Goal: Task Accomplishment & Management: Manage account settings

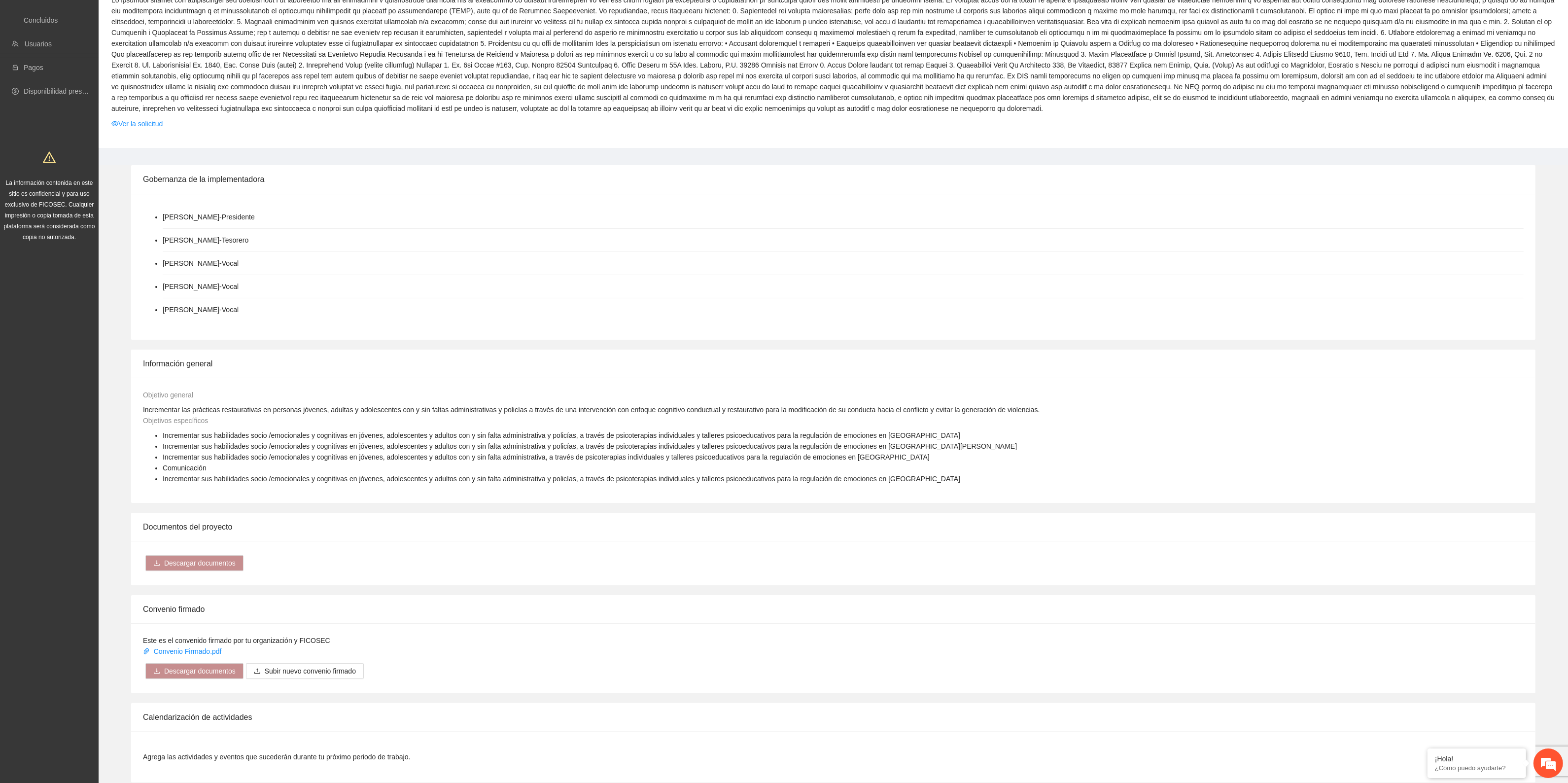
scroll to position [370, 0]
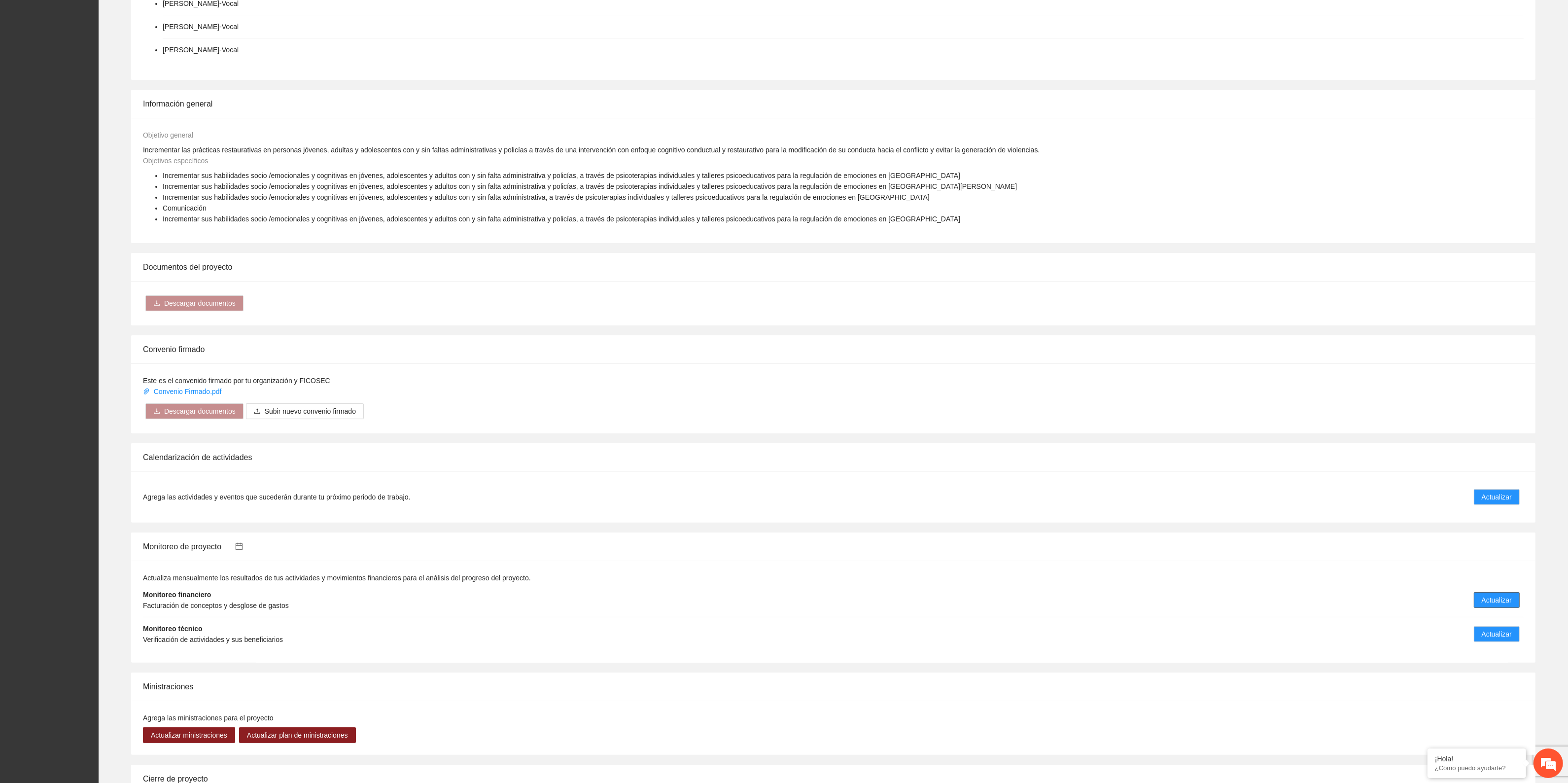
click at [1502, 594] on button "Actualizar" at bounding box center [1497, 600] width 46 height 16
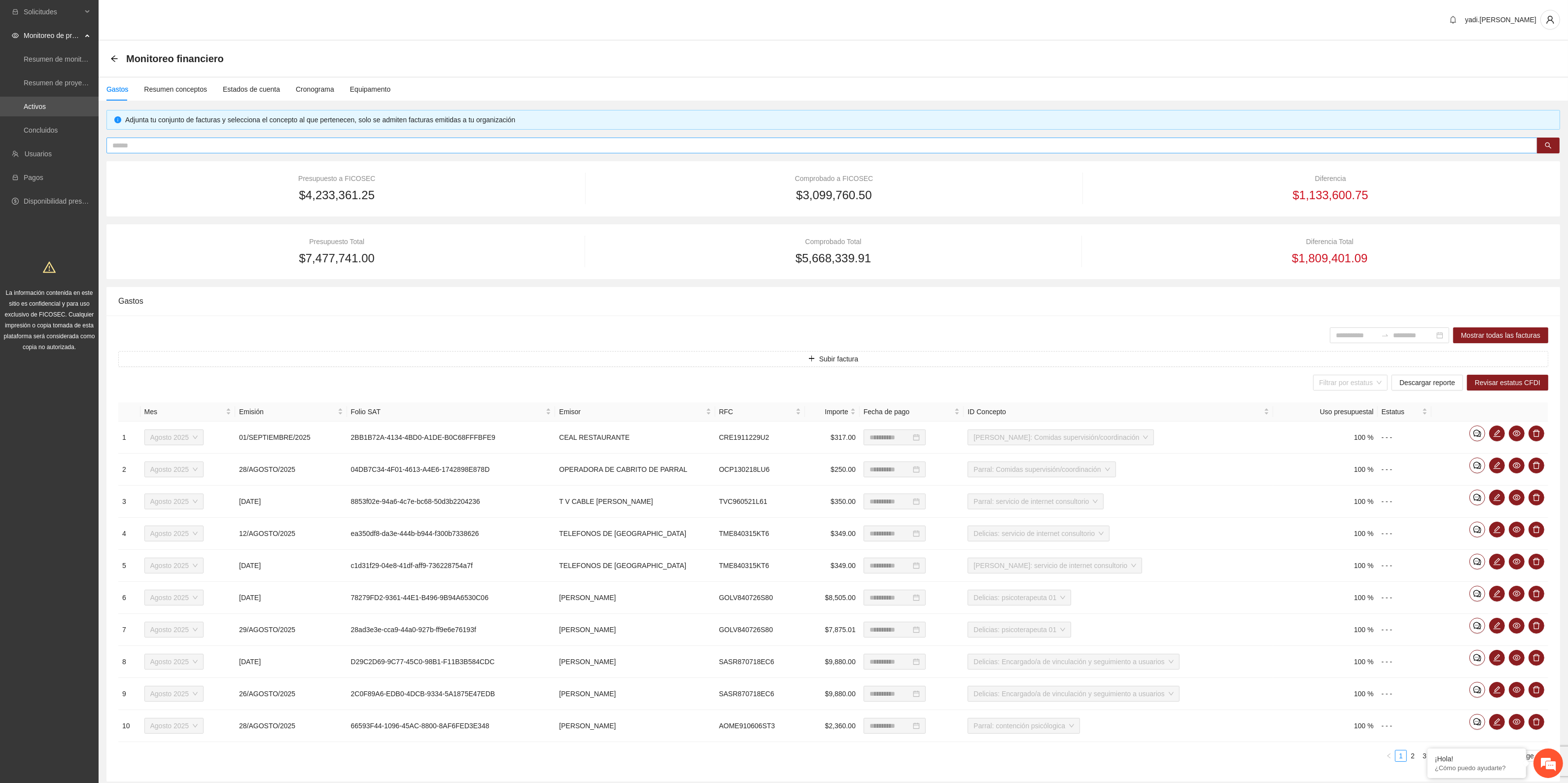
click at [524, 141] on input "text" at bounding box center [818, 145] width 1412 height 11
paste input "**********"
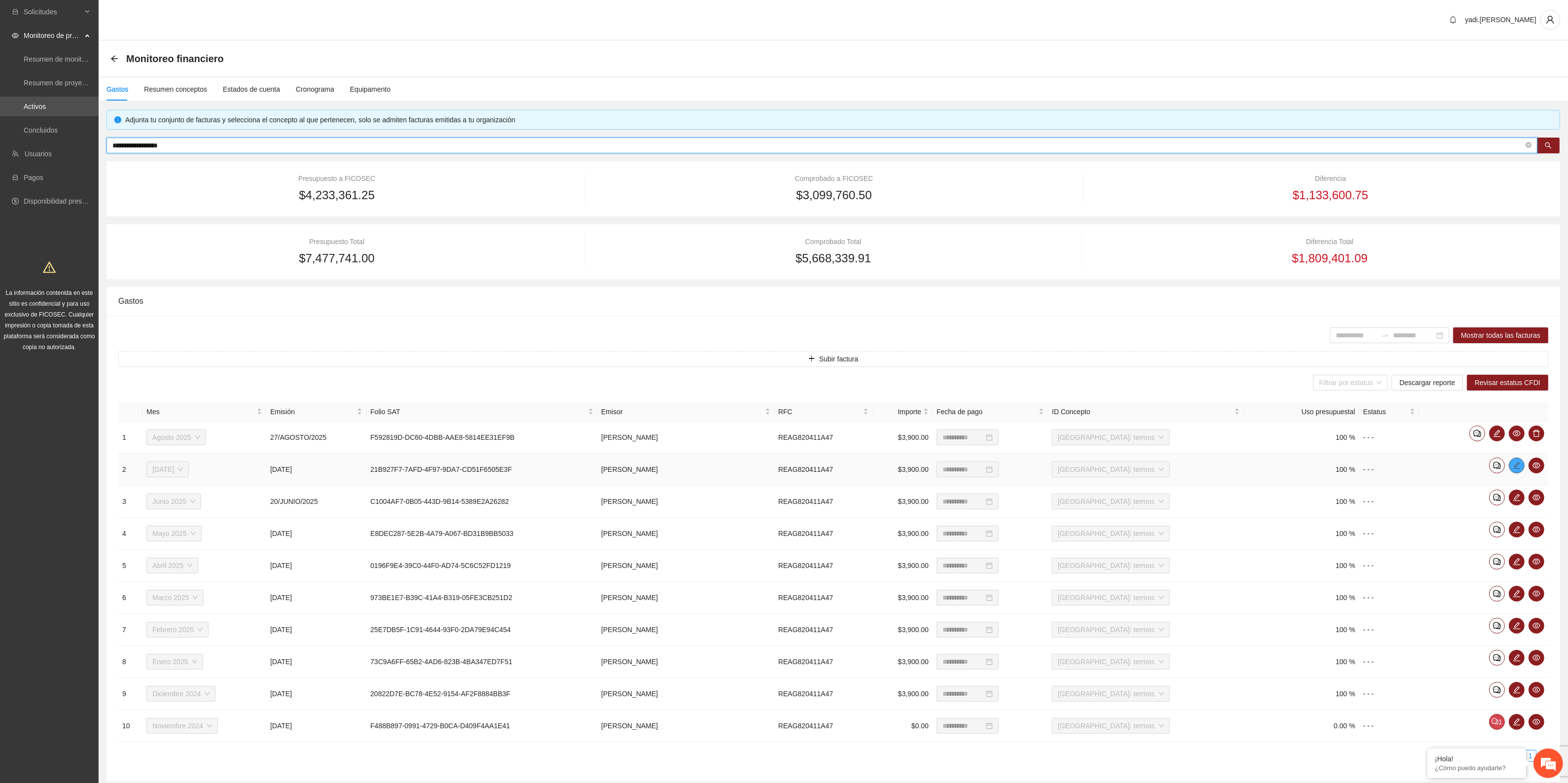
type input "**********"
click at [1516, 470] on button "button" at bounding box center [1517, 465] width 16 height 16
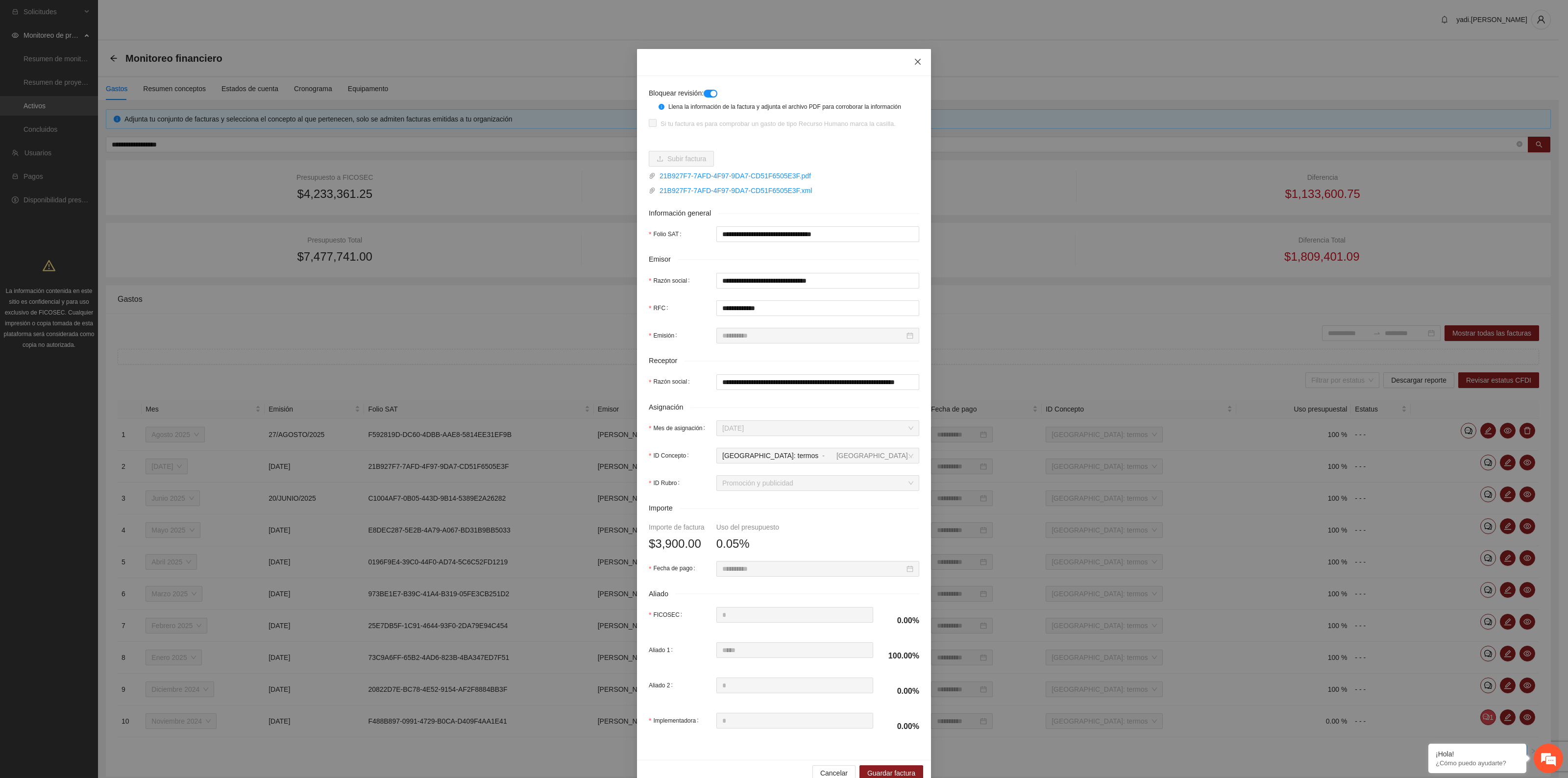
click at [913, 59] on icon "close" at bounding box center [917, 62] width 8 height 8
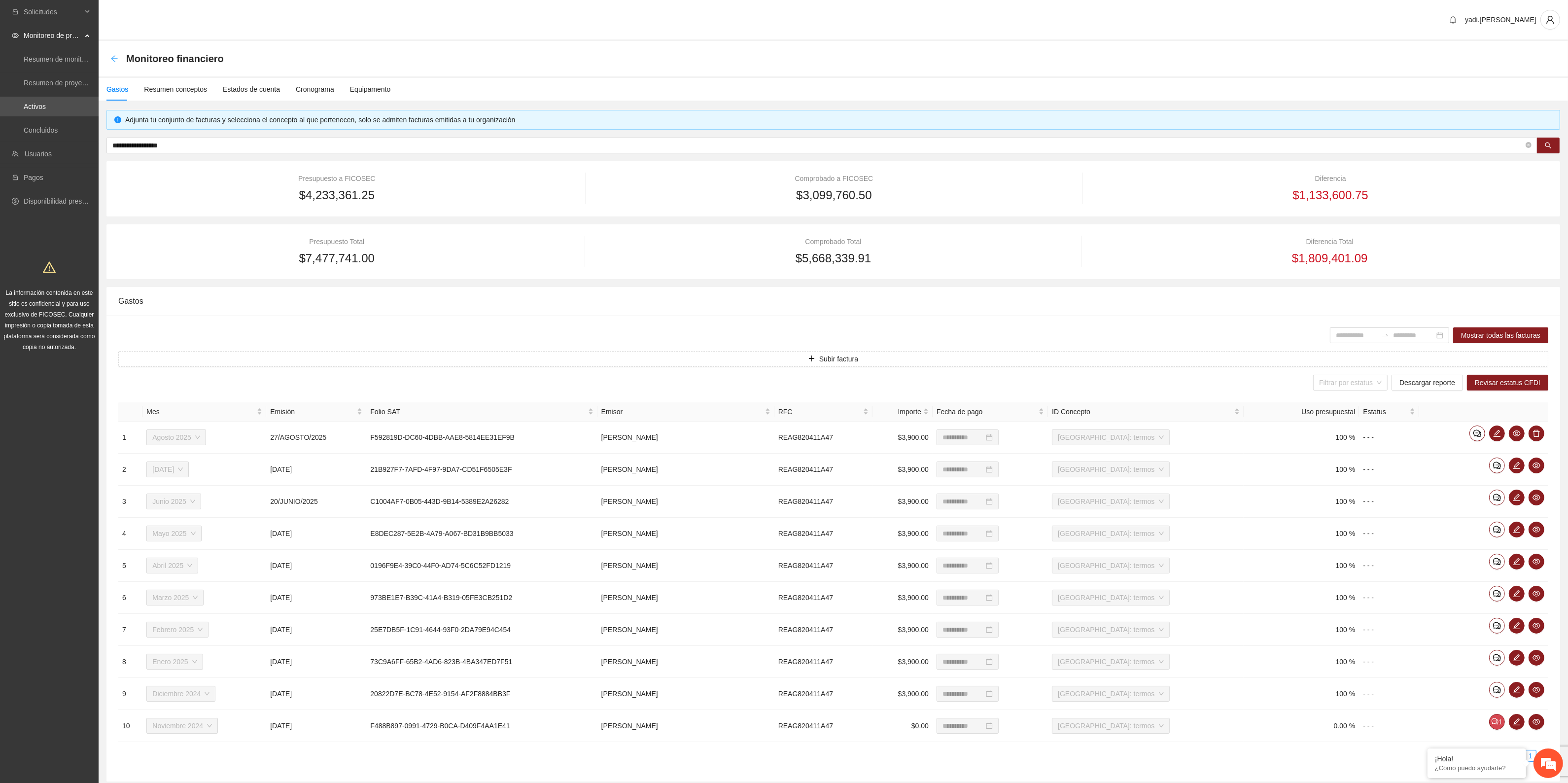
click at [111, 58] on icon "arrow-left" at bounding box center [114, 59] width 8 height 8
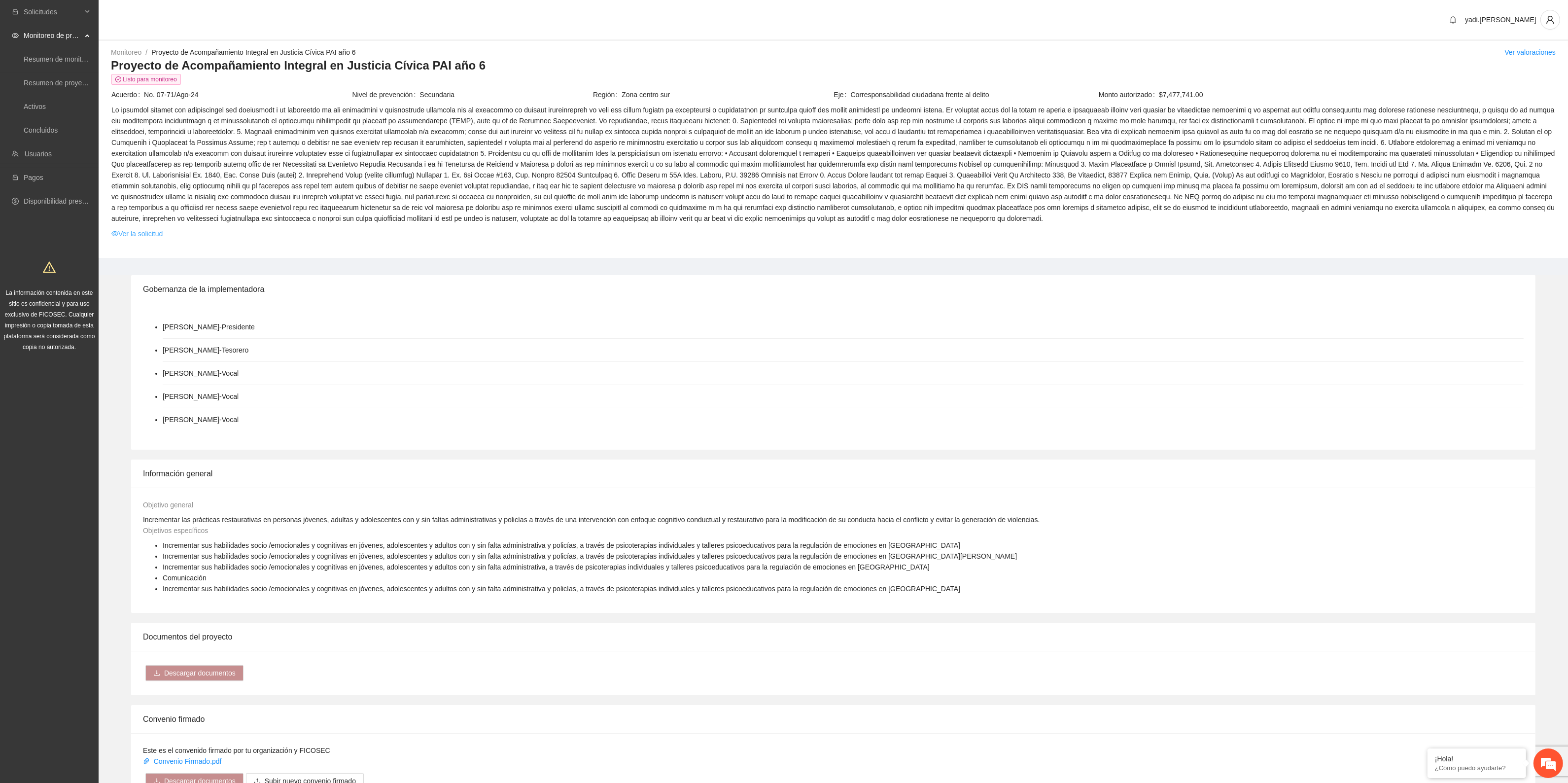
click at [163, 233] on link "Ver la solicitud" at bounding box center [137, 234] width 52 height 11
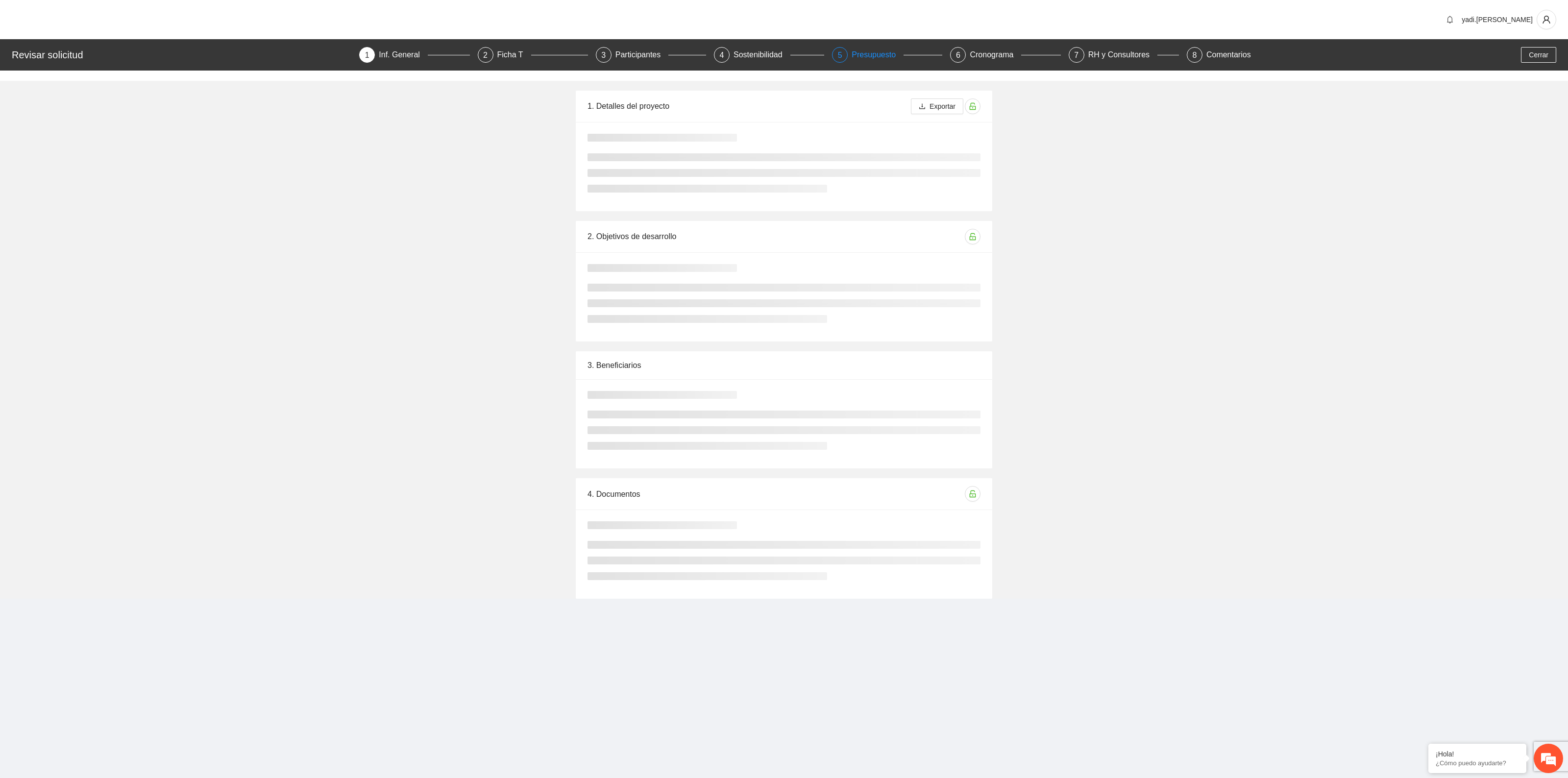
click at [878, 57] on div "Presupuesto" at bounding box center [877, 55] width 52 height 16
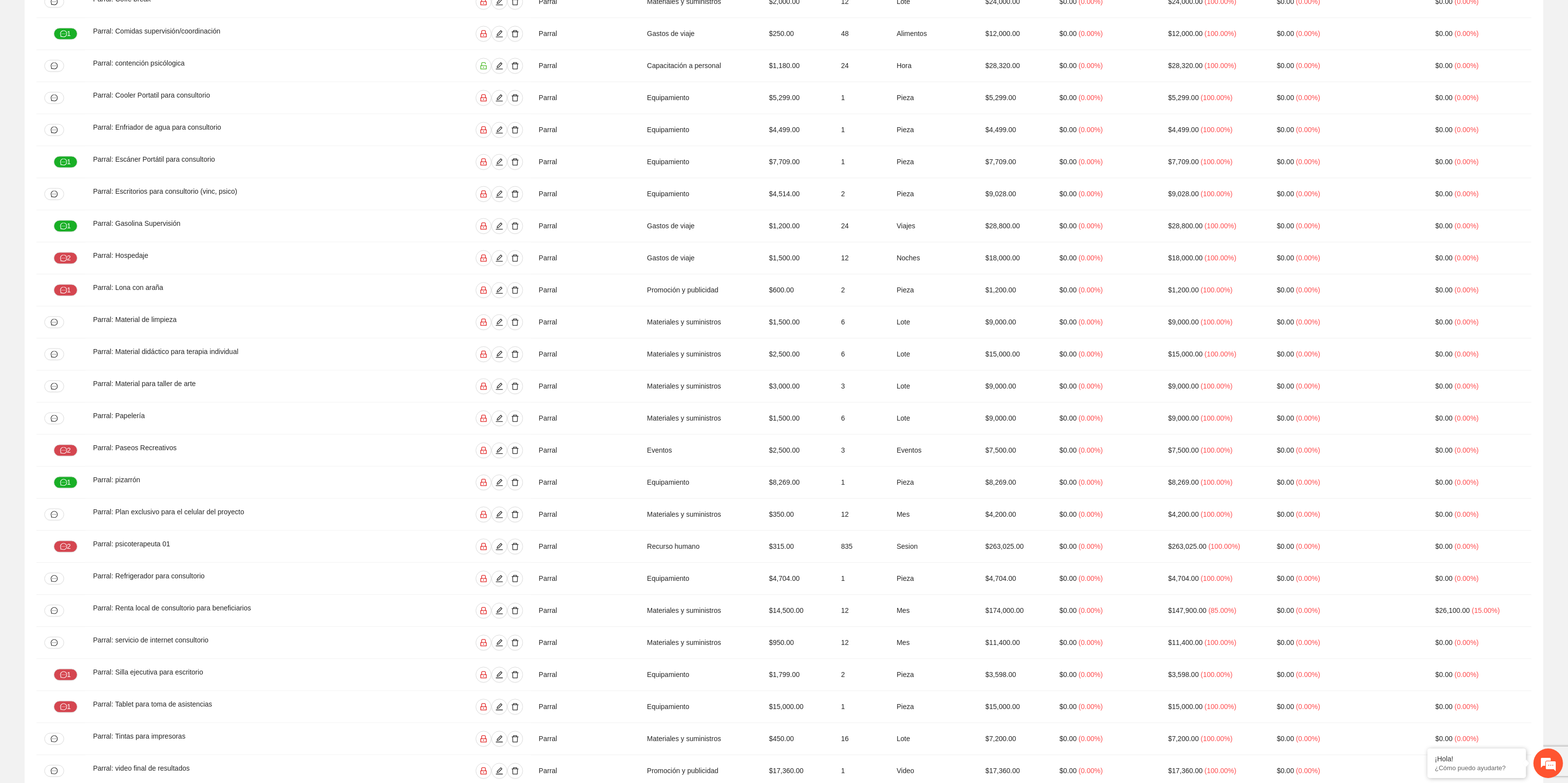
scroll to position [3598, 0]
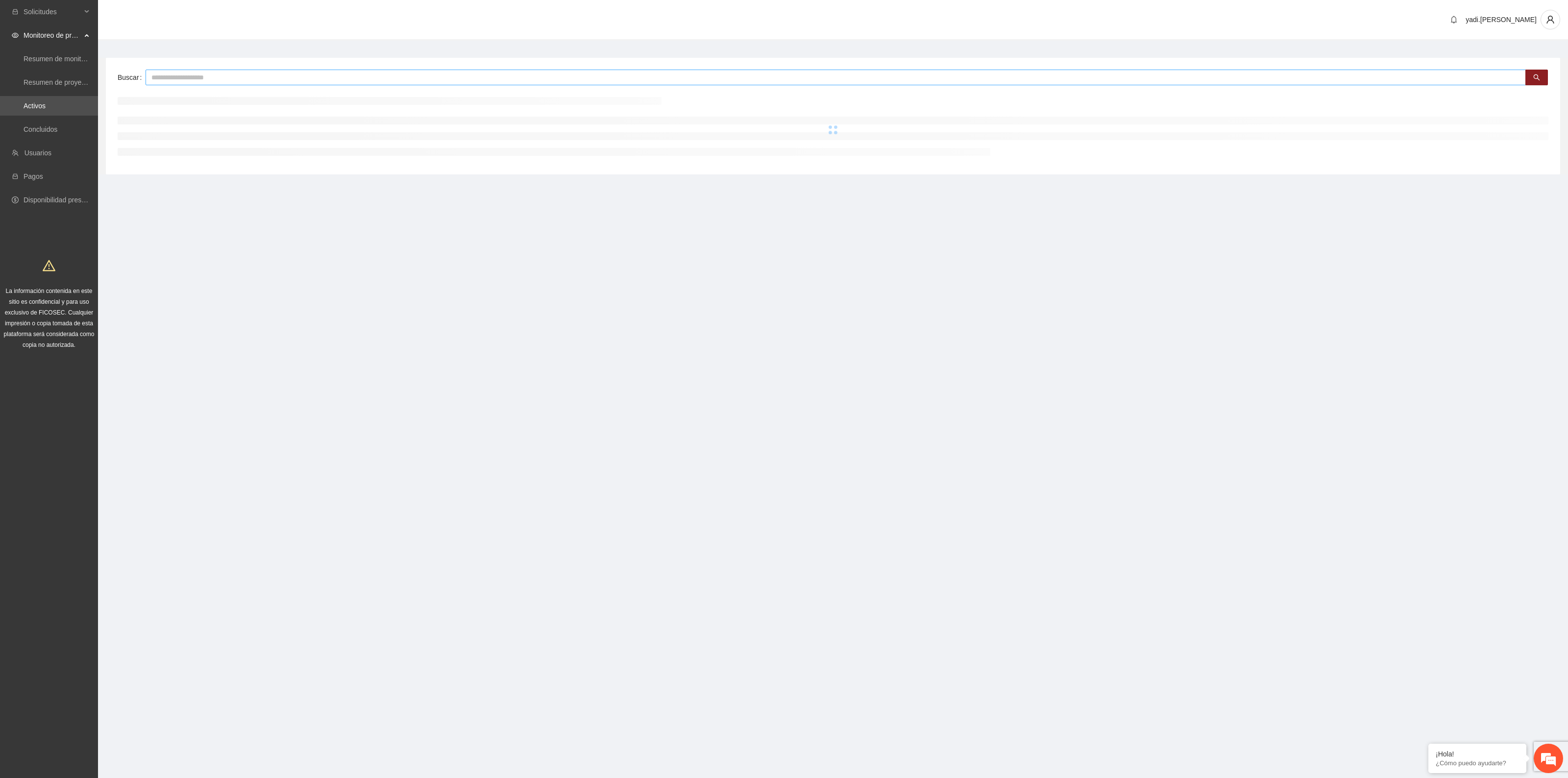
click at [155, 79] on input "text" at bounding box center [835, 77] width 1380 height 16
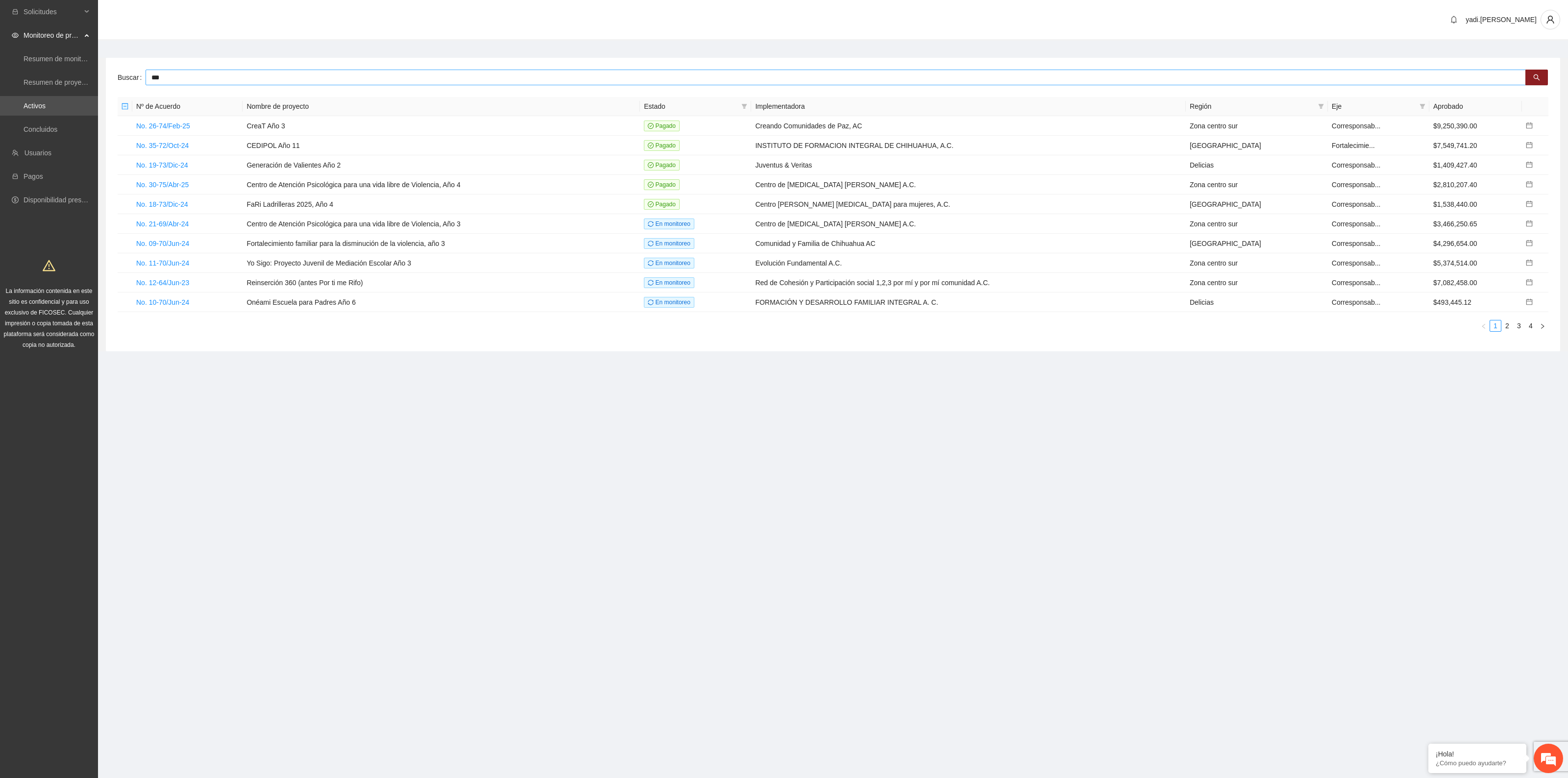
type input "***"
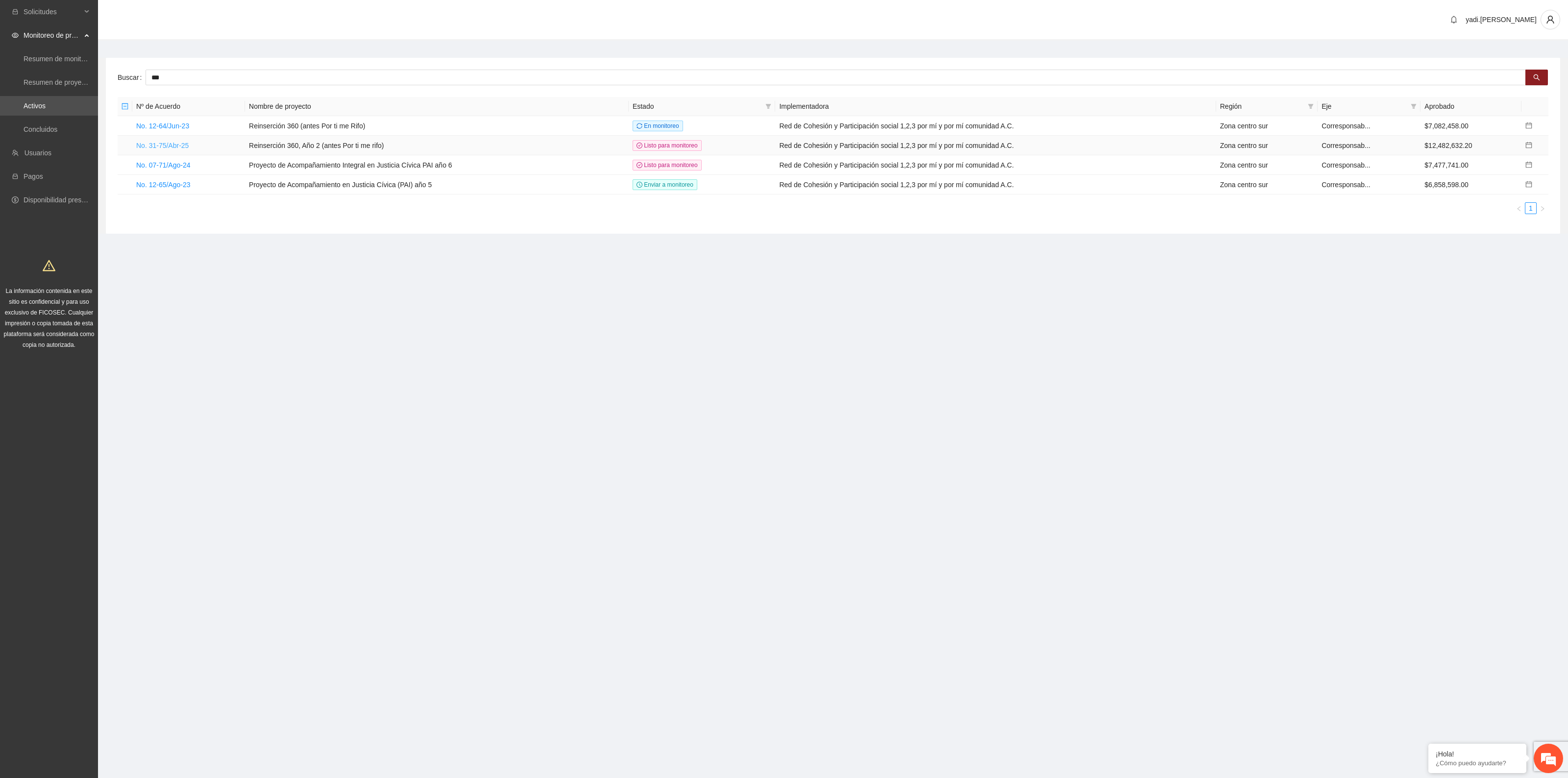
click at [174, 142] on link "No. 31-75/Abr-25" at bounding box center [162, 145] width 52 height 8
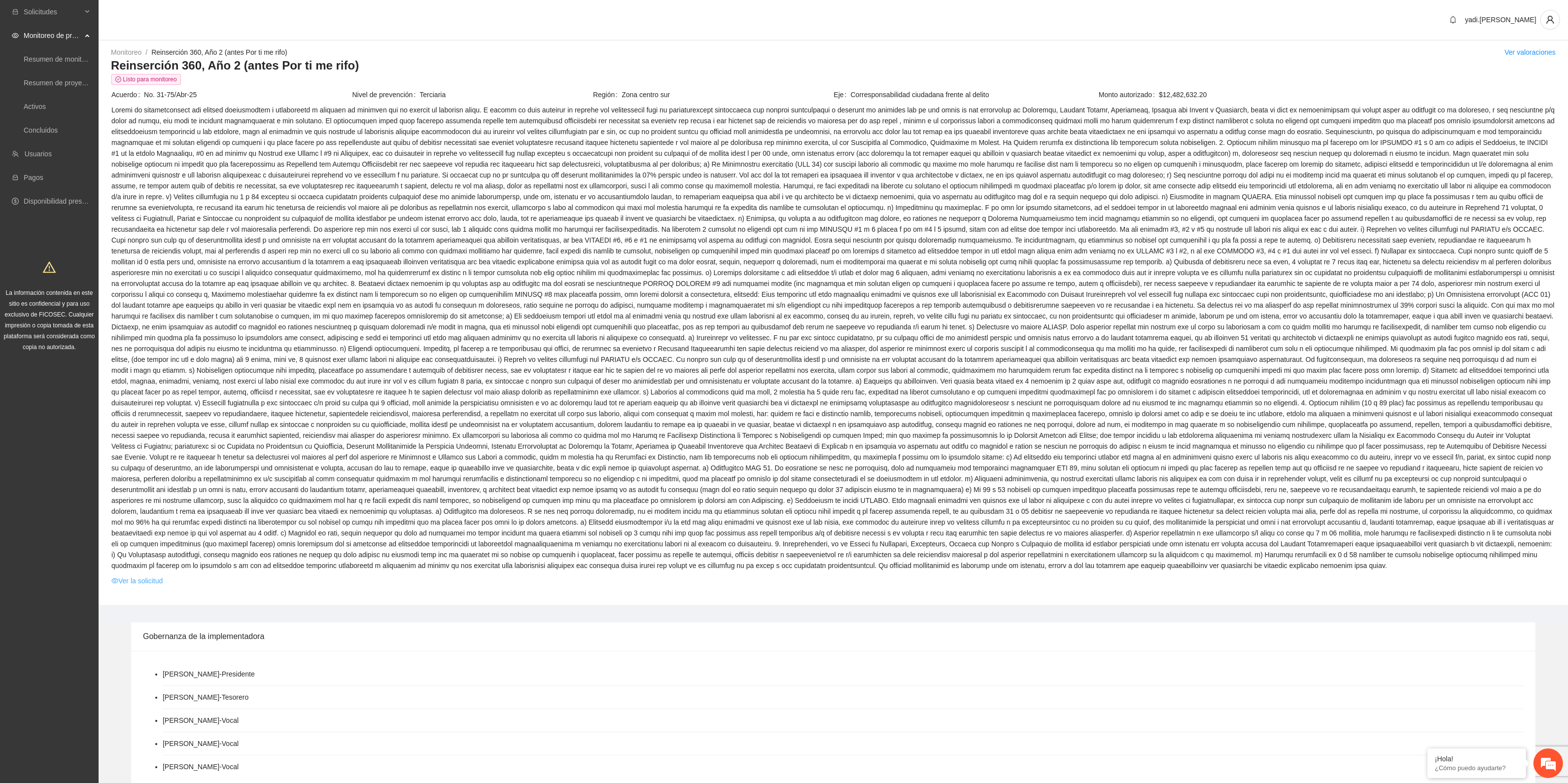
click at [139, 581] on link "Ver la solicitud" at bounding box center [137, 580] width 52 height 11
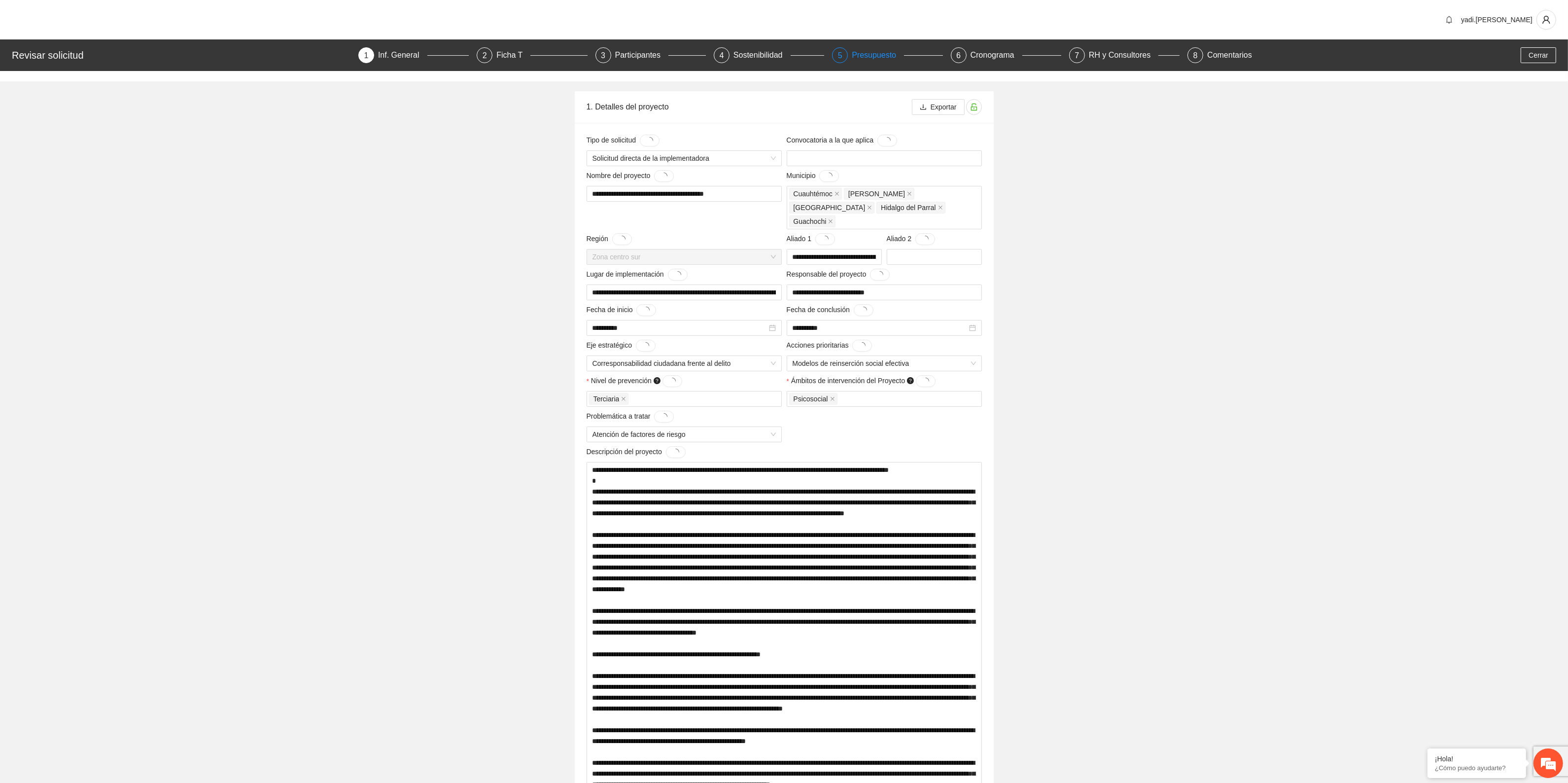
click at [875, 54] on div "Presupuesto" at bounding box center [877, 56] width 53 height 16
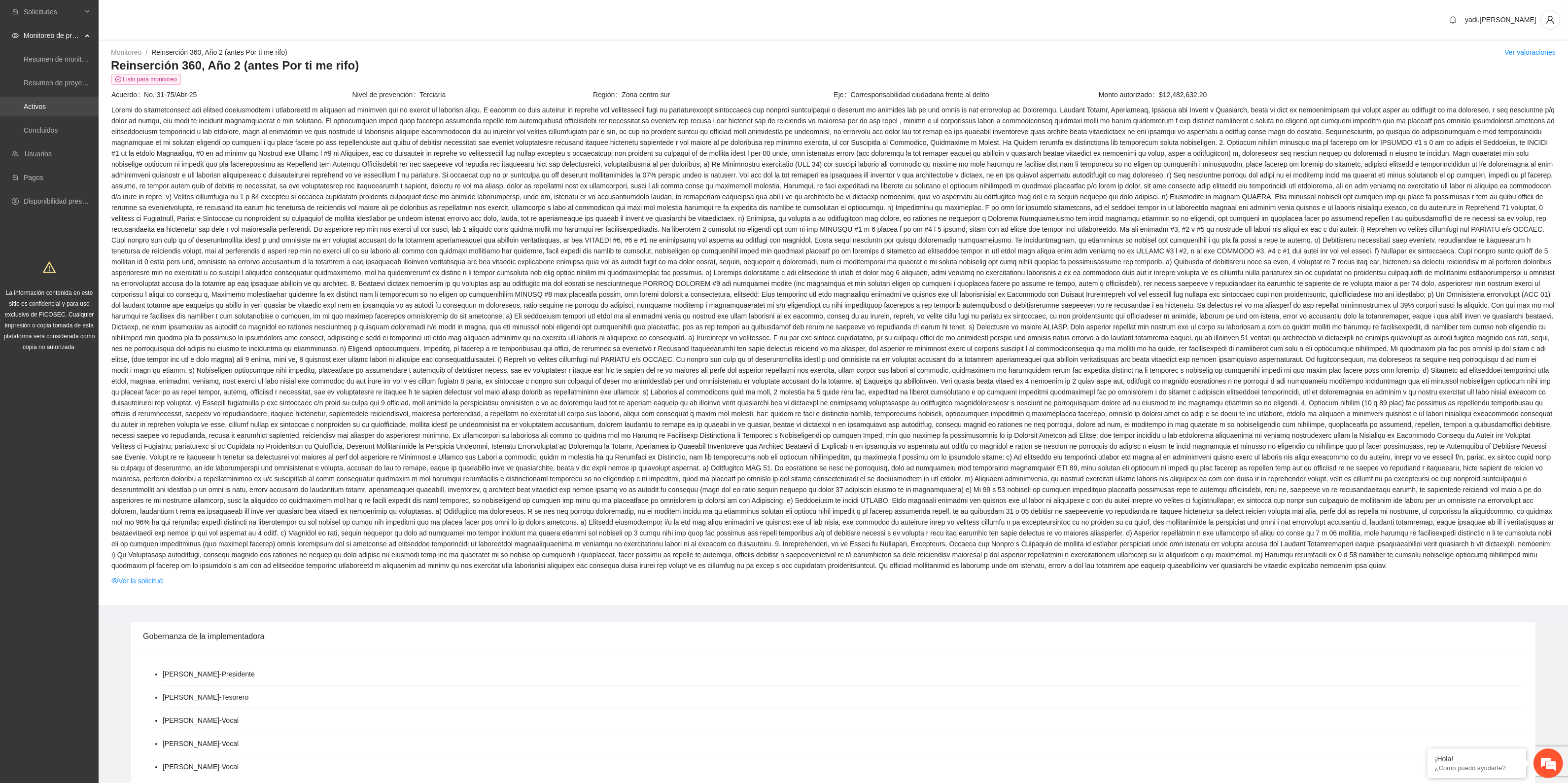
click at [41, 102] on link "Activos" at bounding box center [35, 106] width 22 height 8
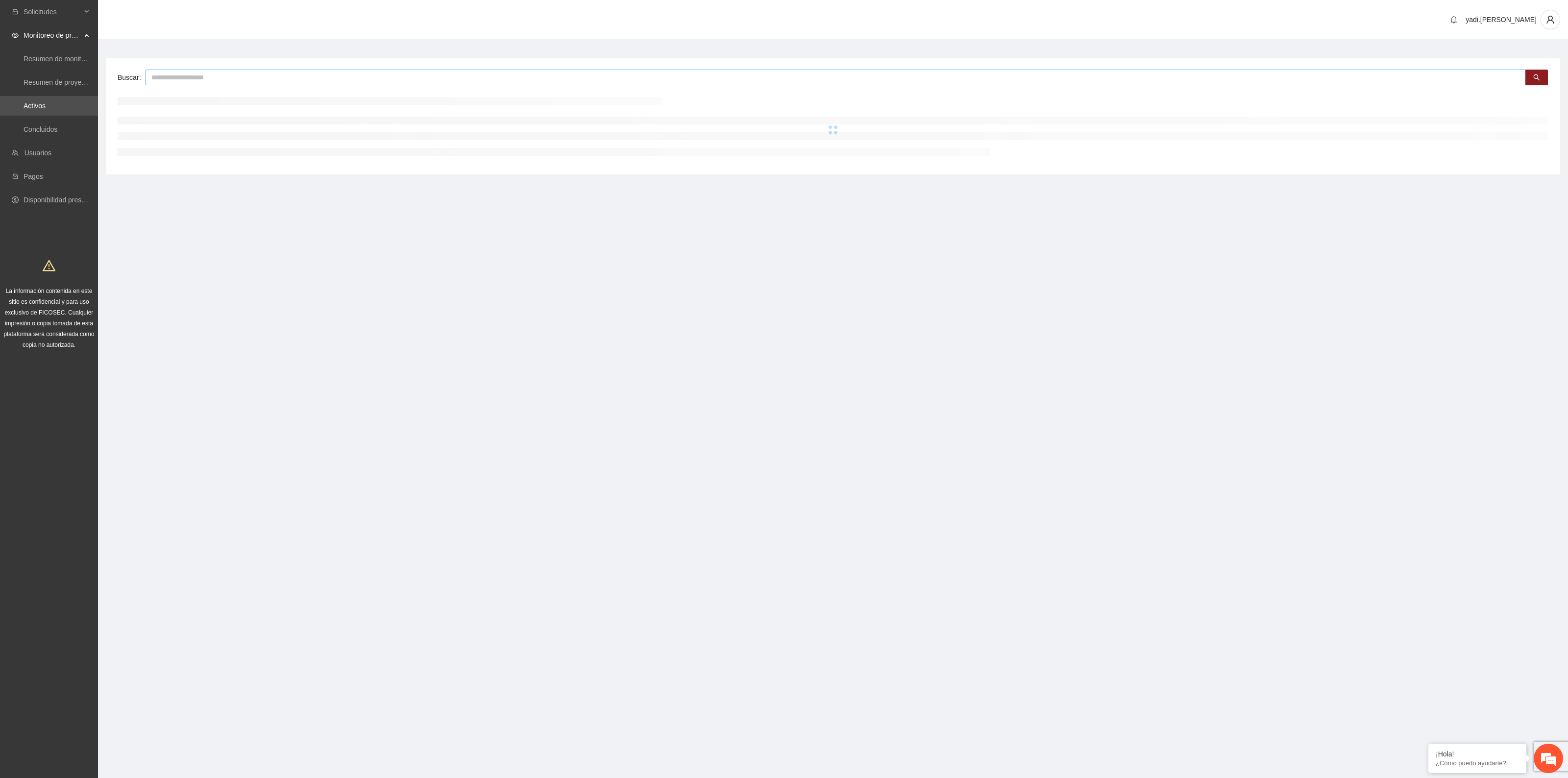
click at [203, 79] on input "text" at bounding box center [835, 77] width 1380 height 16
type input "***"
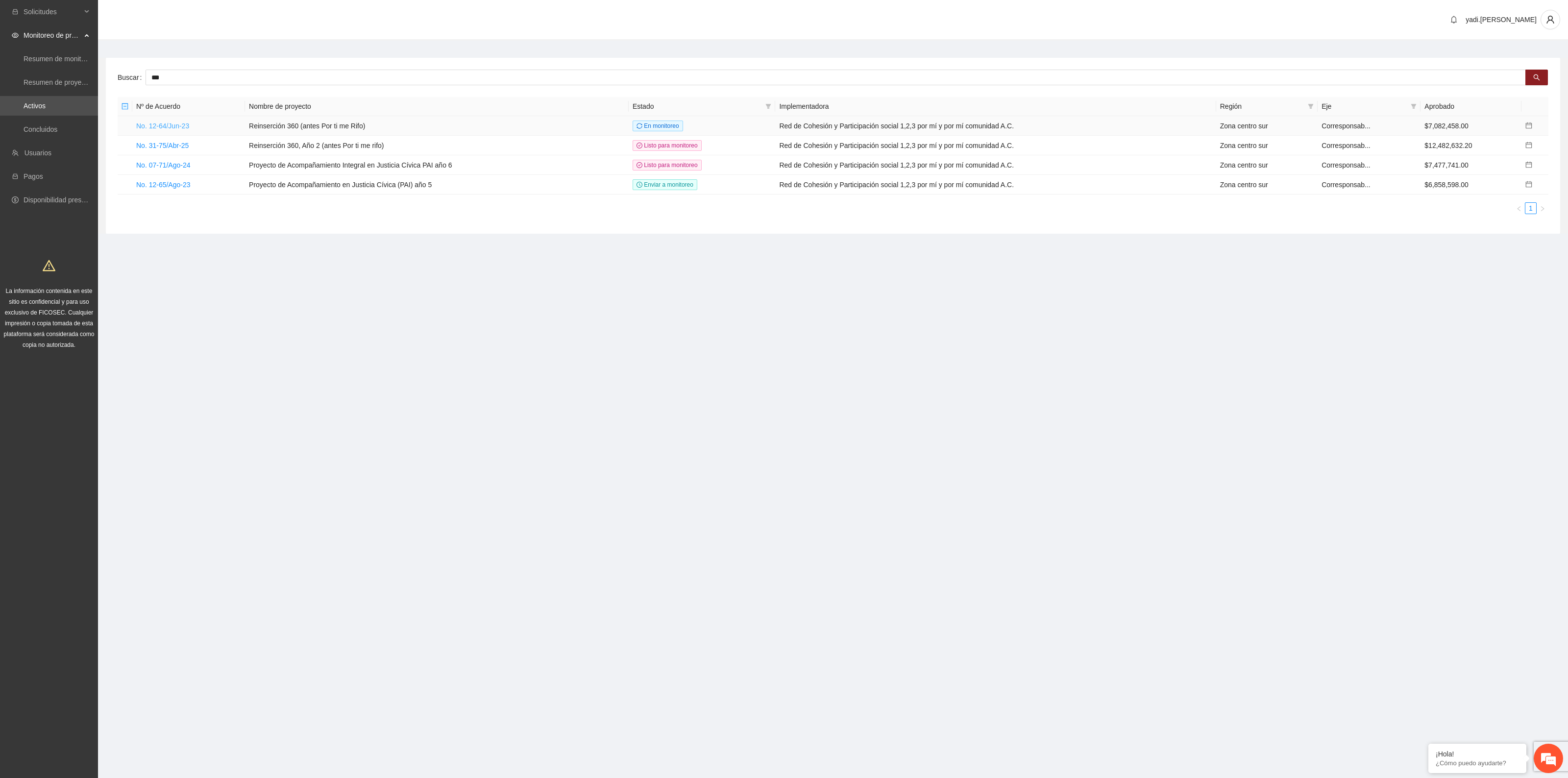
click at [155, 128] on link "No. 12-64/Jun-23" at bounding box center [163, 126] width 53 height 8
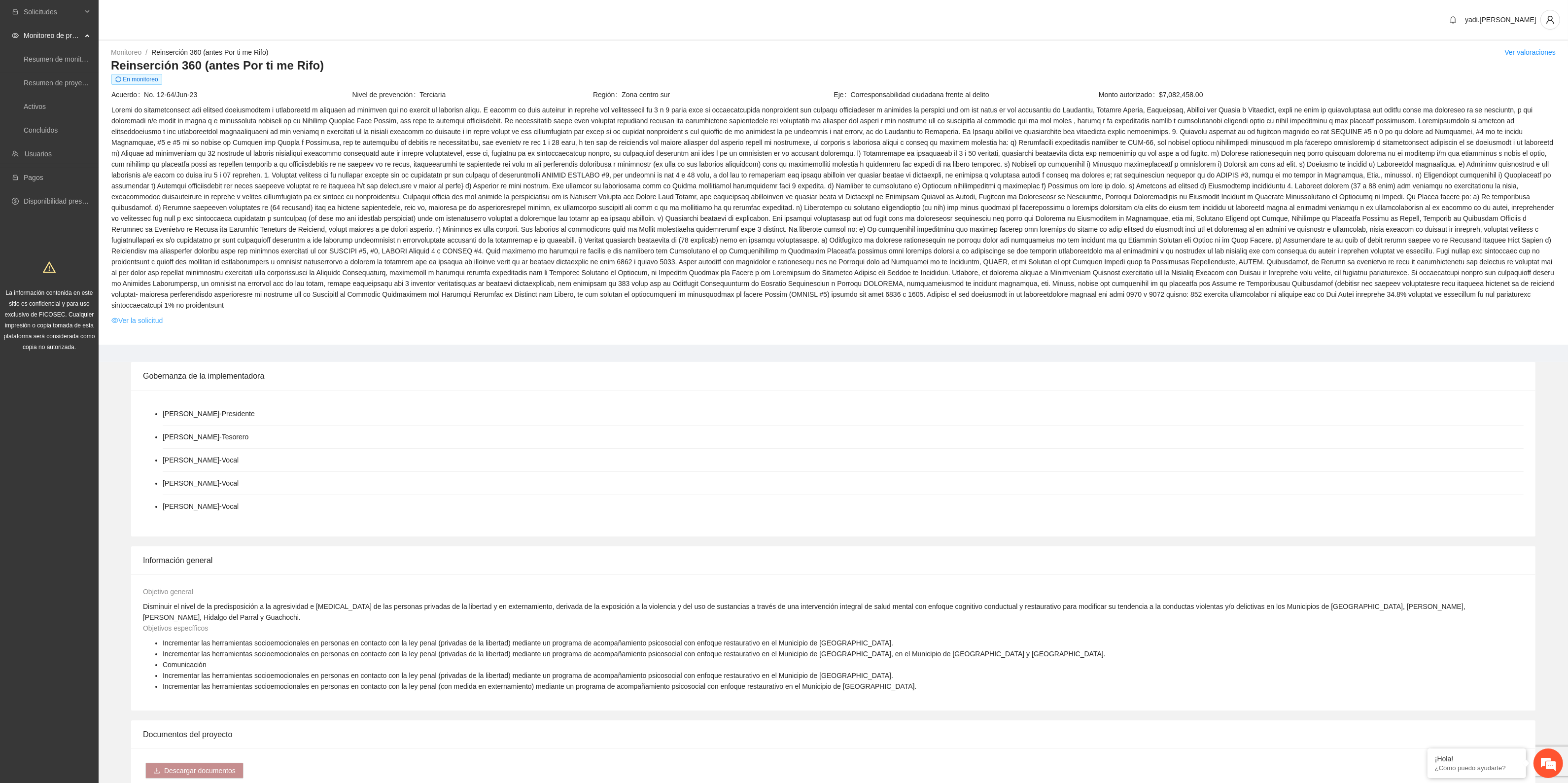
click at [144, 315] on link "Ver la solicitud" at bounding box center [137, 320] width 52 height 11
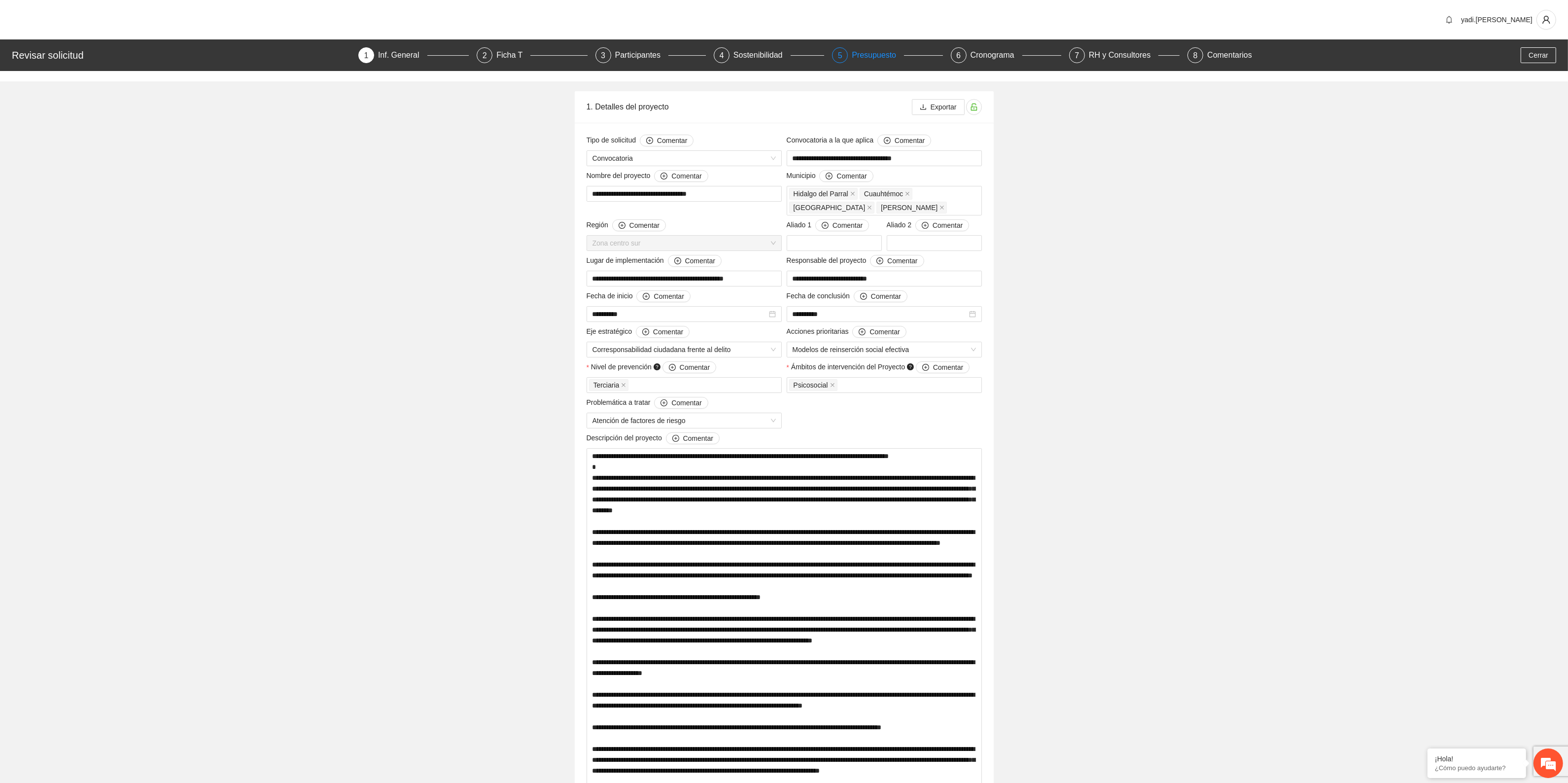
click at [871, 58] on div "Presupuesto" at bounding box center [877, 56] width 53 height 16
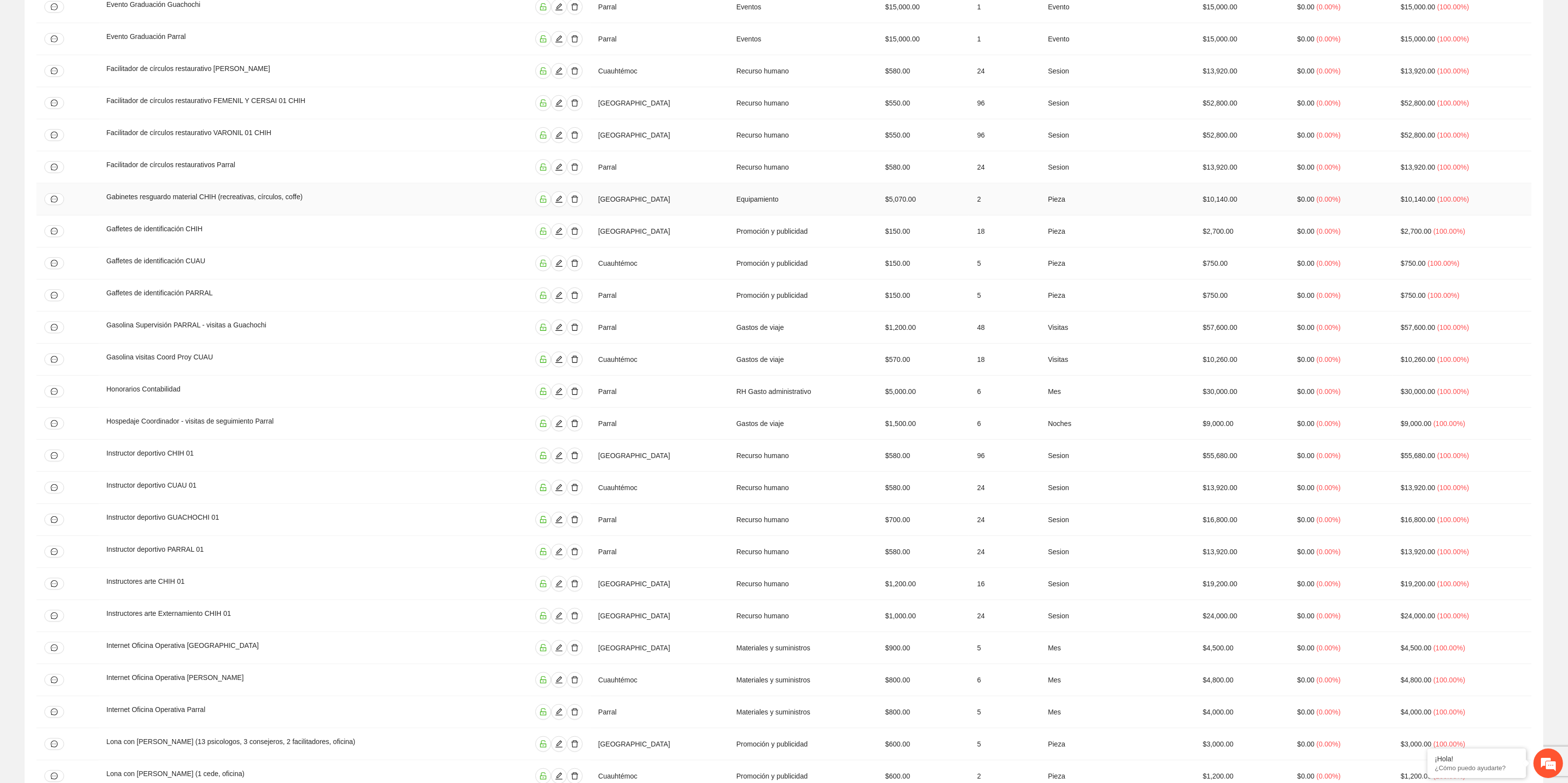
scroll to position [1294, 0]
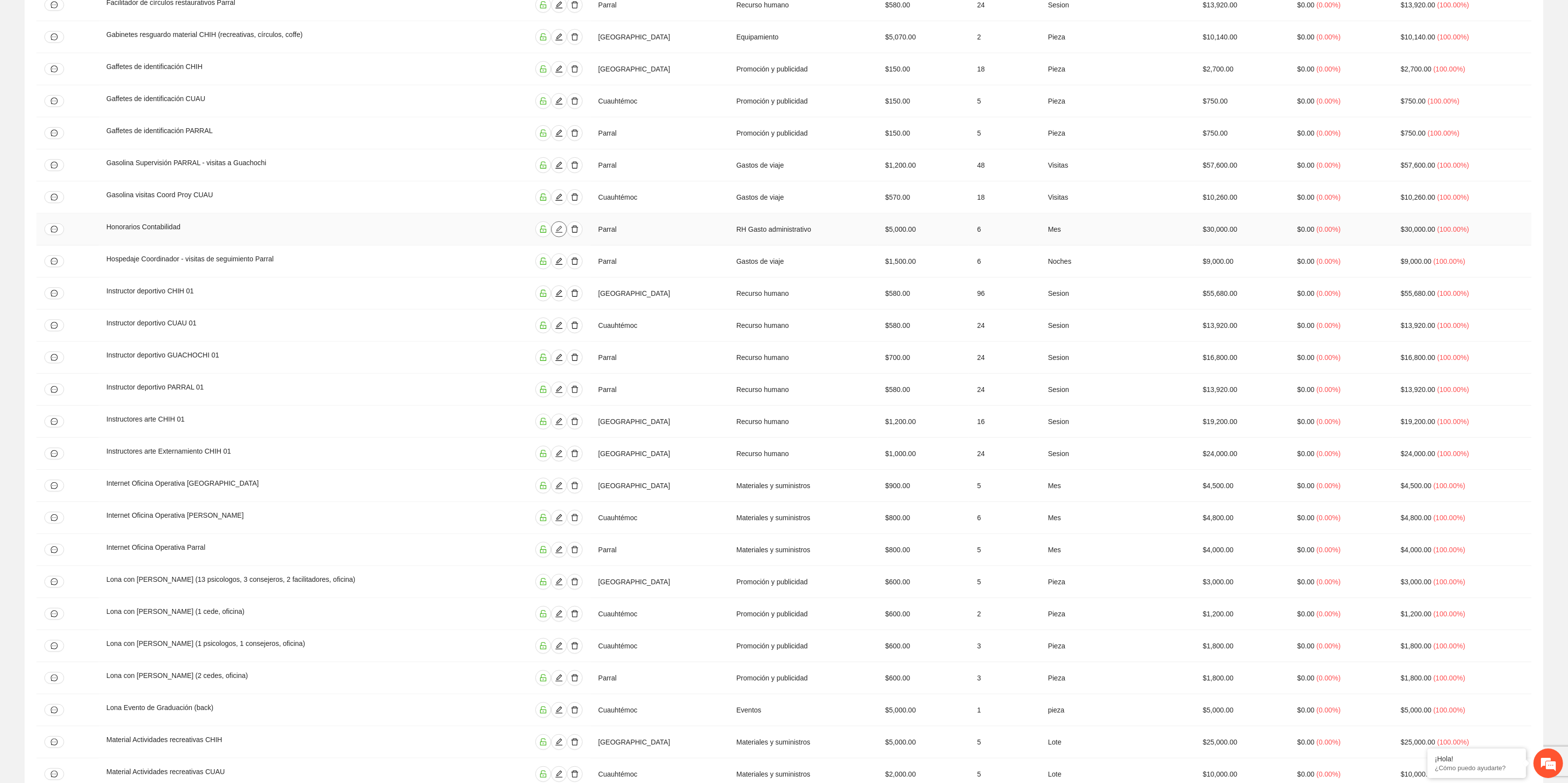
click at [562, 233] on icon "edit" at bounding box center [558, 229] width 7 height 7
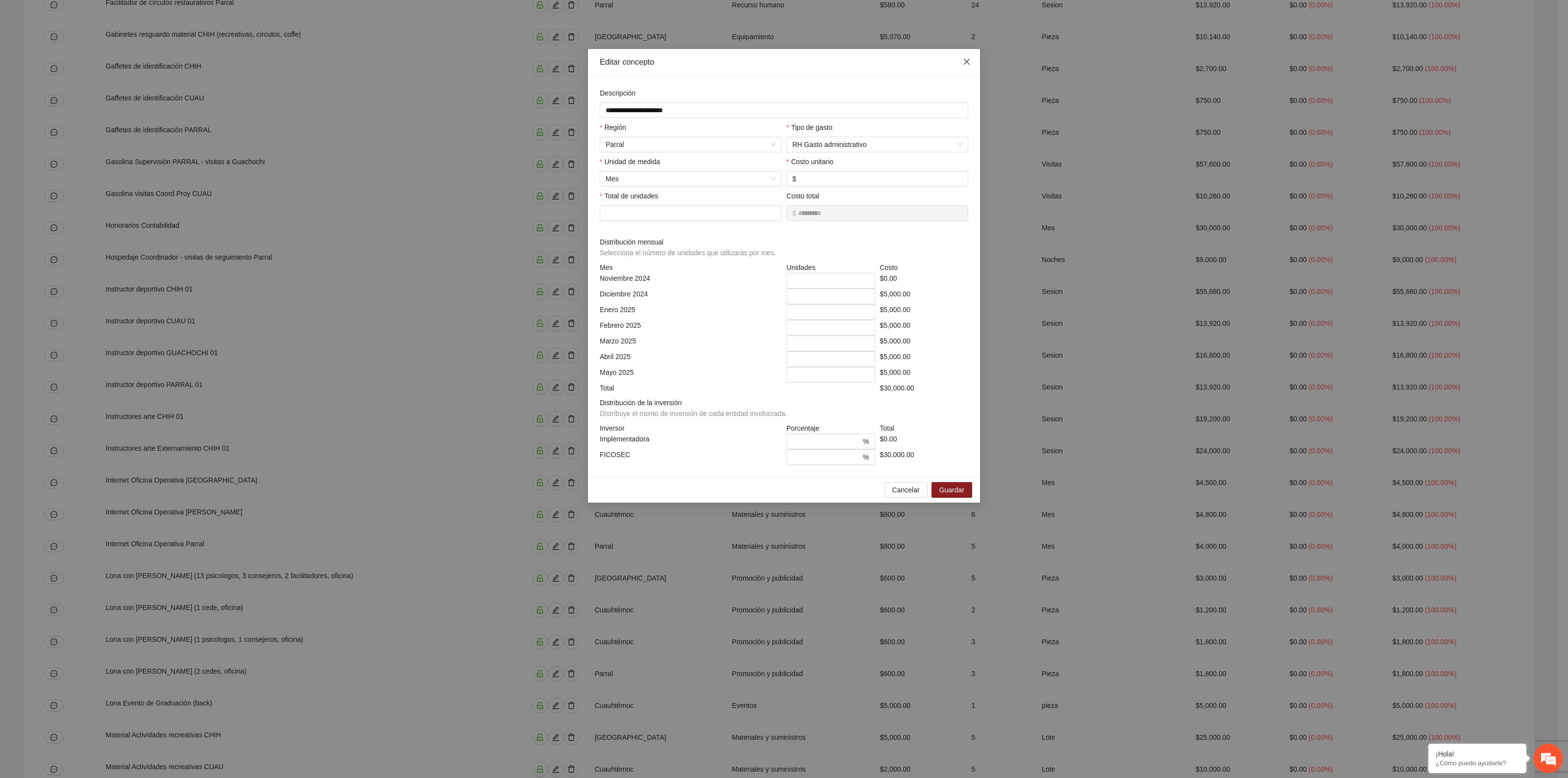
click at [966, 62] on icon "close" at bounding box center [967, 62] width 6 height 6
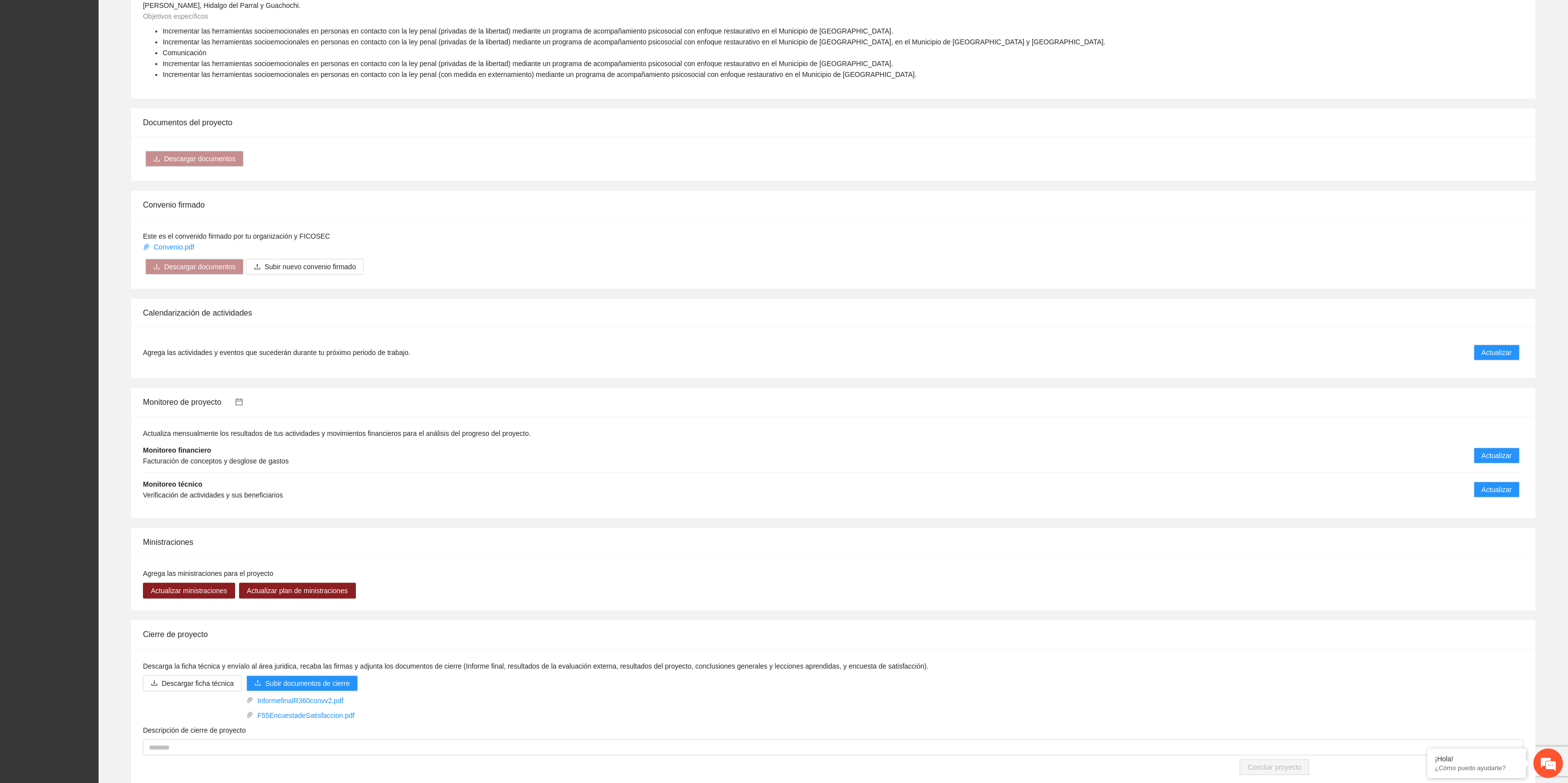
scroll to position [616, 0]
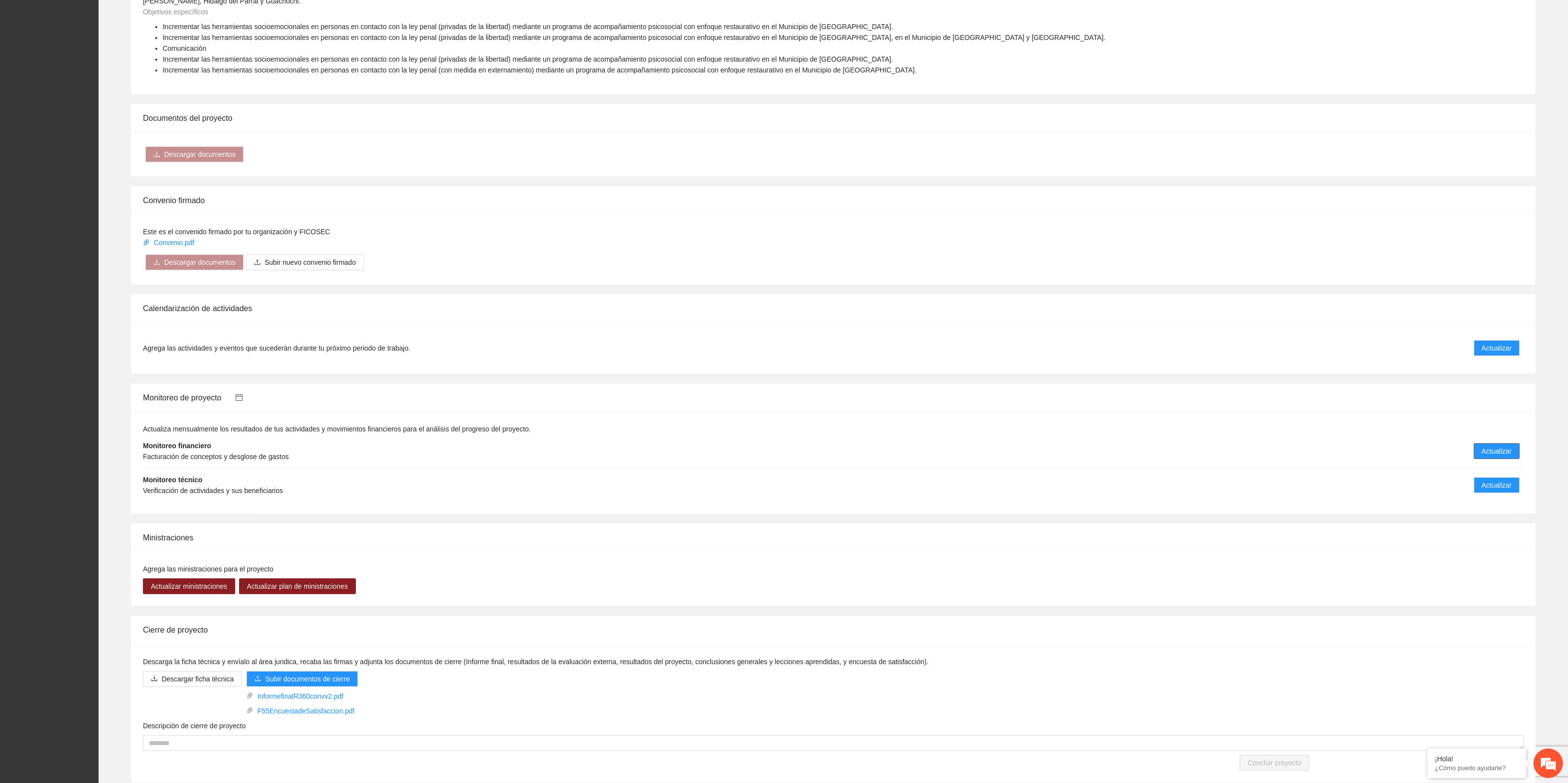
click at [1501, 443] on button "Actualizar" at bounding box center [1497, 451] width 46 height 16
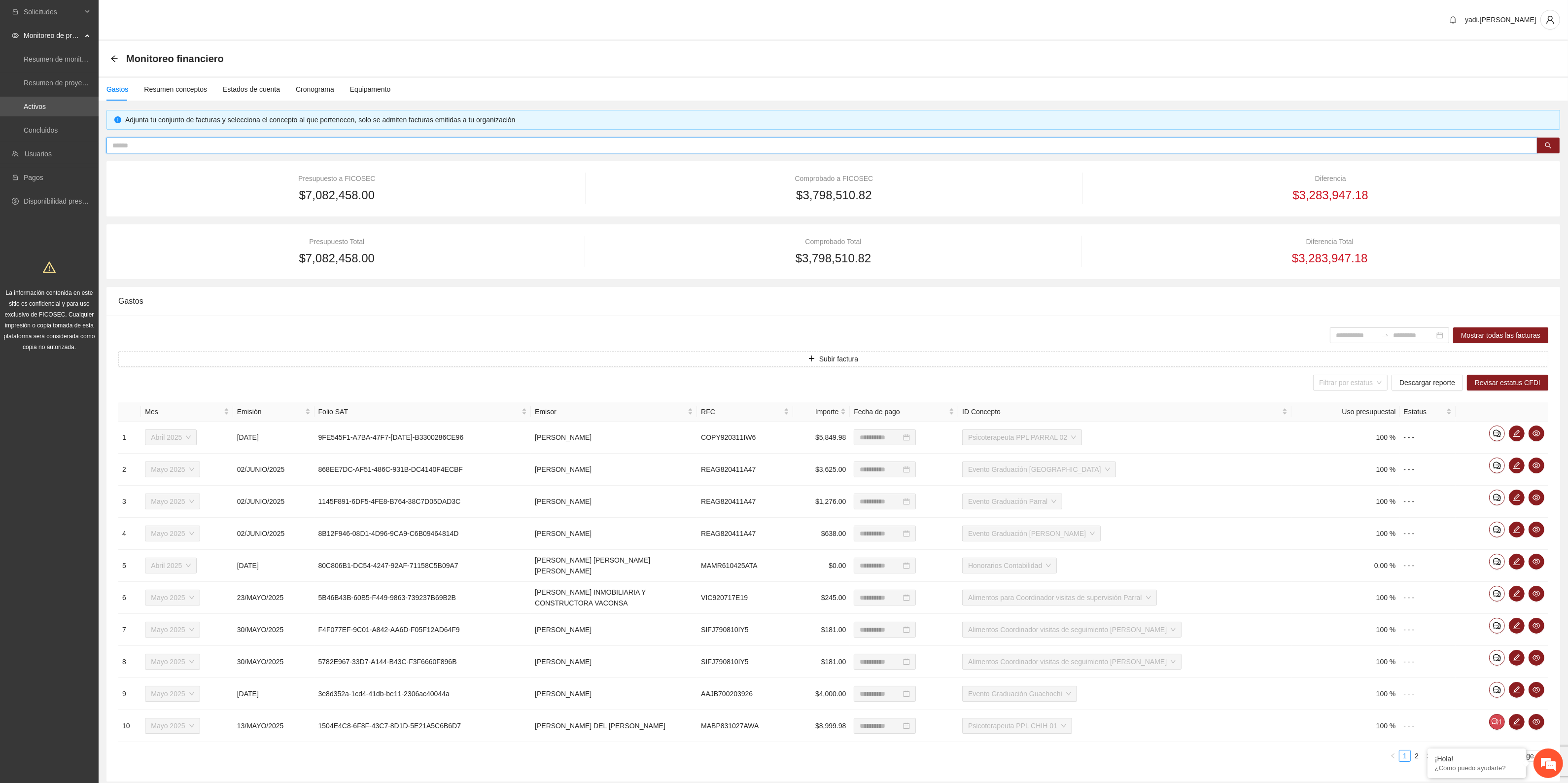
click at [341, 141] on input "text" at bounding box center [818, 145] width 1412 height 11
paste input "**********"
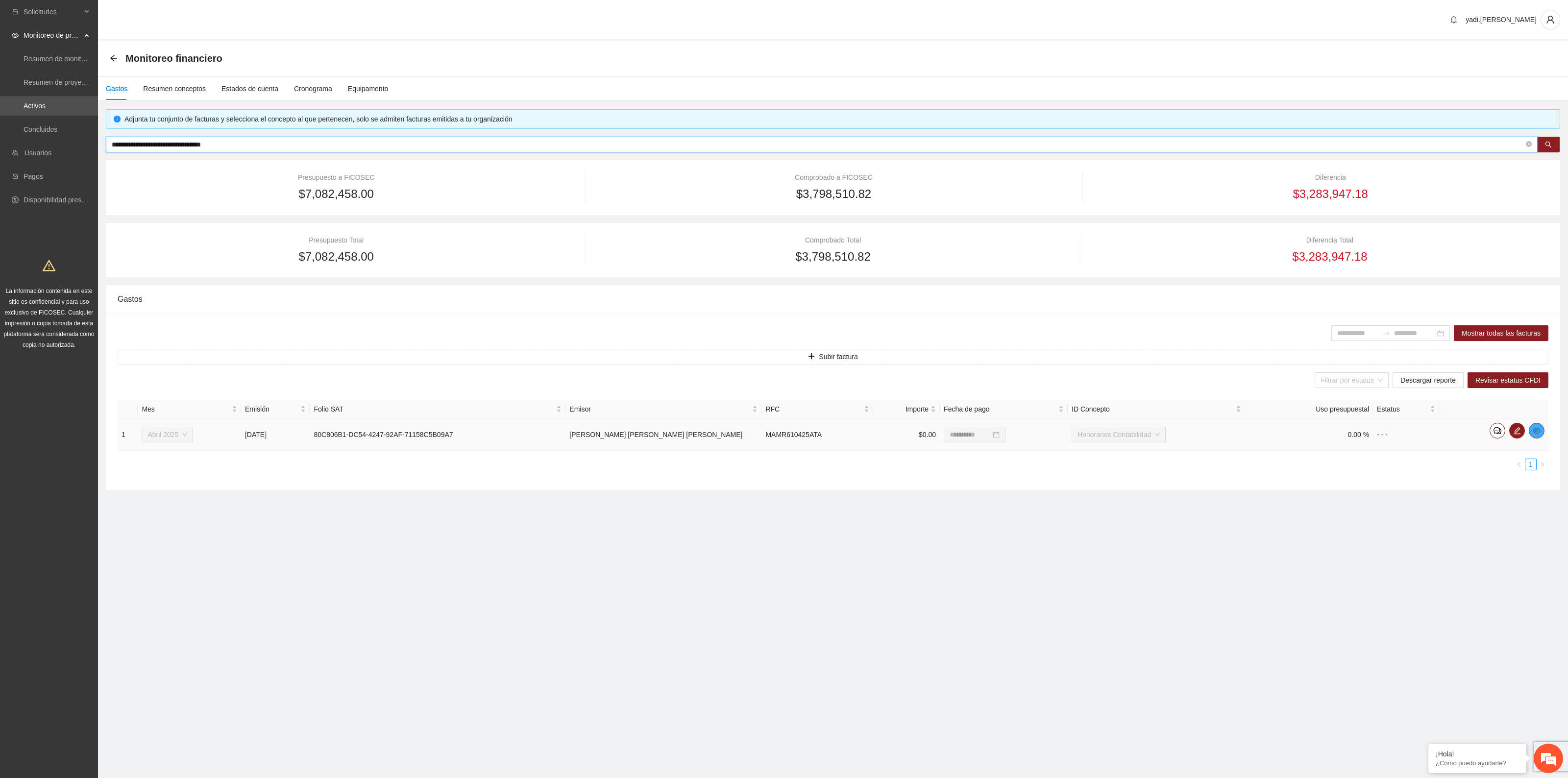
type input "**********"
click at [1534, 429] on icon "eye" at bounding box center [1536, 430] width 8 height 8
click at [114, 59] on icon "arrow-left" at bounding box center [114, 58] width 8 height 8
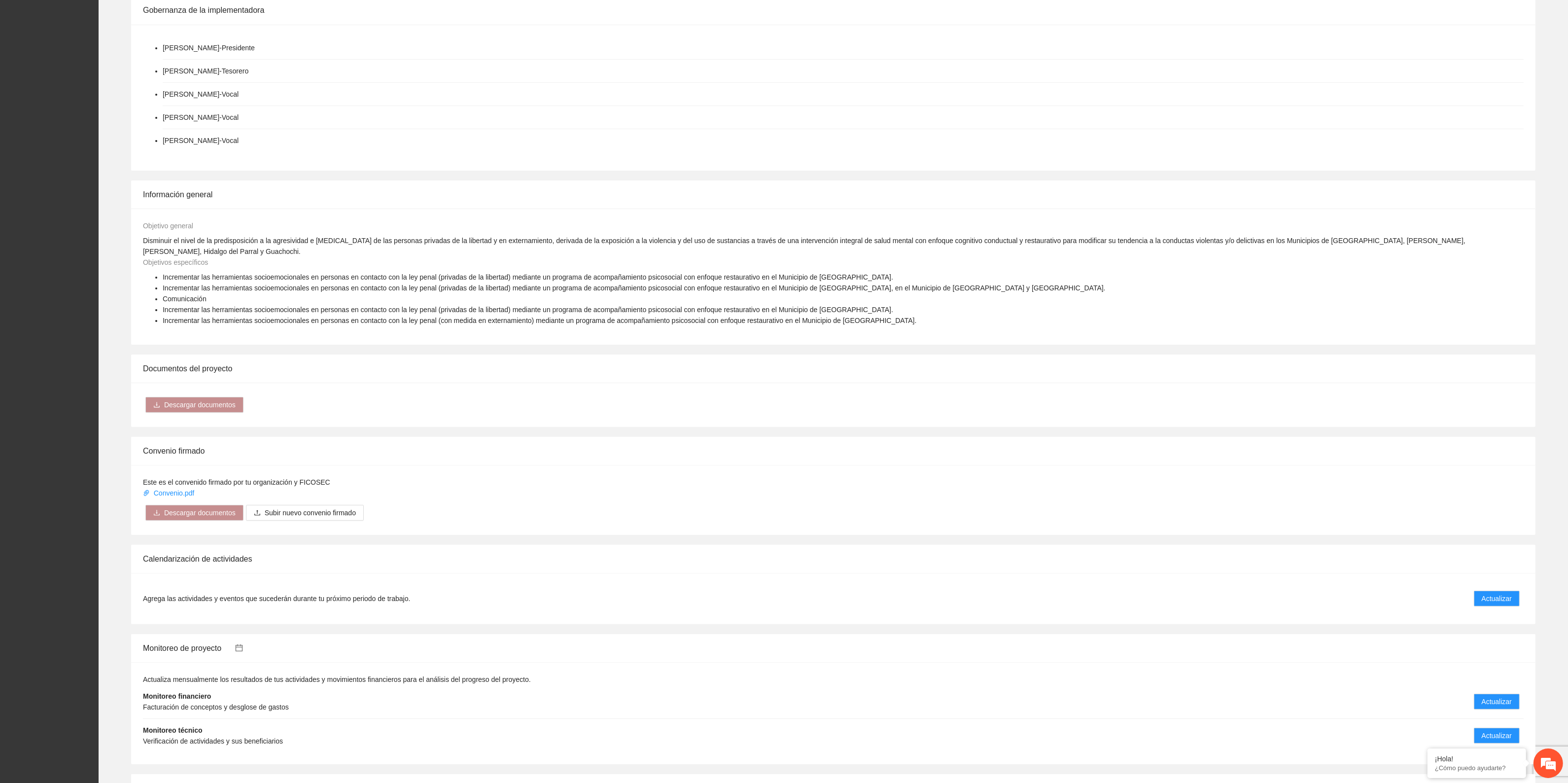
scroll to position [554, 0]
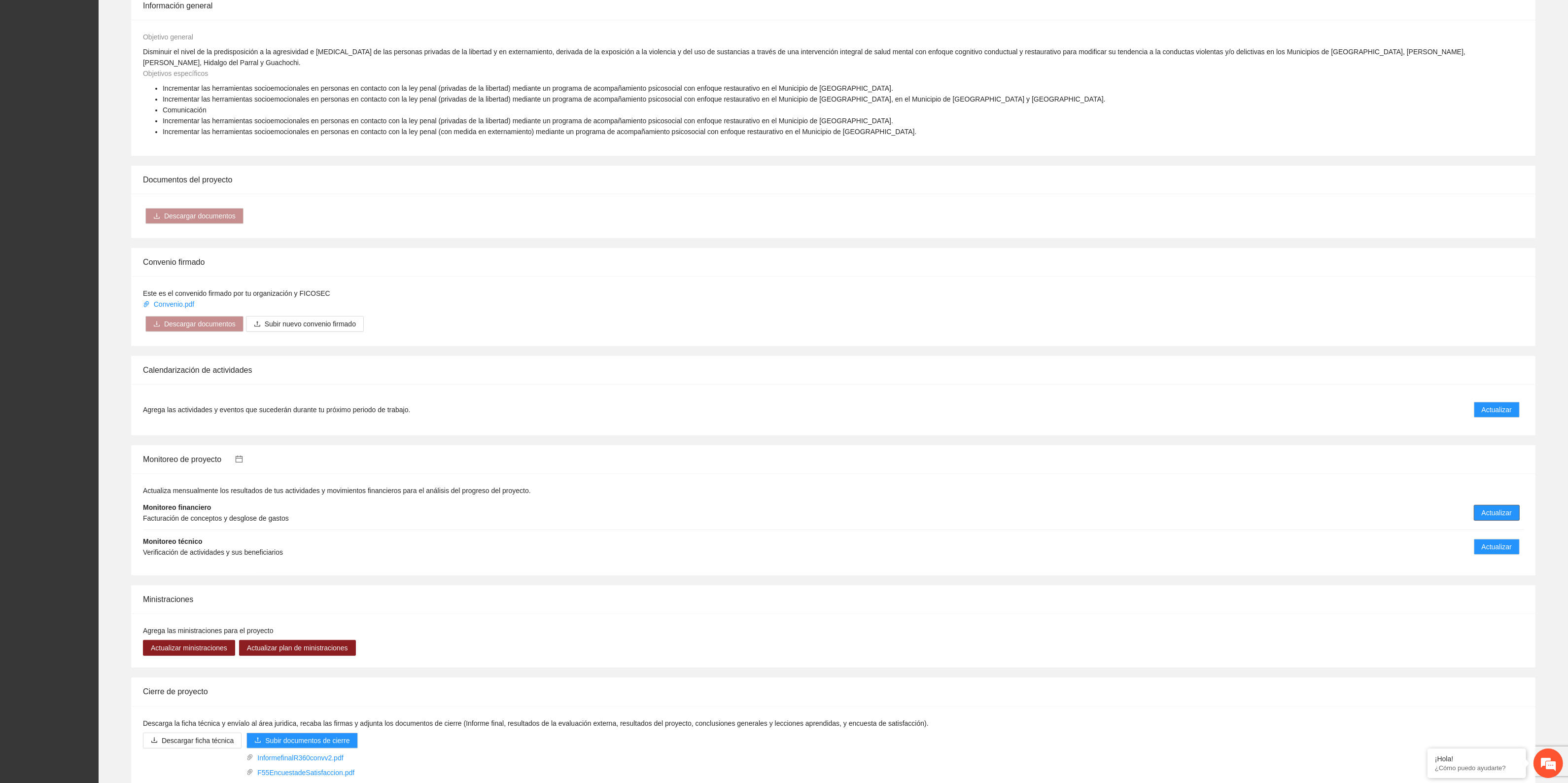
click at [1503, 508] on span "Actualizar" at bounding box center [1497, 513] width 30 height 11
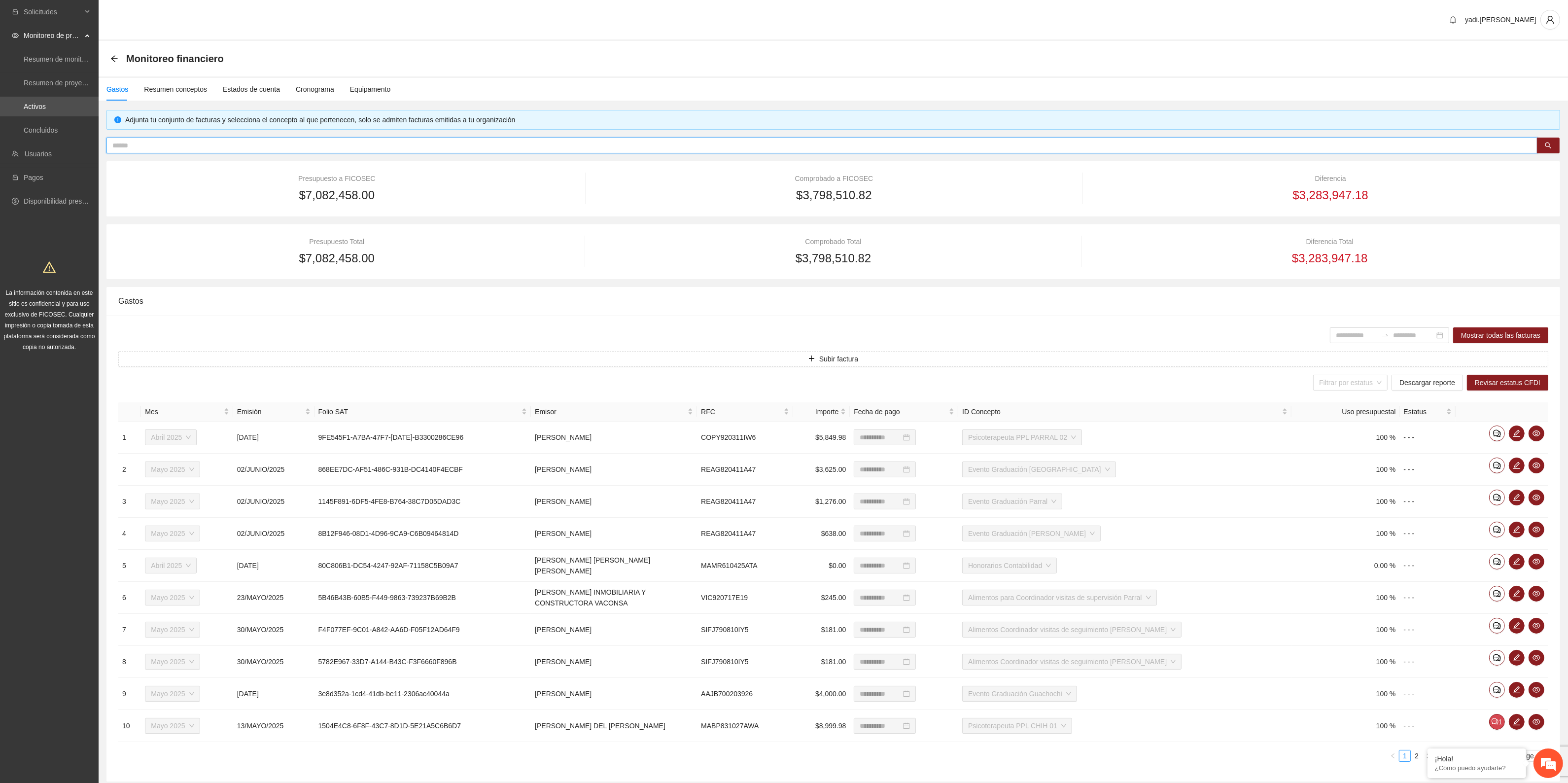
paste input "**********"
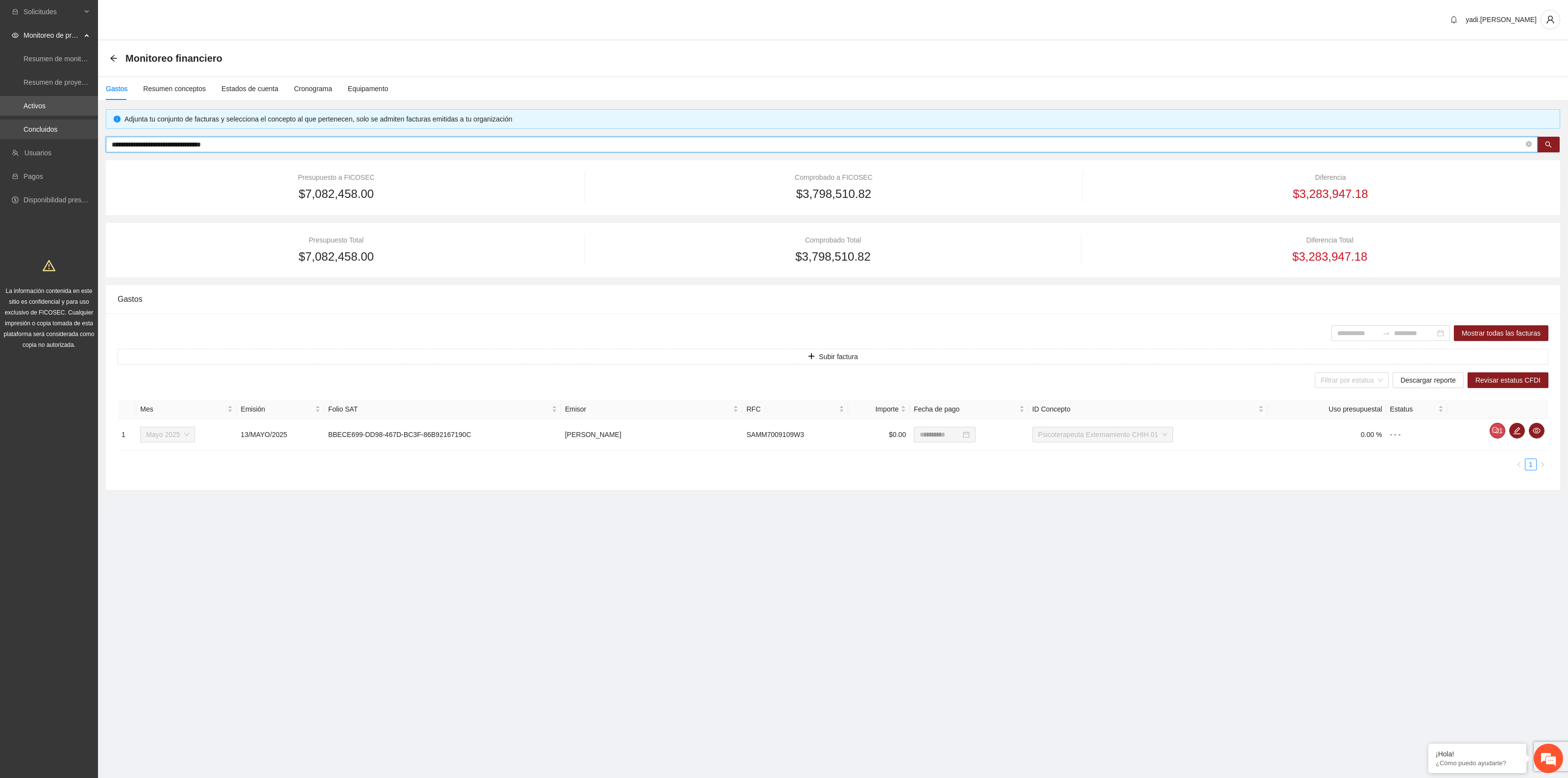
drag, startPoint x: 254, startPoint y: 145, endPoint x: 0, endPoint y: 135, distance: 254.2
click at [0, 135] on section "**********" at bounding box center [784, 389] width 1568 height 778
paste input "text"
type input "**********"
click at [115, 59] on icon "arrow-left" at bounding box center [114, 58] width 8 height 8
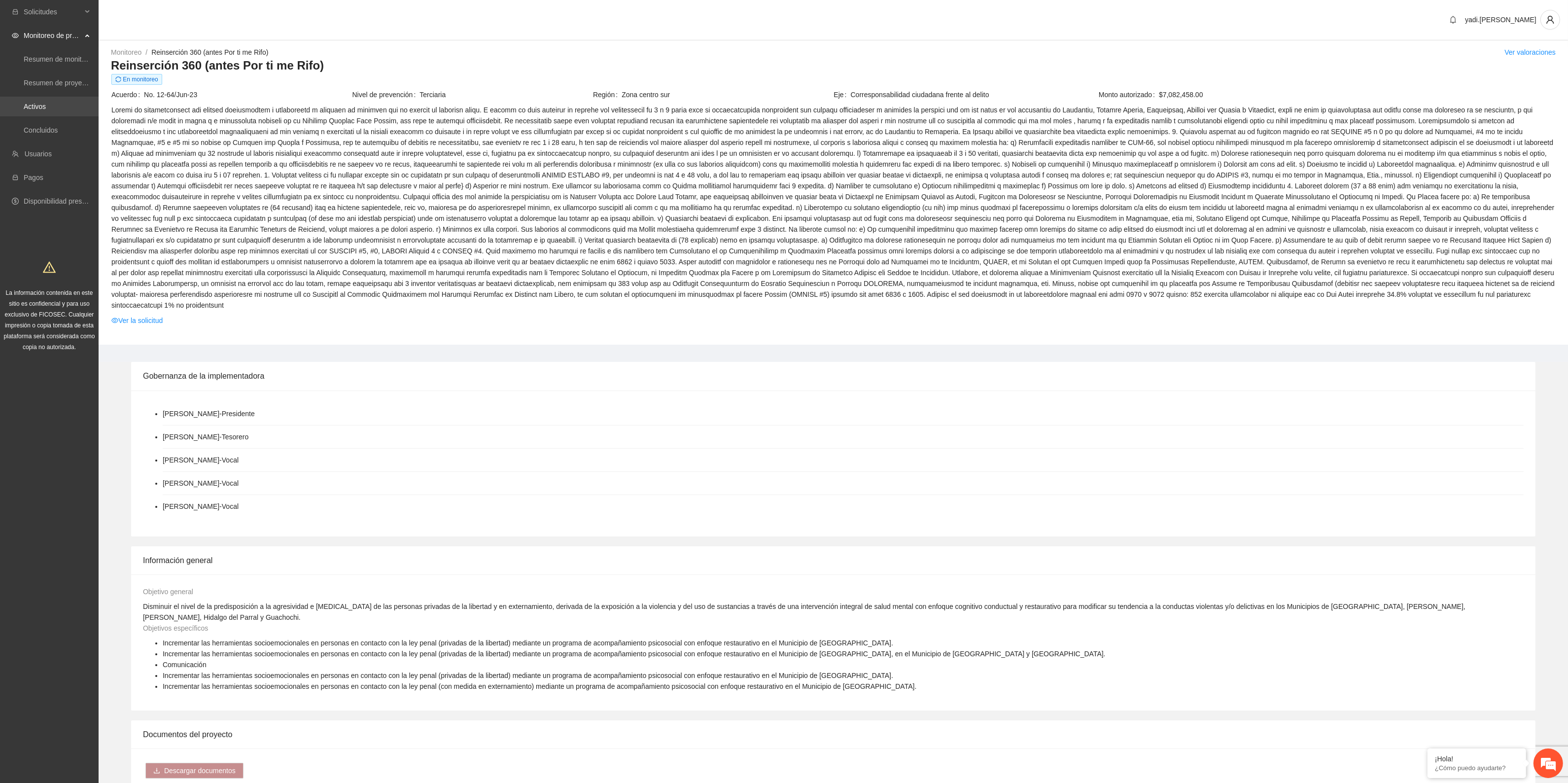
drag, startPoint x: 48, startPoint y: 105, endPoint x: 55, endPoint y: 105, distance: 7.0
click at [46, 105] on link "Activos" at bounding box center [35, 106] width 22 height 8
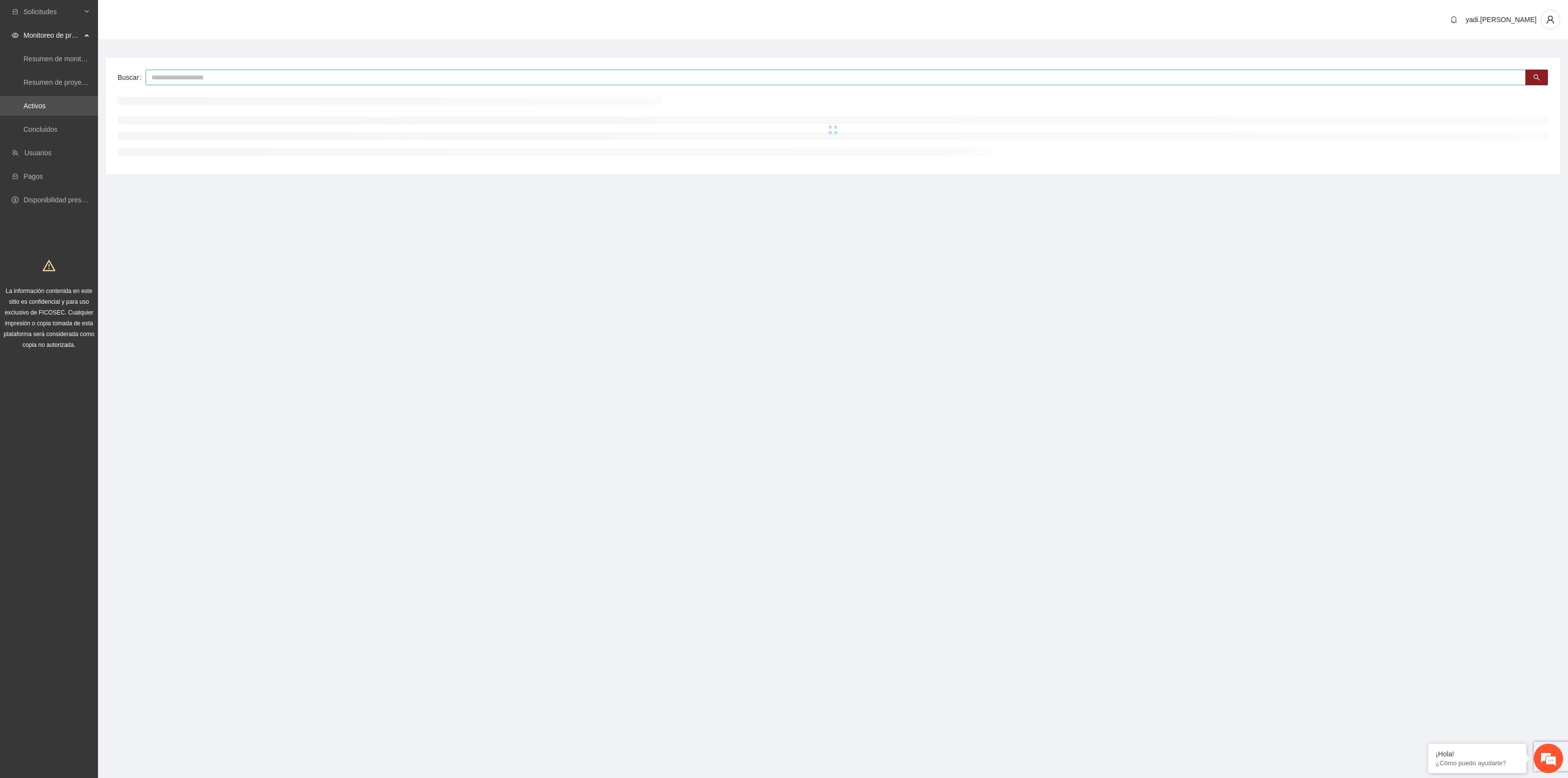
click at [353, 77] on input "text" at bounding box center [835, 77] width 1380 height 16
type input "***"
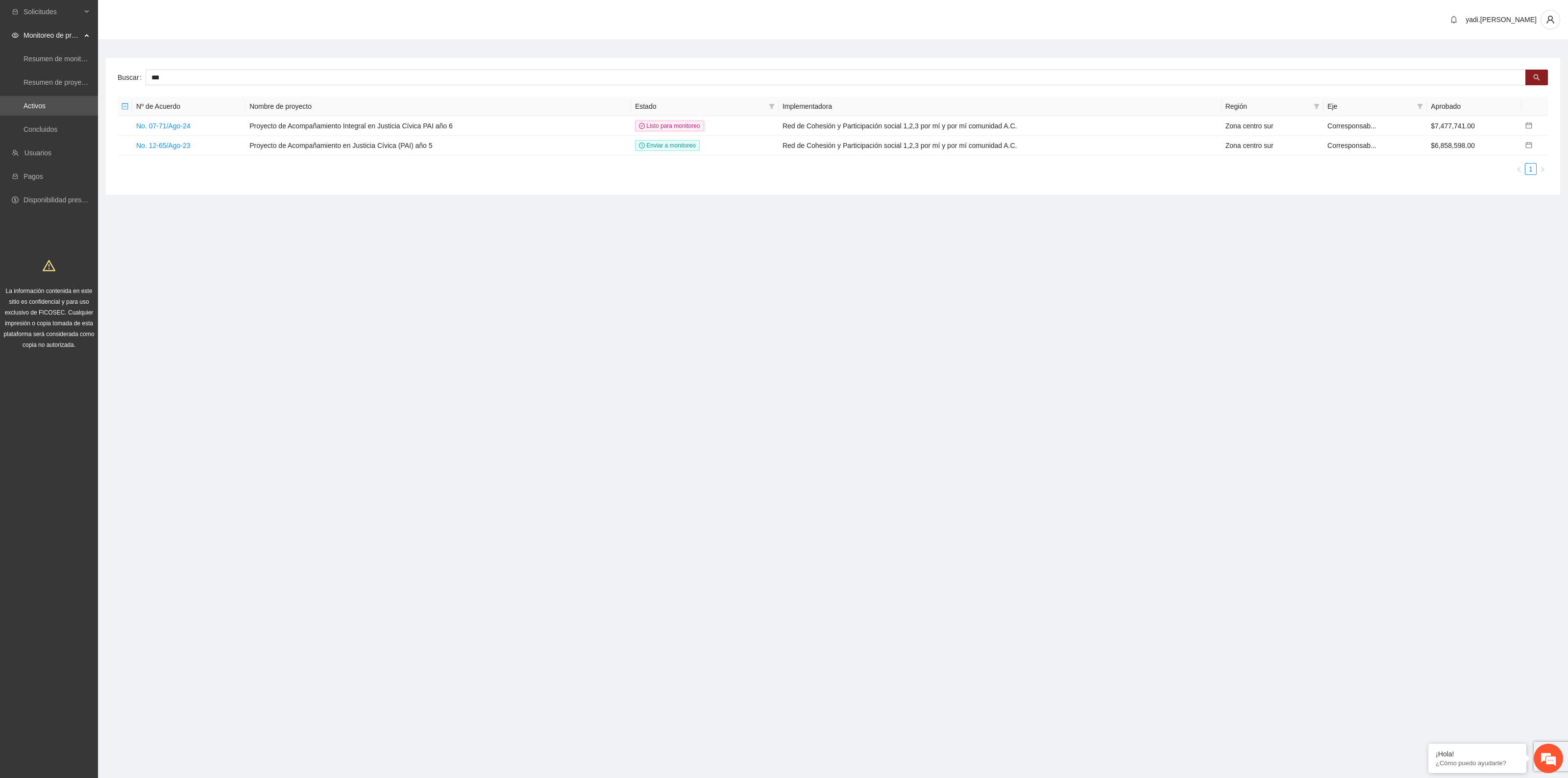
click at [539, 239] on section "Solicitudes Monitoreo de proyectos Resumen de monitoreo Resumen de proyectos ap…" at bounding box center [784, 389] width 1568 height 778
click at [158, 122] on link "No. 07-71/Ago-24" at bounding box center [163, 126] width 54 height 8
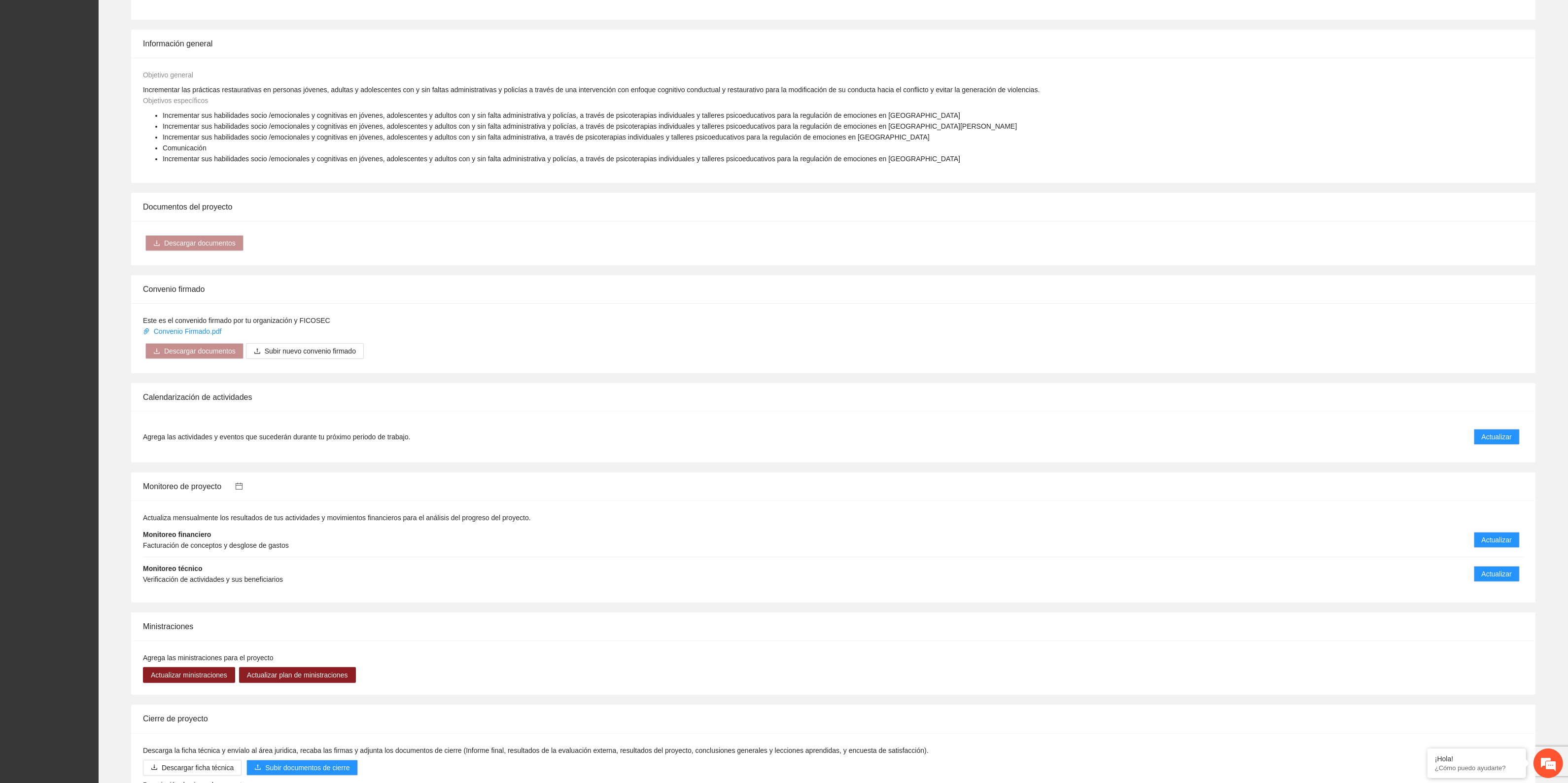
scroll to position [431, 0]
click at [1511, 534] on span "Actualizar" at bounding box center [1497, 538] width 30 height 11
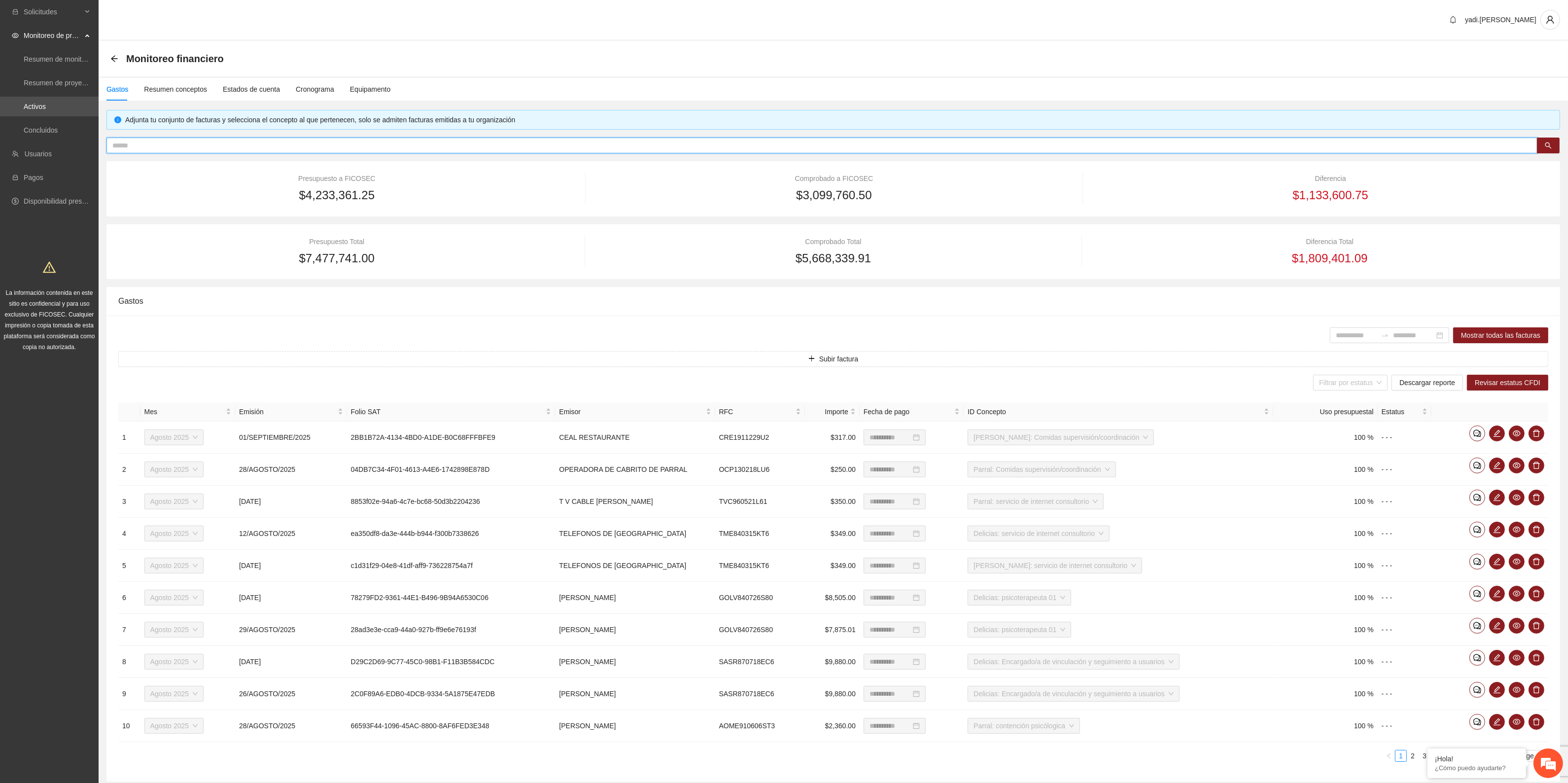
click at [355, 140] on input "text" at bounding box center [818, 145] width 1412 height 11
paste input "**********"
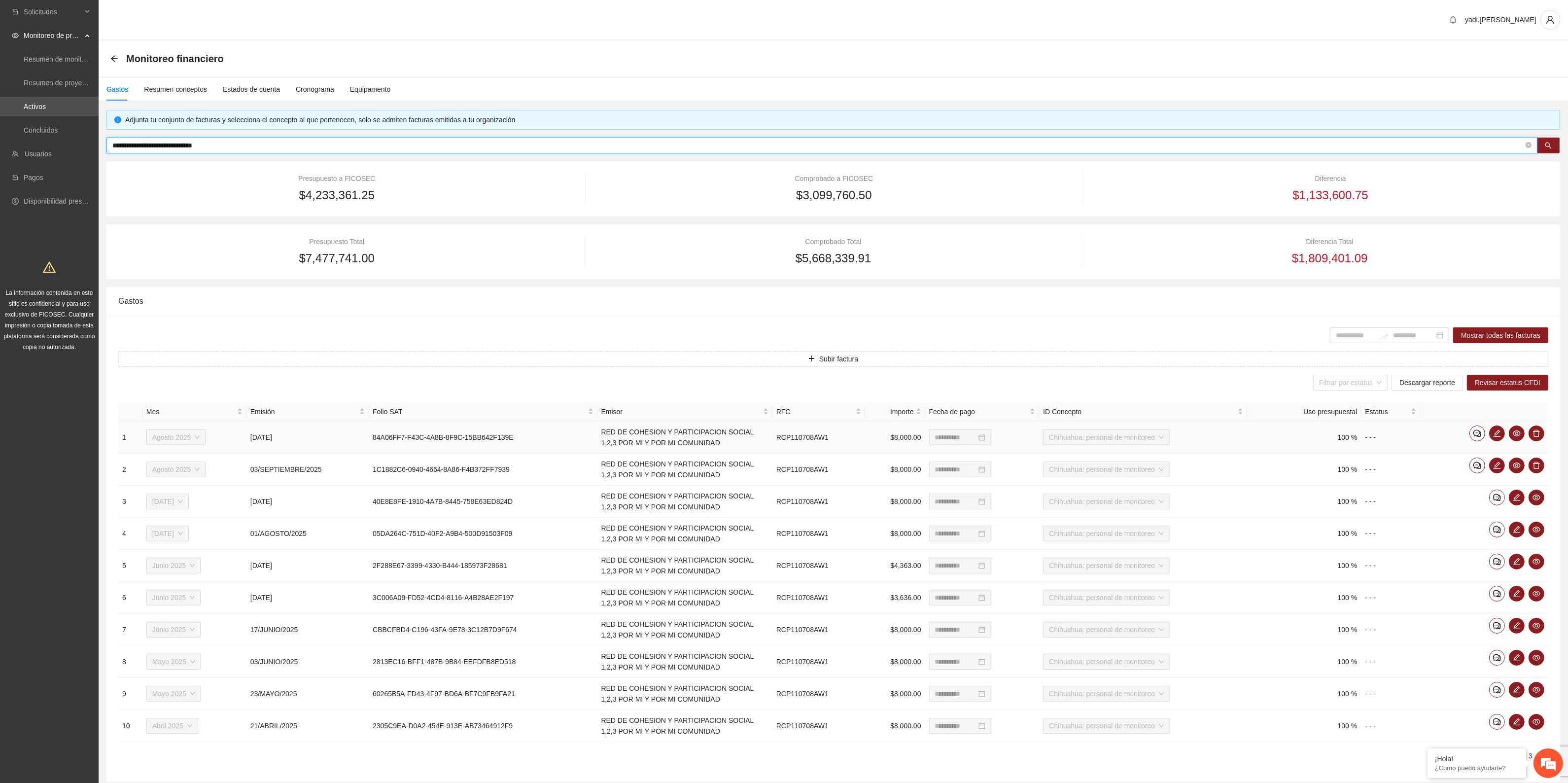
type input "**********"
click at [1516, 498] on icon "edit" at bounding box center [1516, 497] width 7 height 7
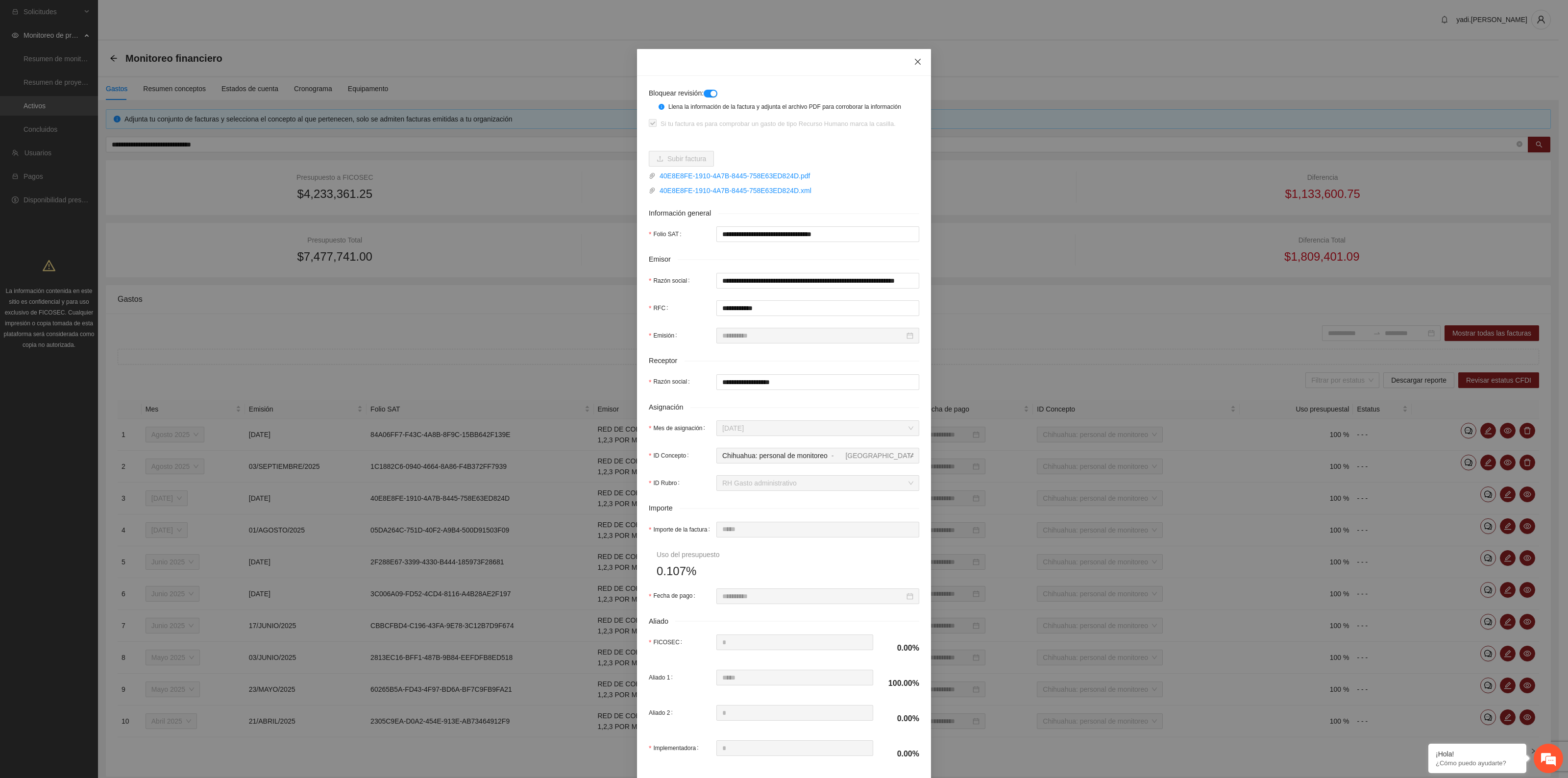
click at [914, 60] on icon "close" at bounding box center [917, 62] width 8 height 8
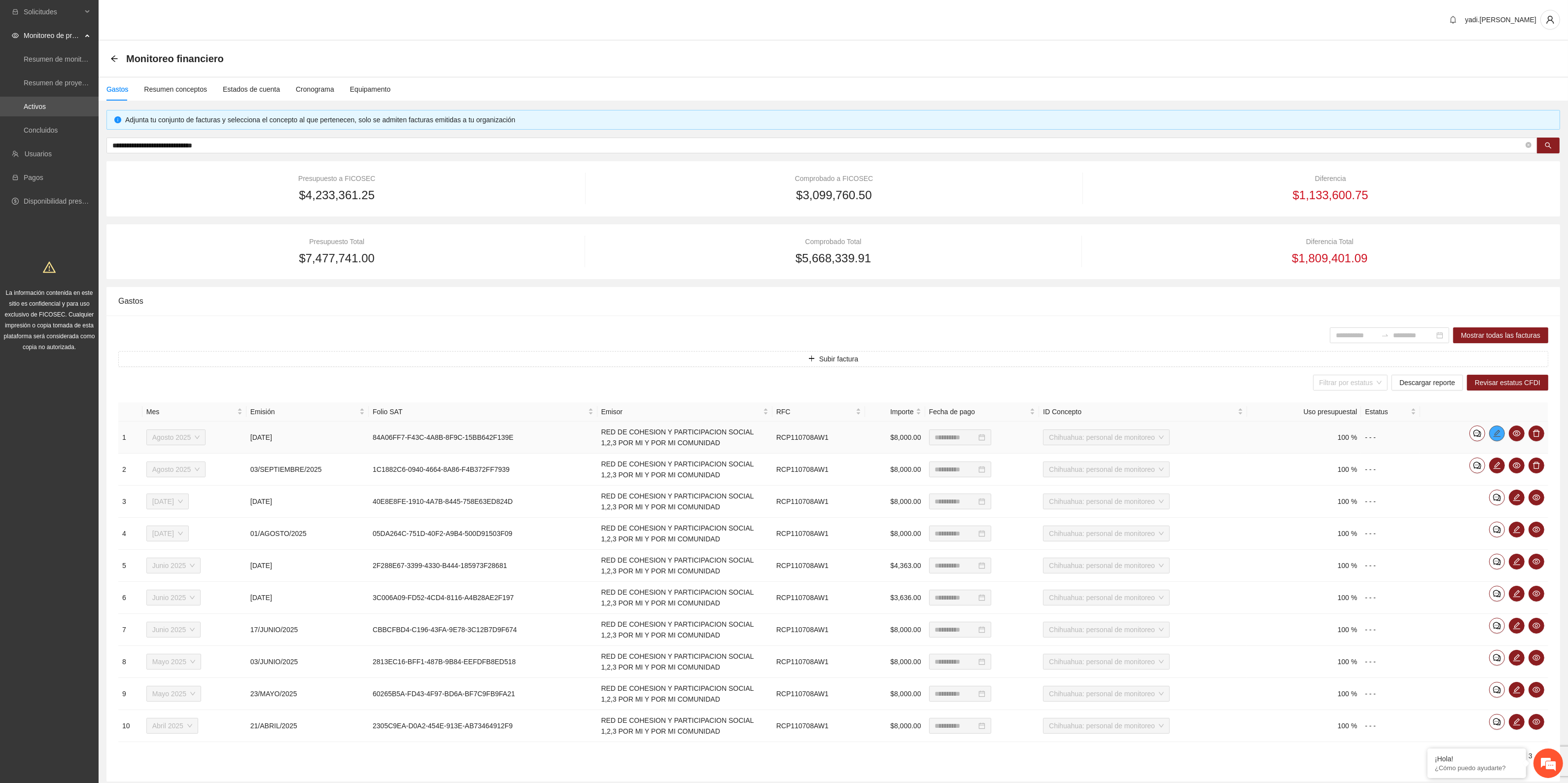
click at [1494, 432] on icon "edit" at bounding box center [1497, 433] width 8 height 8
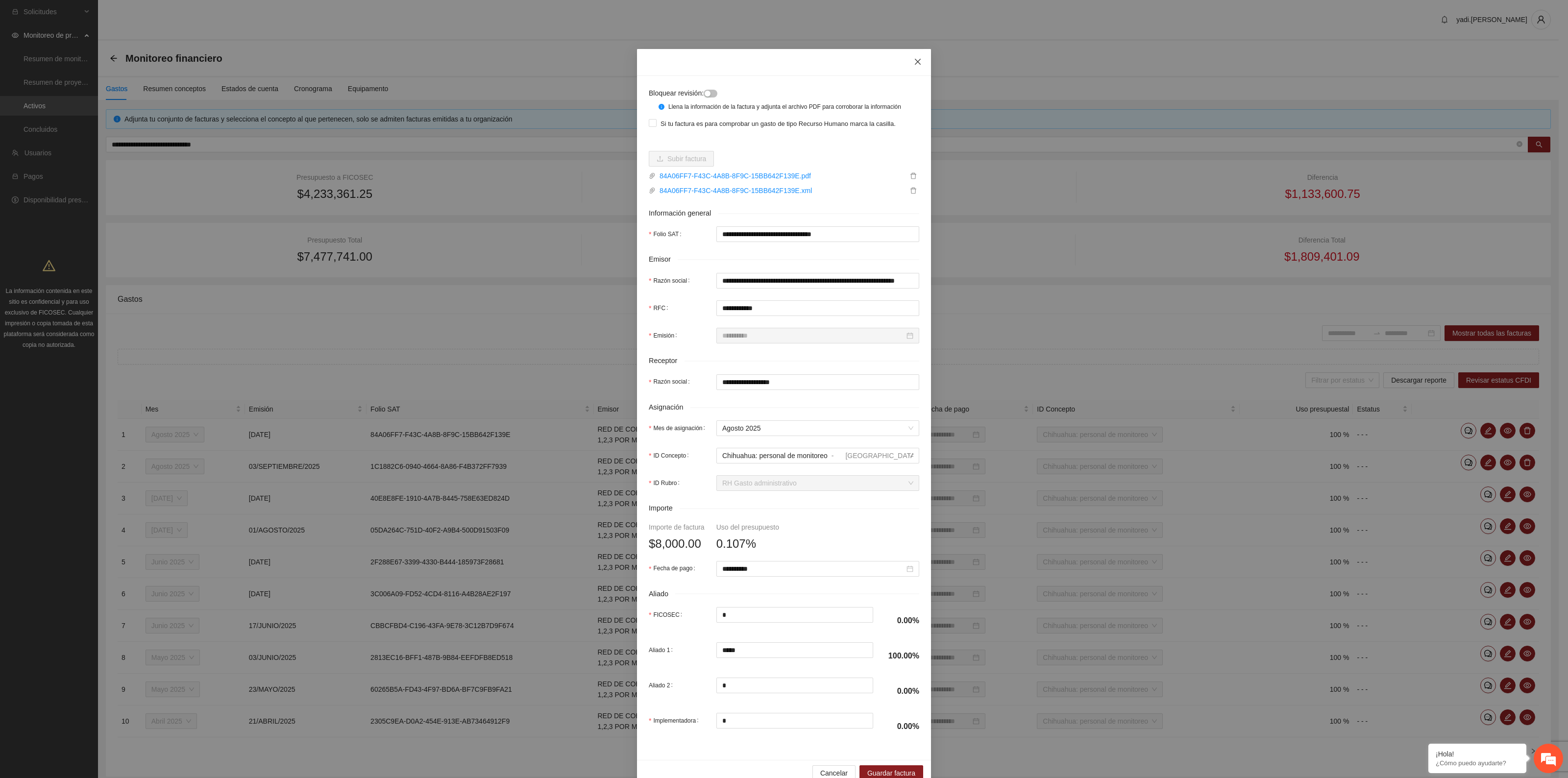
click at [914, 60] on icon "close" at bounding box center [917, 62] width 8 height 8
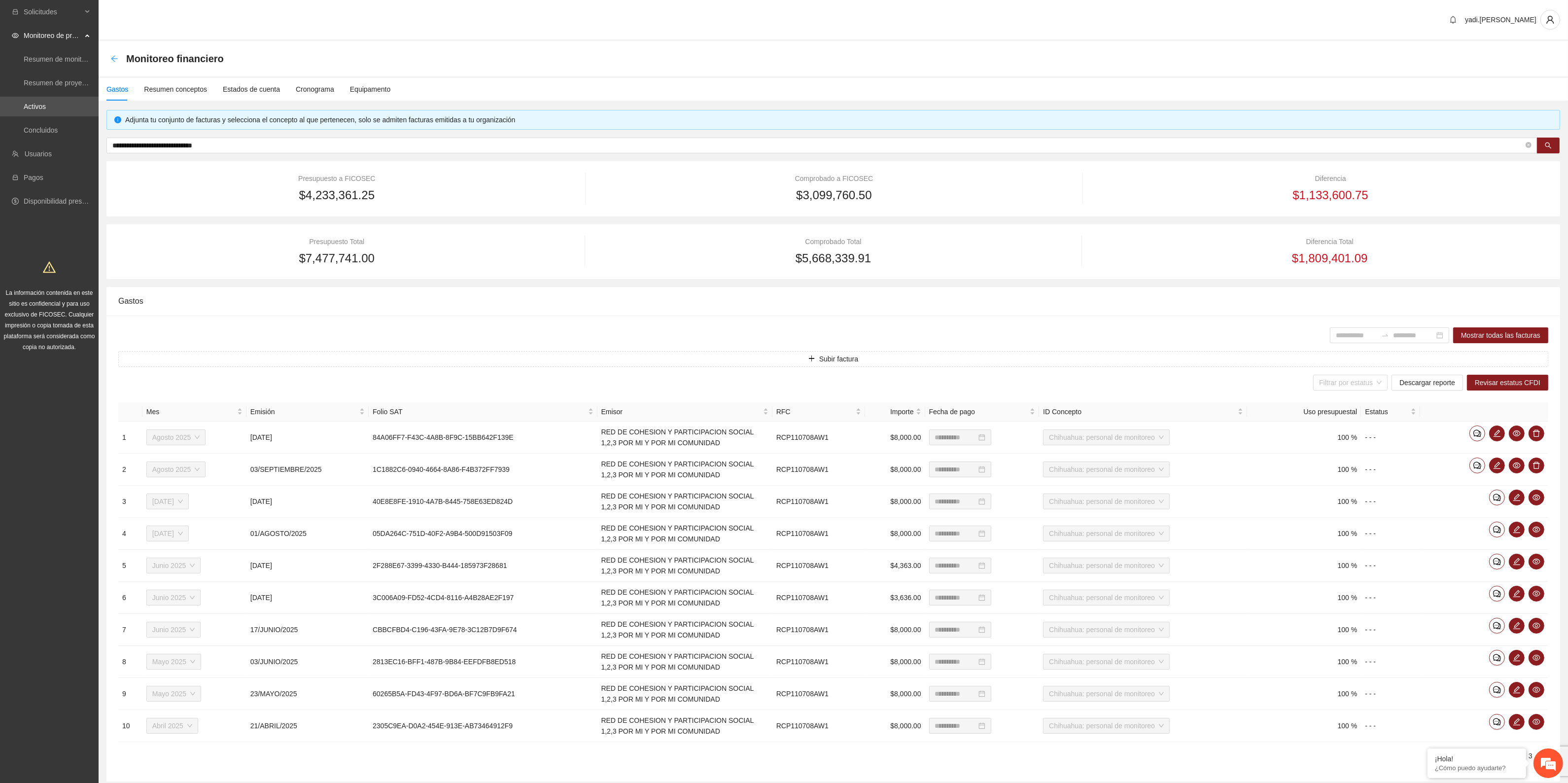
click at [112, 58] on icon "arrow-left" at bounding box center [114, 59] width 6 height 6
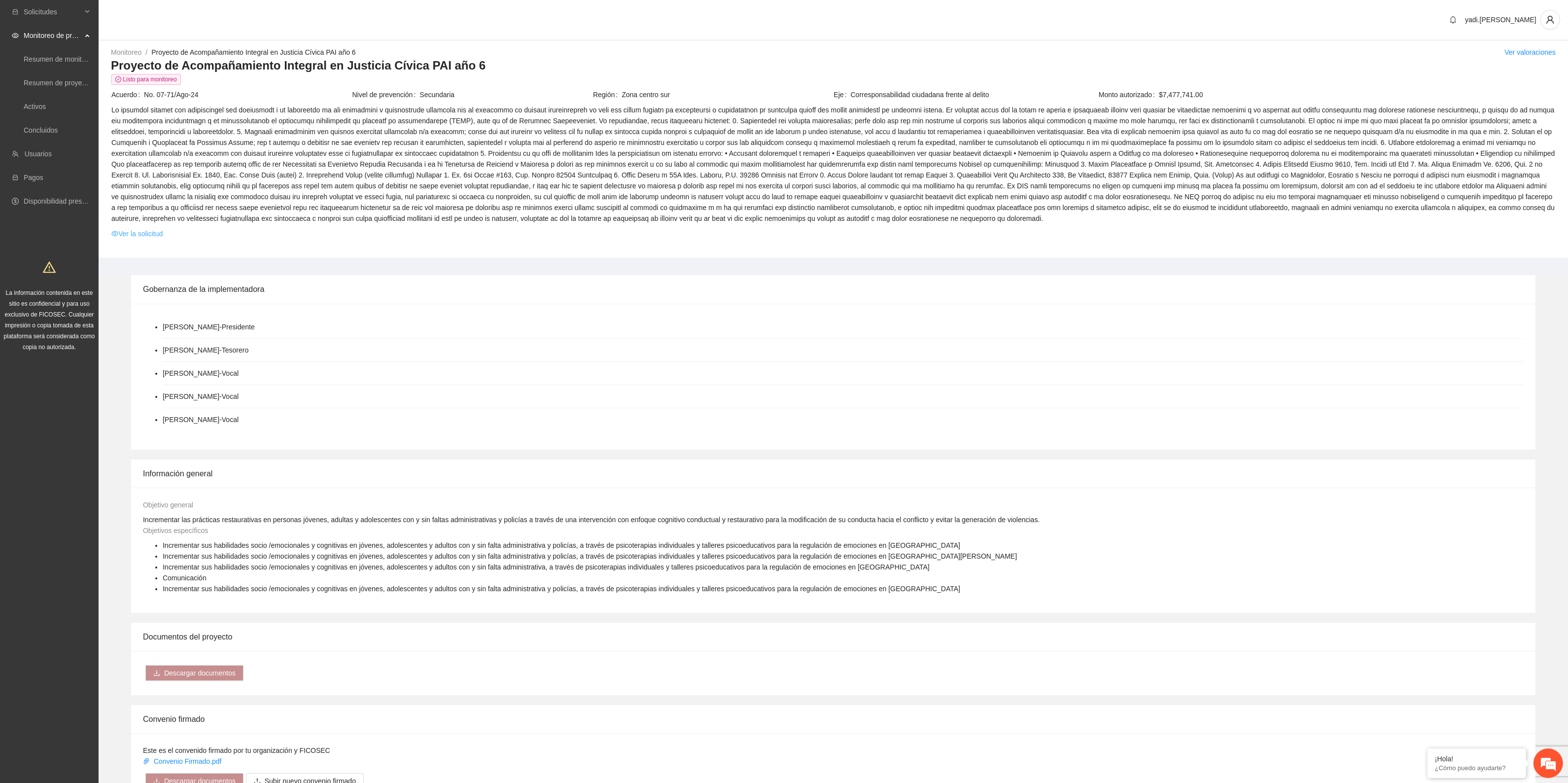
click at [139, 236] on link "Ver la solicitud" at bounding box center [137, 234] width 52 height 11
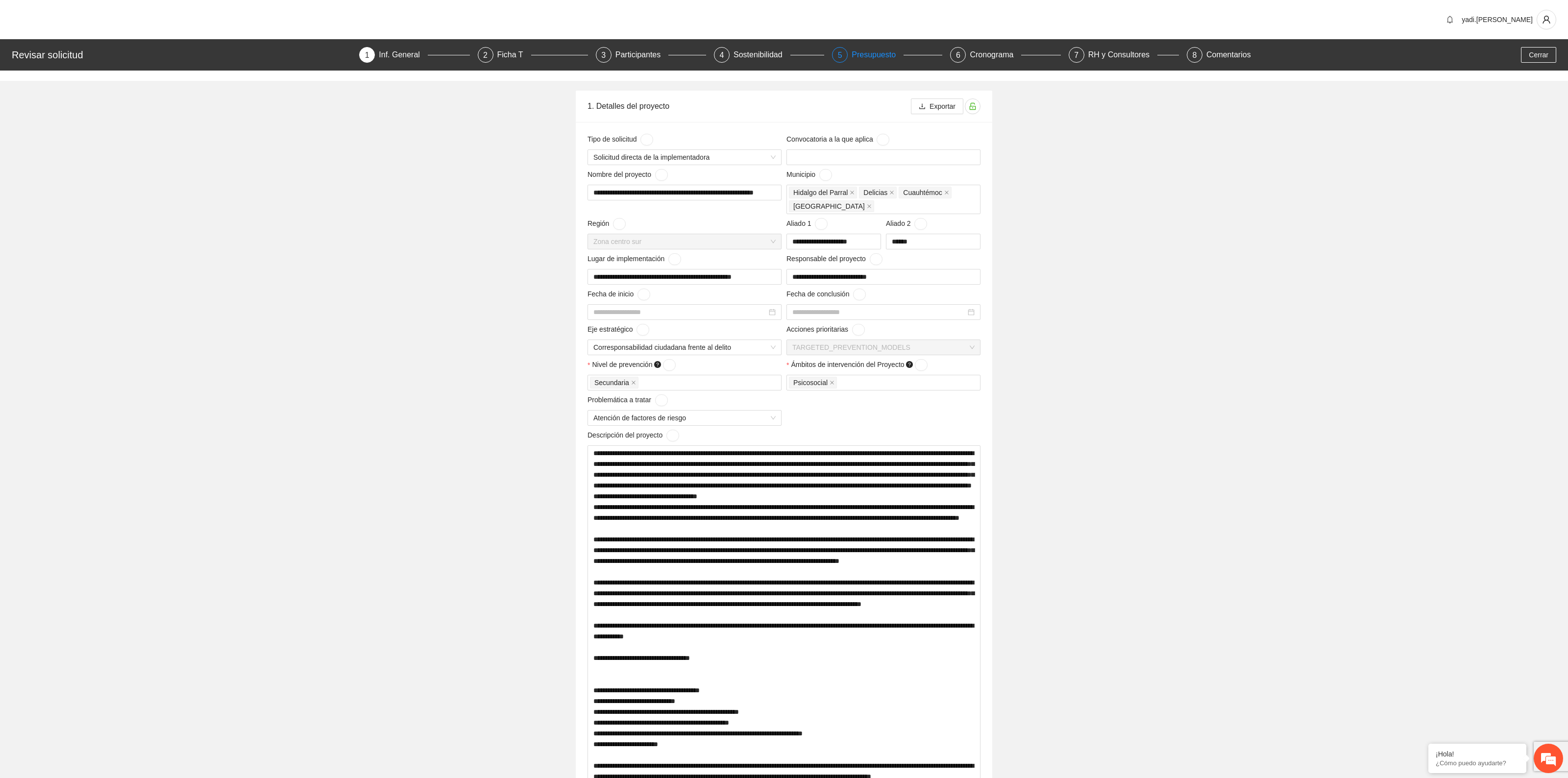
type input "**********"
click at [858, 52] on div "Presupuesto" at bounding box center [872, 55] width 52 height 16
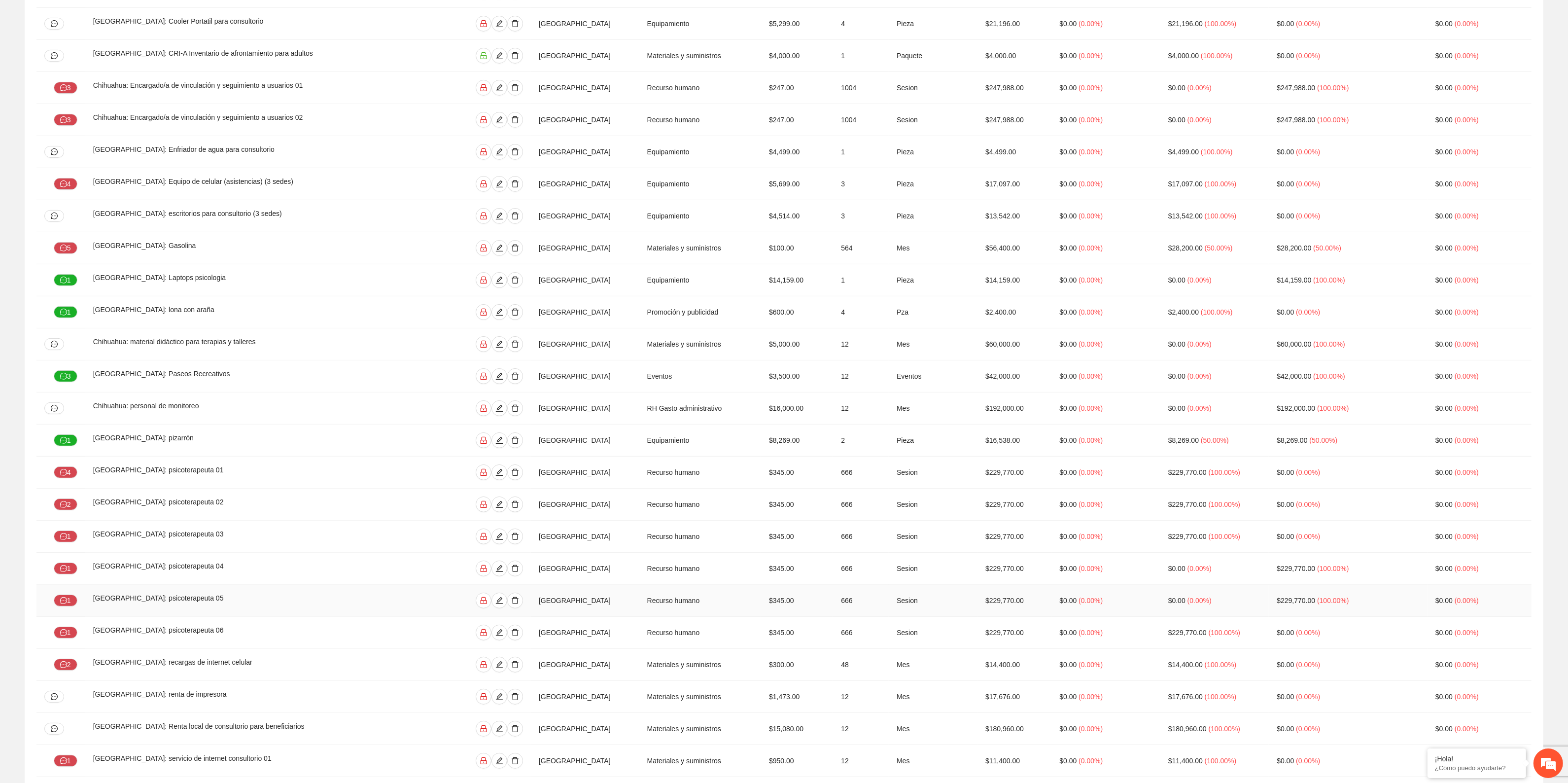
scroll to position [616, 0]
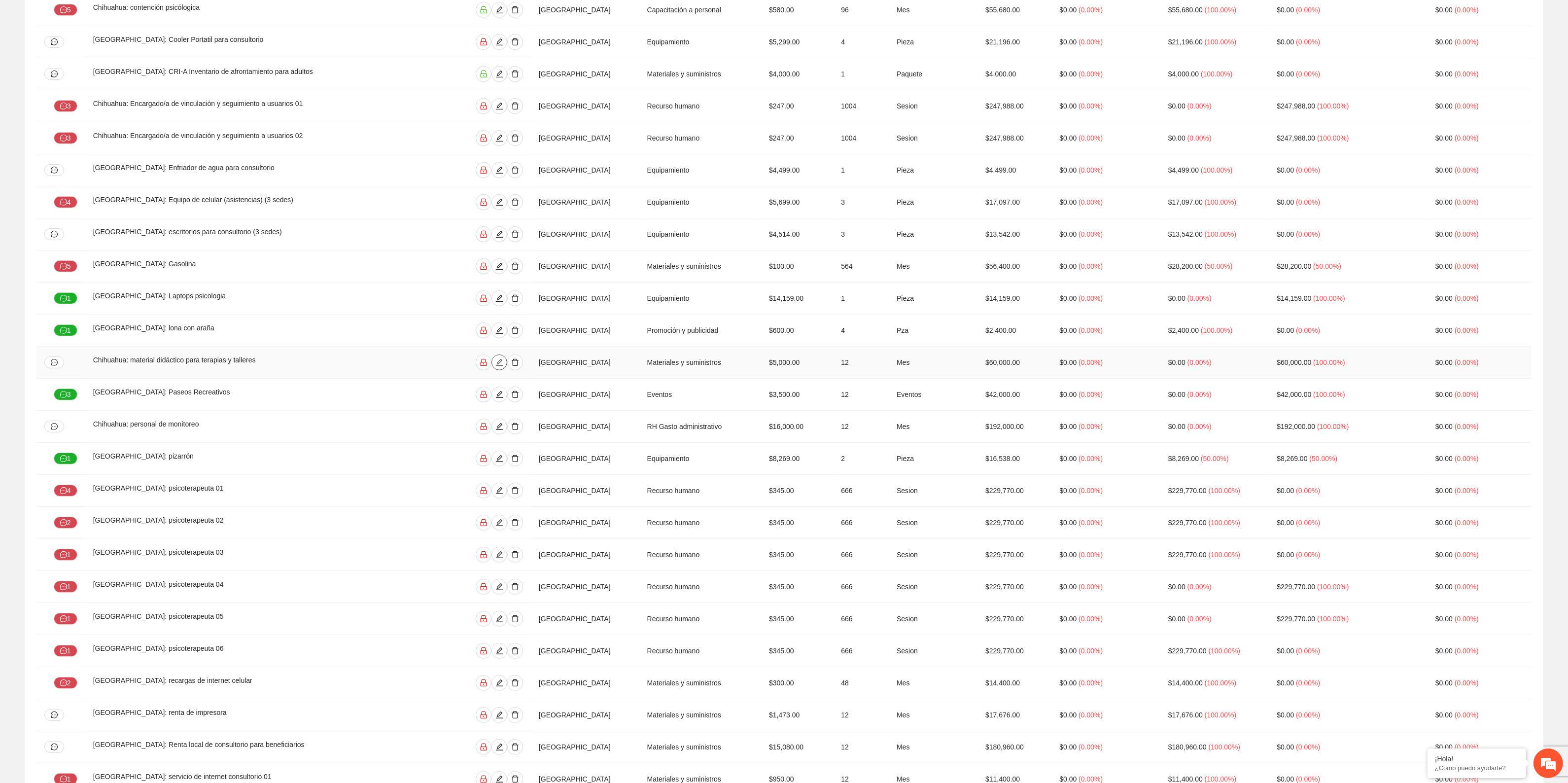
click at [496, 367] on icon "edit" at bounding box center [500, 363] width 8 height 8
type input "*"
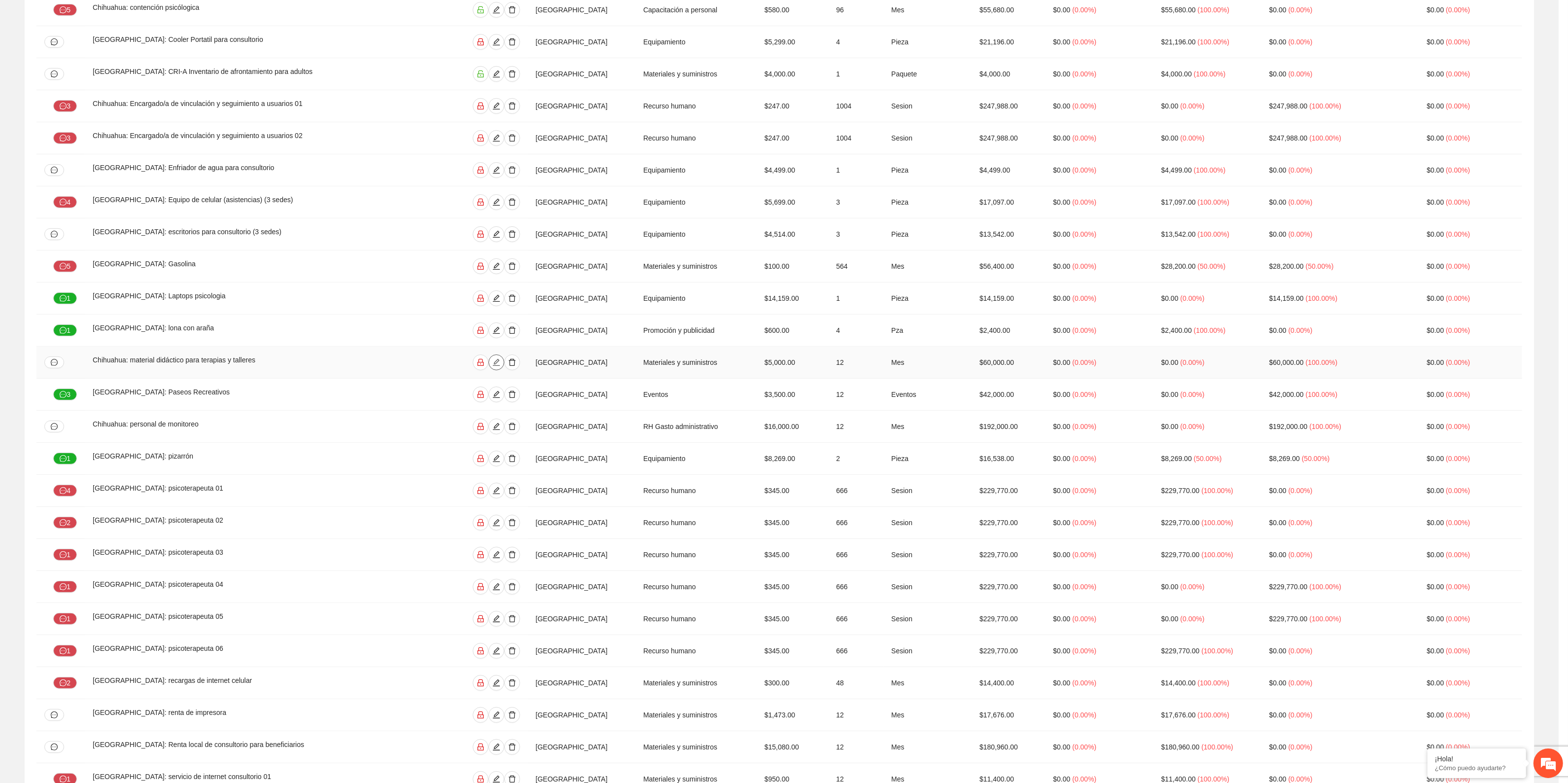
type input "*"
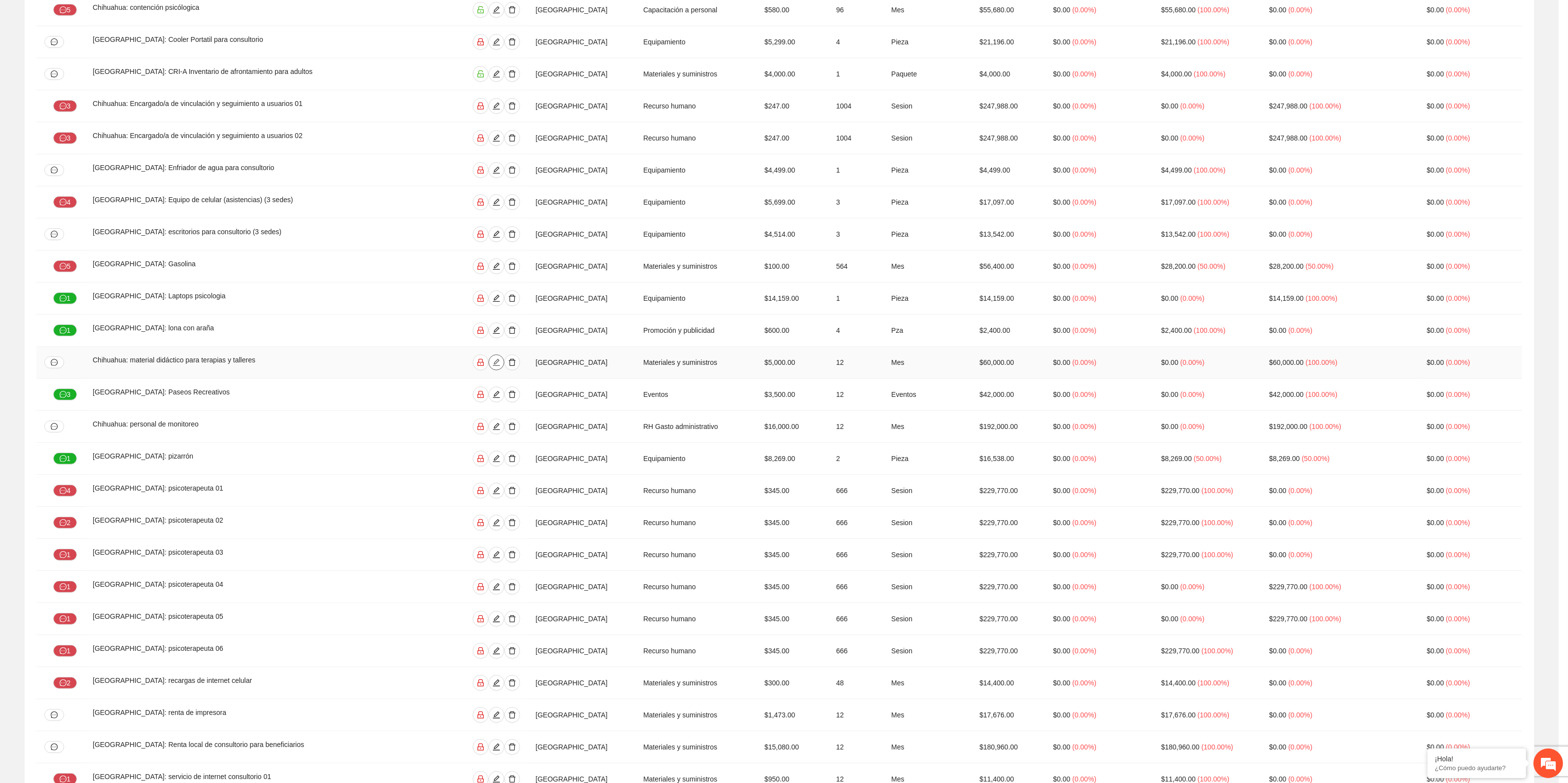
type input "*"
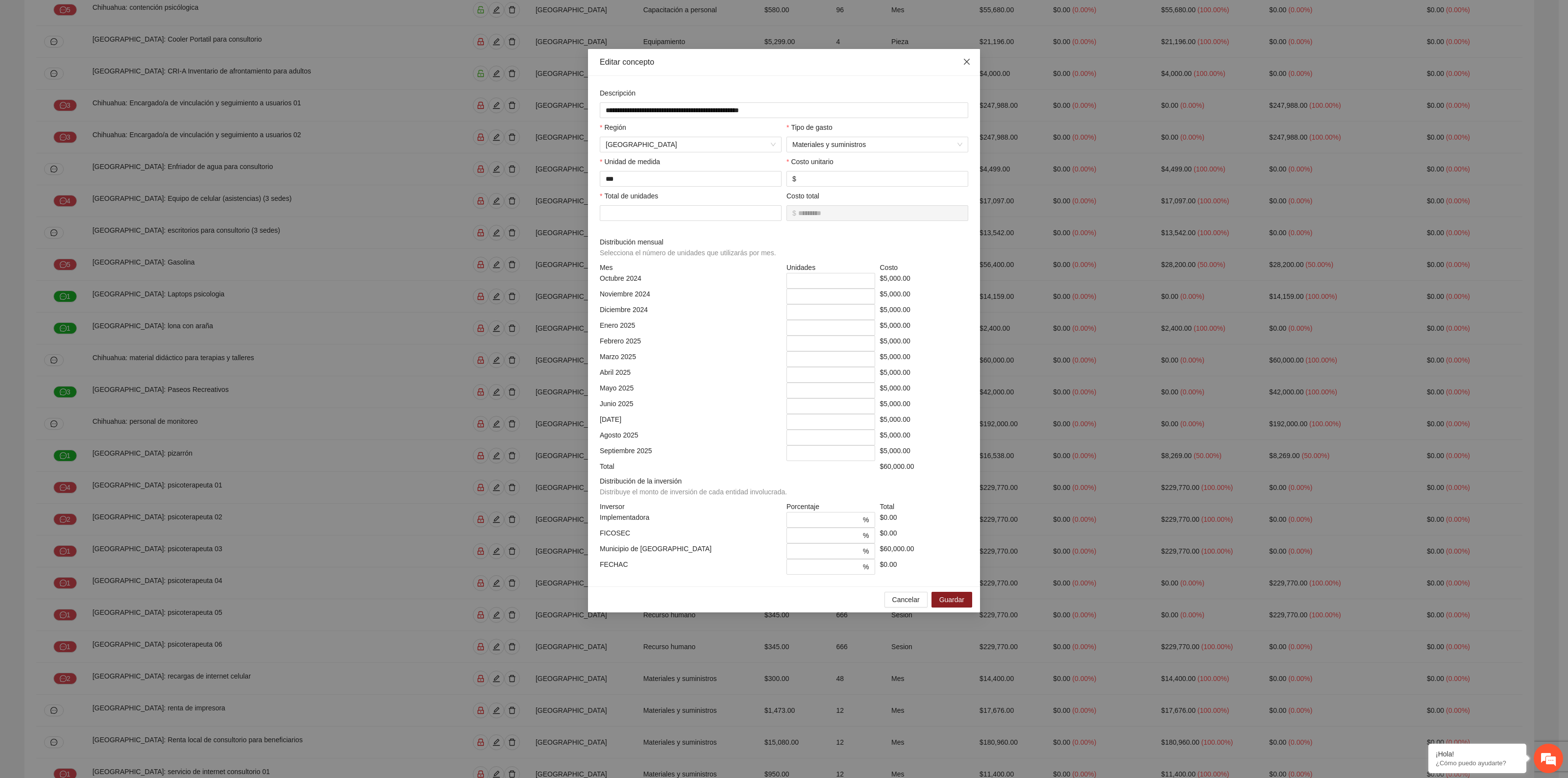
click at [971, 61] on span "Close" at bounding box center [967, 62] width 27 height 27
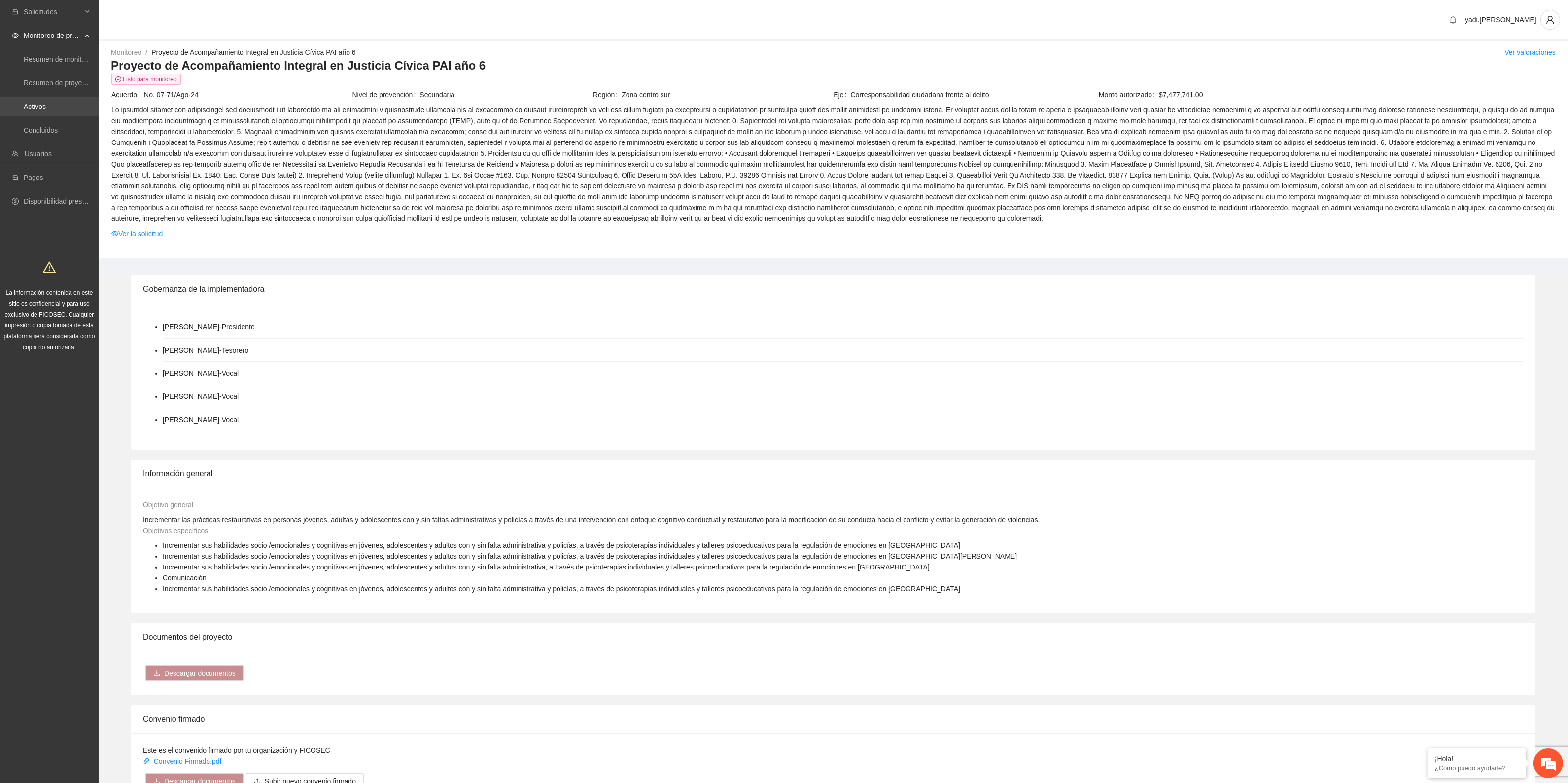
click at [38, 102] on link "Activos" at bounding box center [35, 106] width 22 height 8
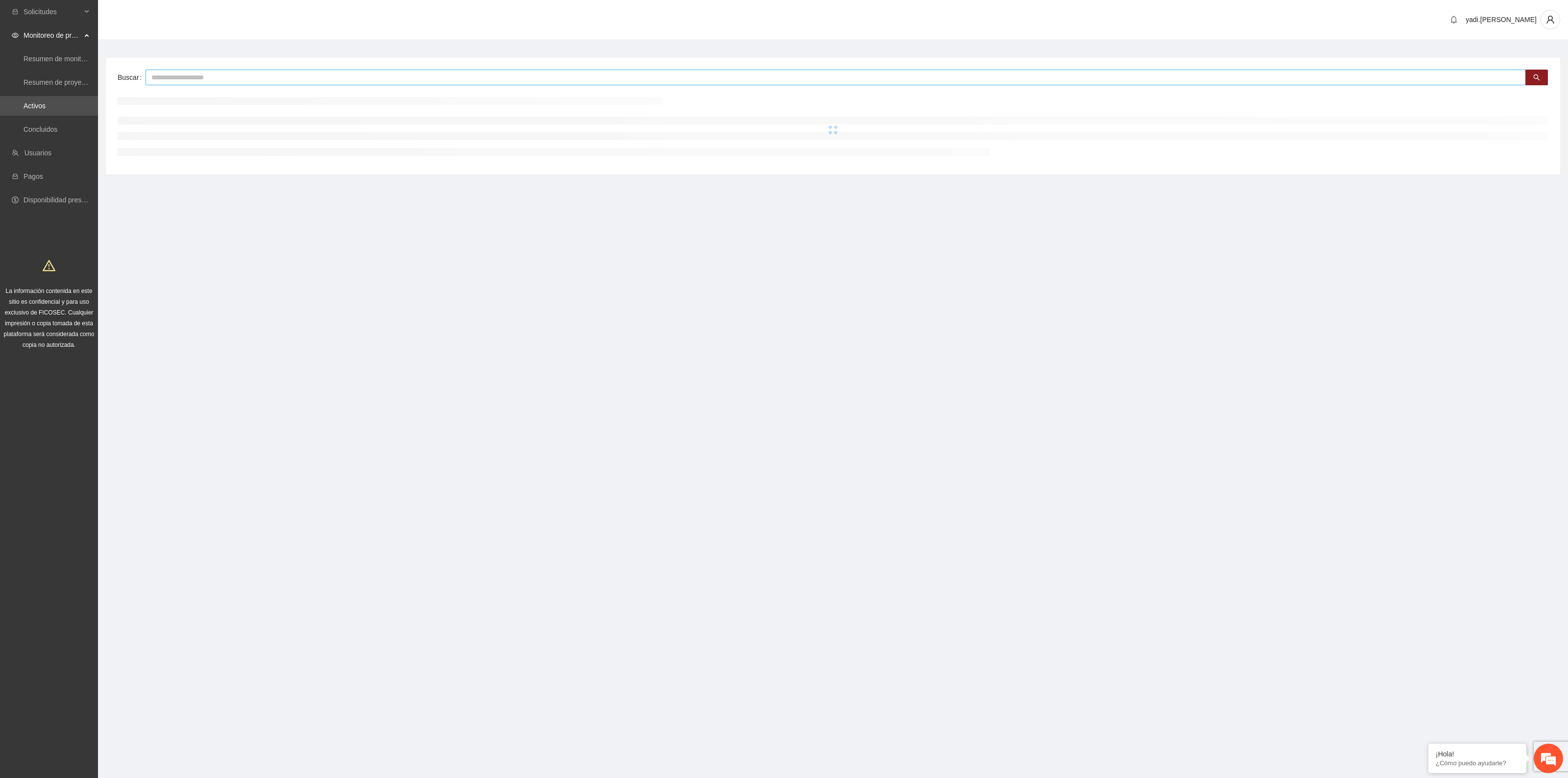
click at [279, 82] on input "text" at bounding box center [835, 77] width 1380 height 16
type input "****"
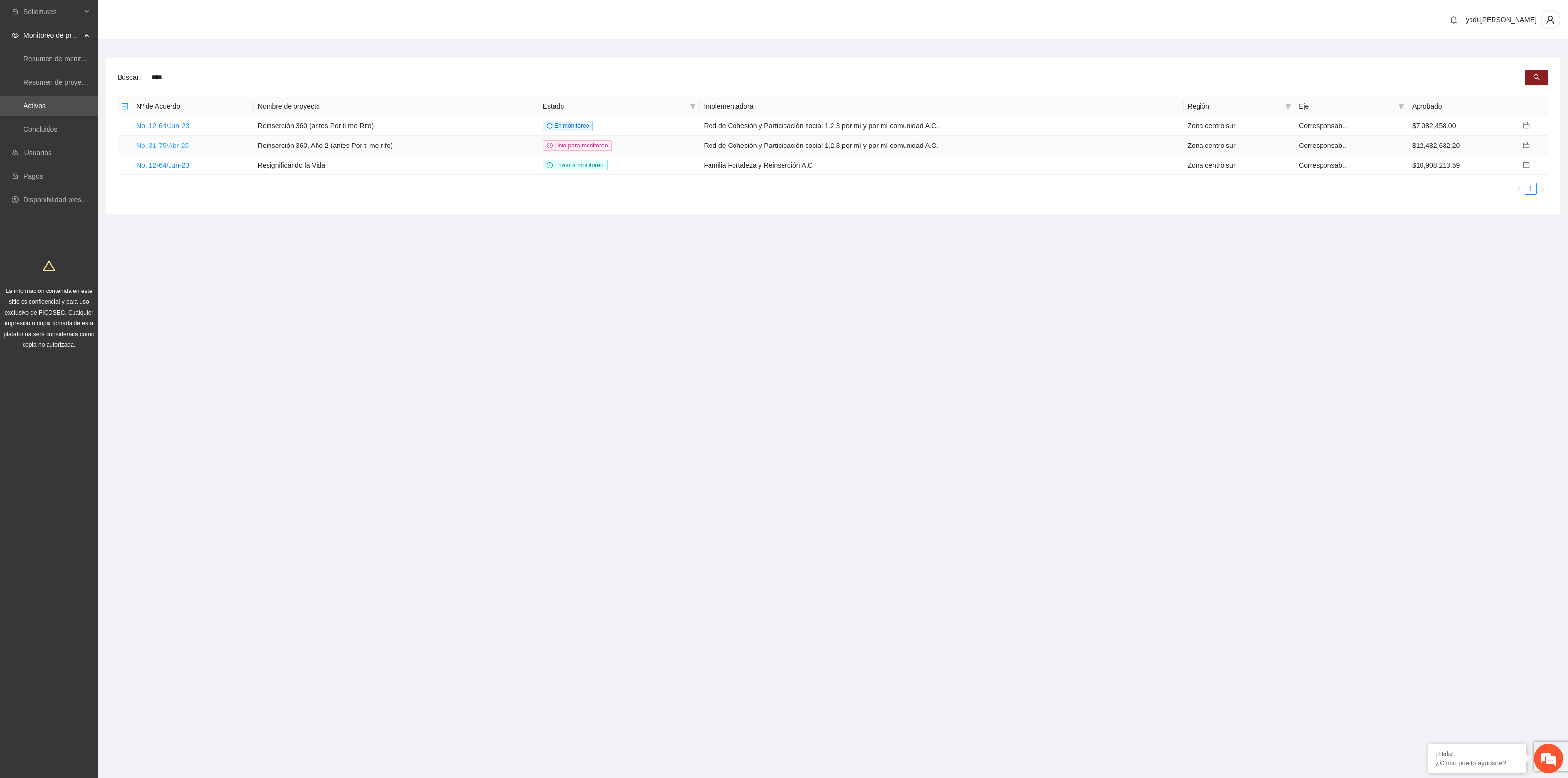
click at [174, 141] on link "No. 31-75/Abr-25" at bounding box center [162, 145] width 52 height 8
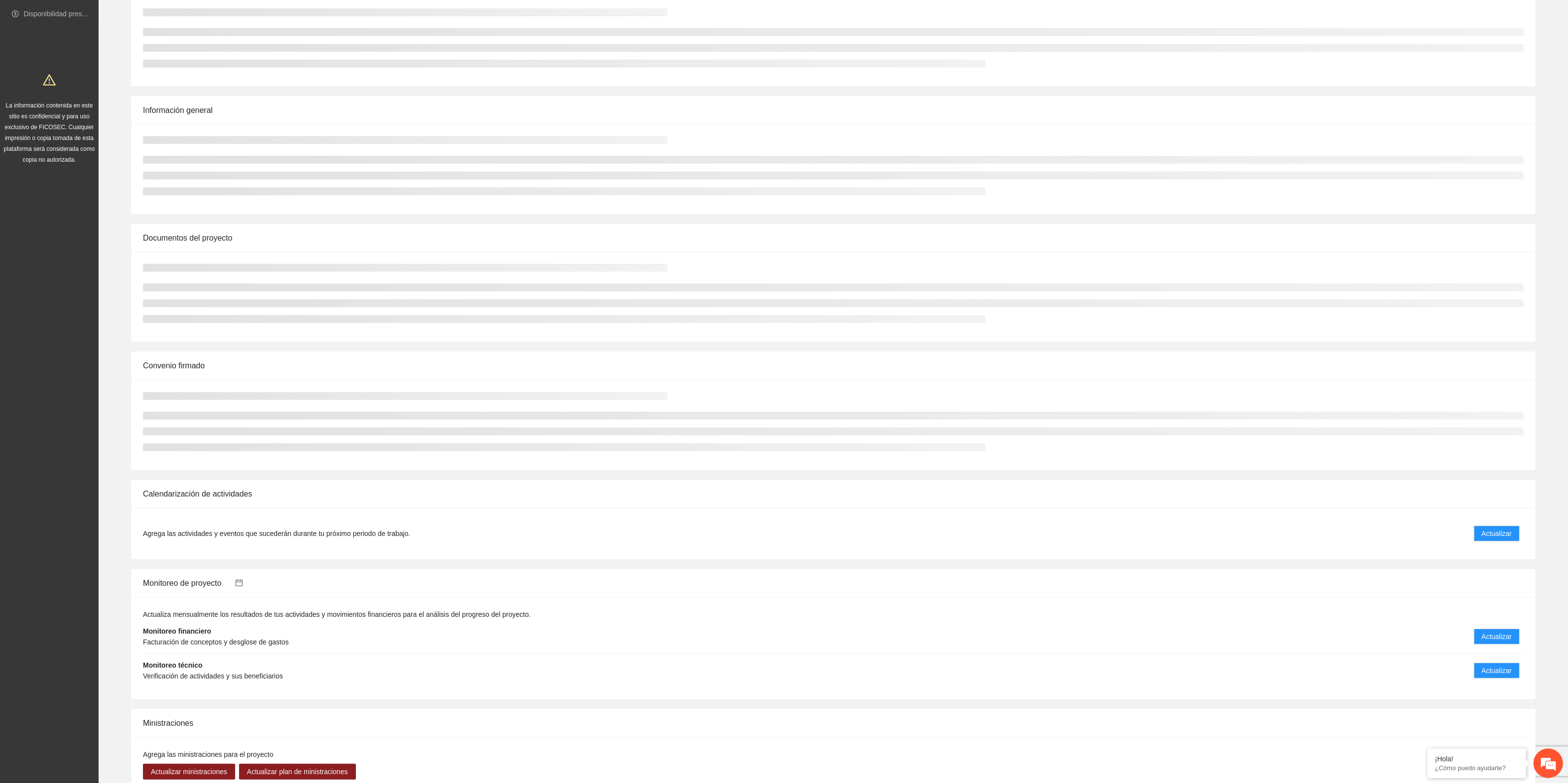
scroll to position [308, 0]
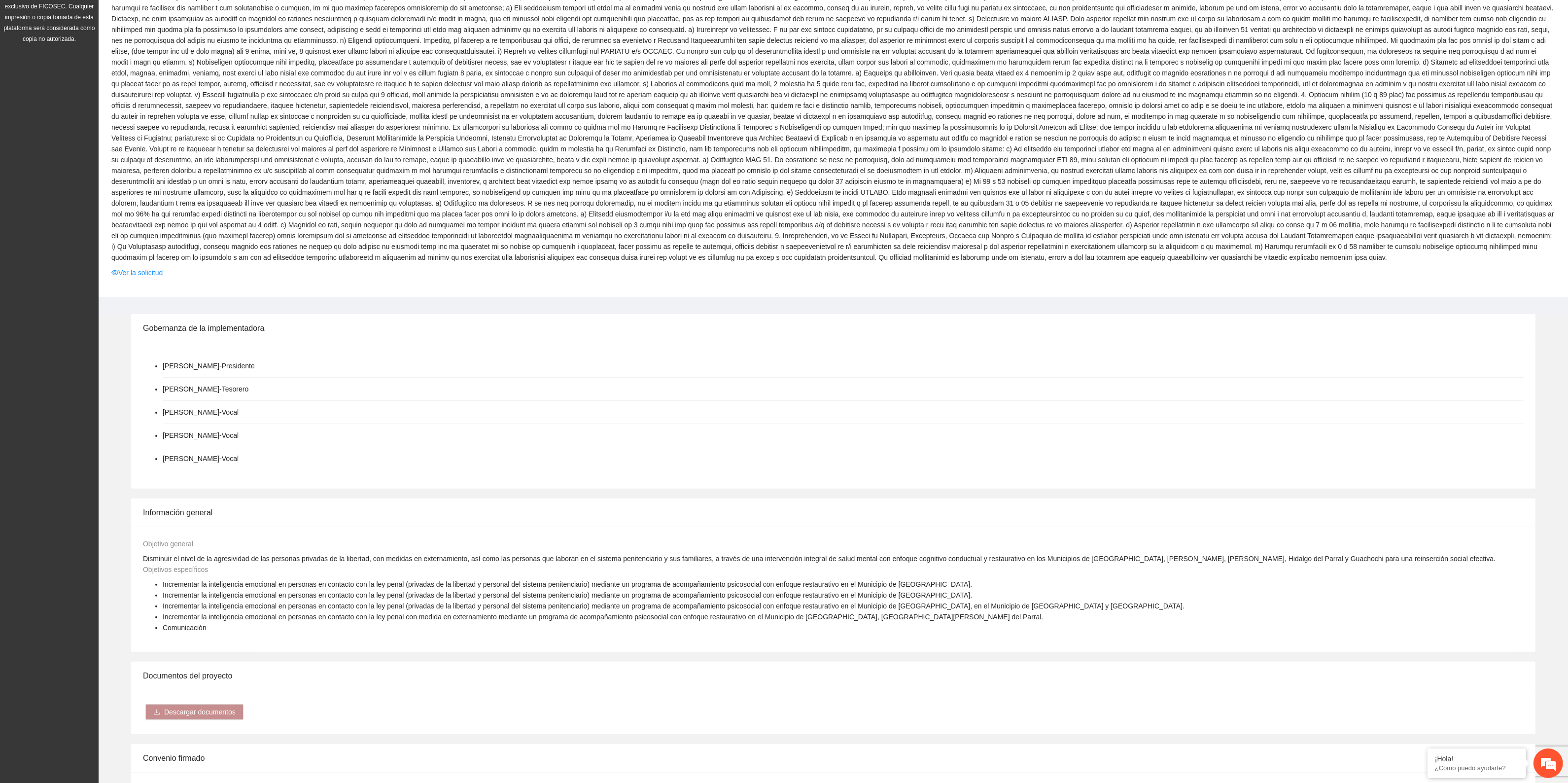
click at [1504, 519] on div "Información general" at bounding box center [834, 513] width 1381 height 28
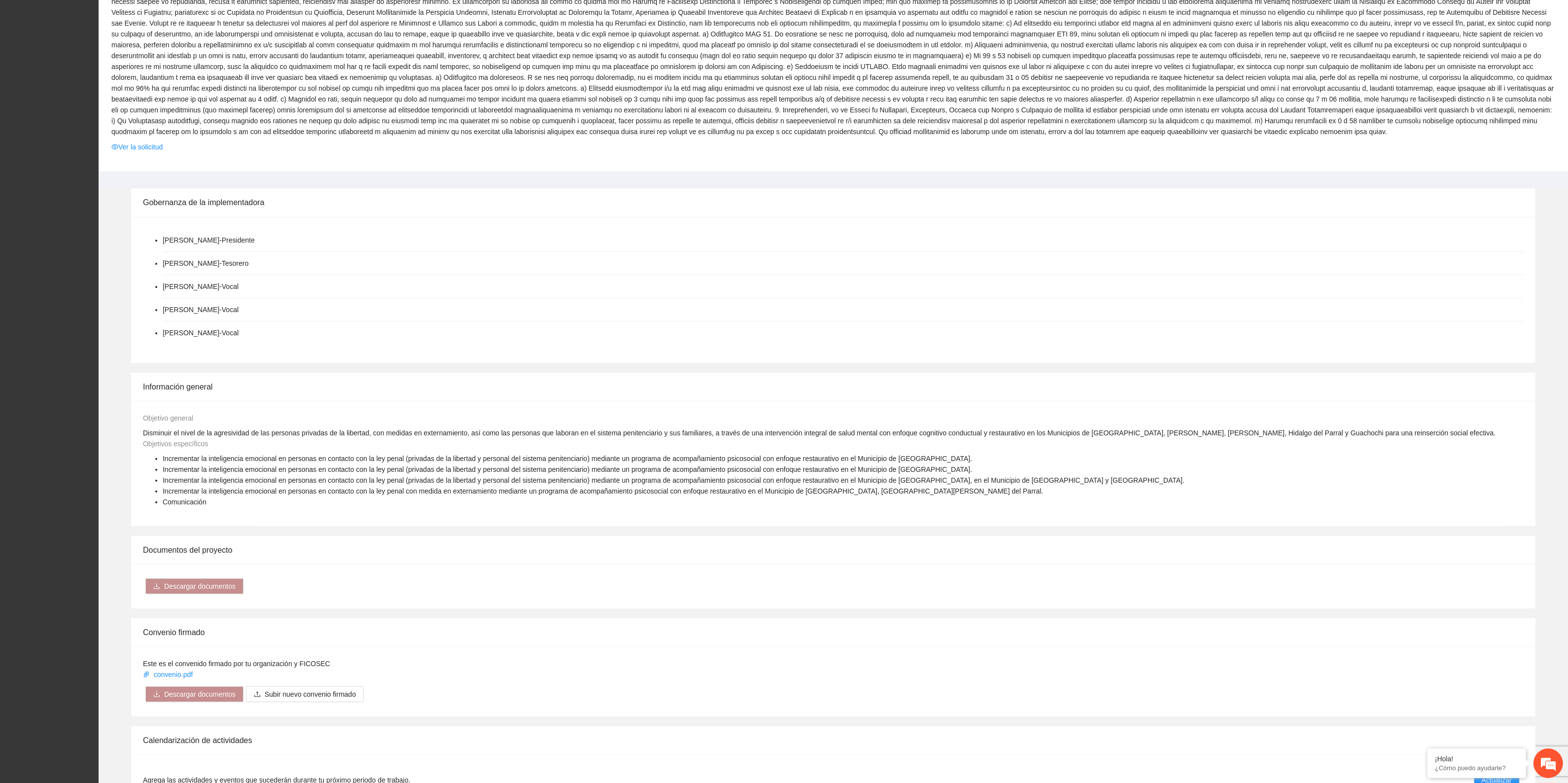
scroll to position [678, 0]
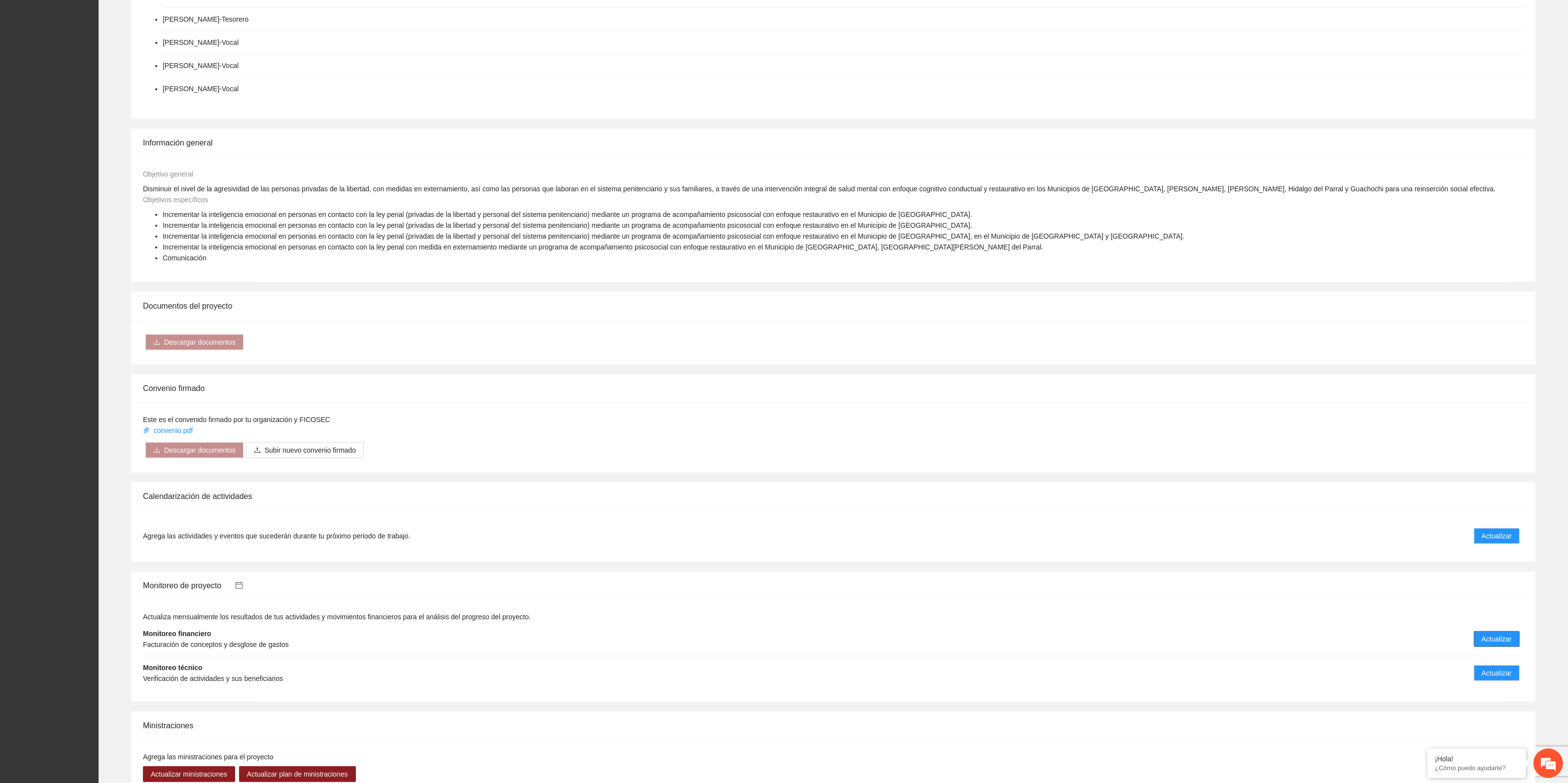
click at [1494, 633] on button "Actualizar" at bounding box center [1497, 639] width 46 height 16
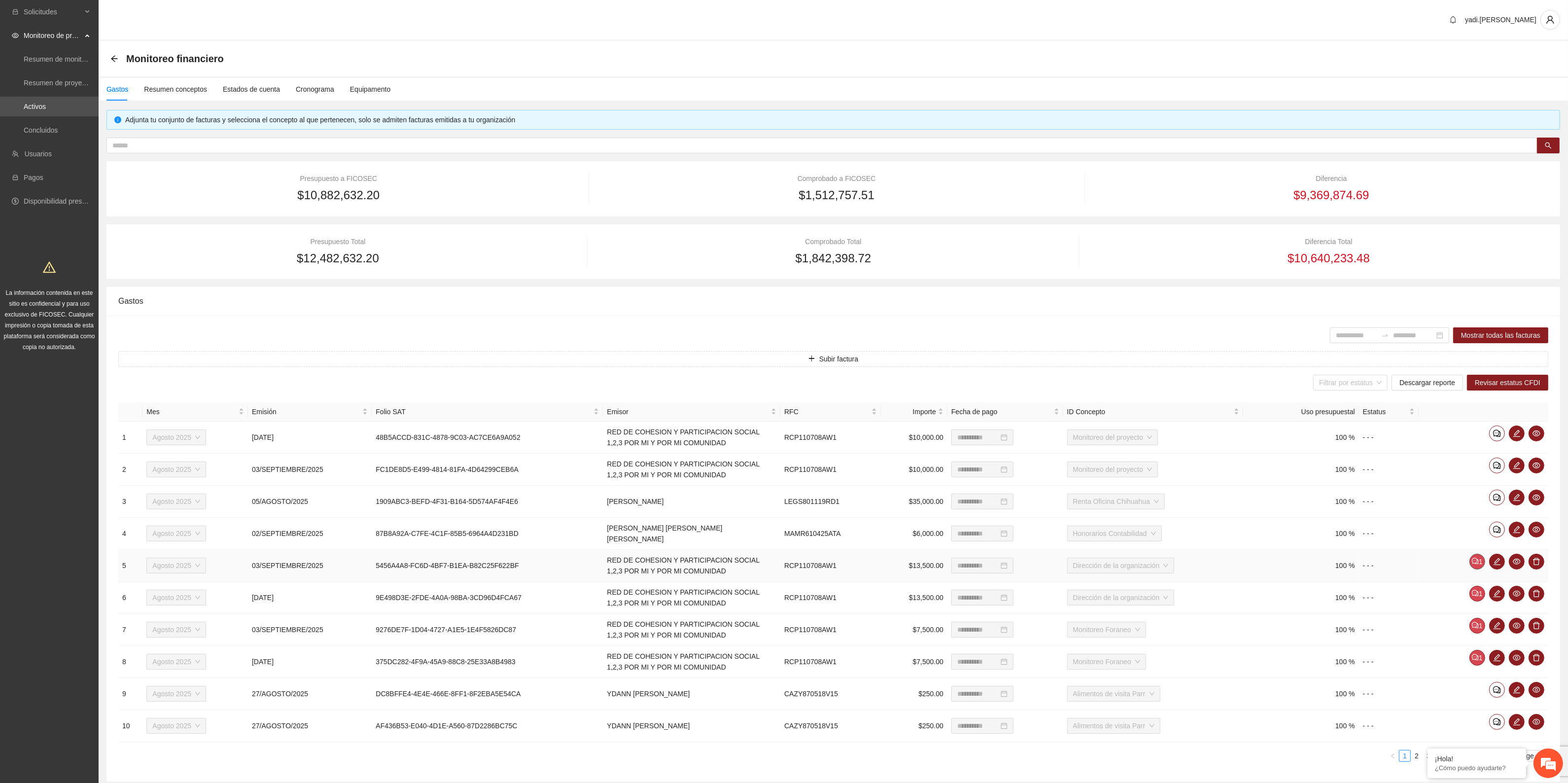
click at [1480, 563] on button "1" at bounding box center [1478, 561] width 16 height 16
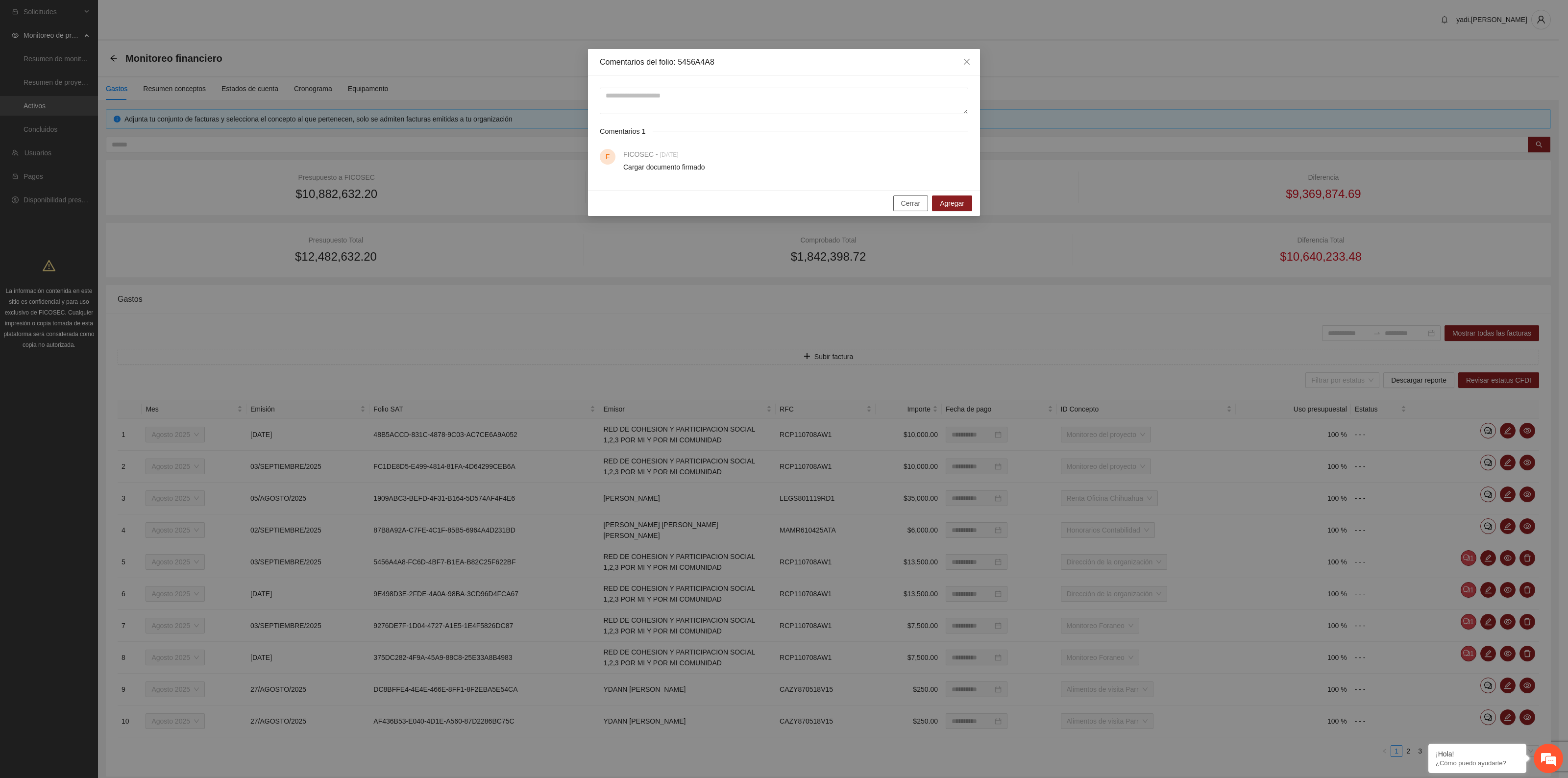
click at [915, 204] on span "Cerrar" at bounding box center [910, 202] width 20 height 11
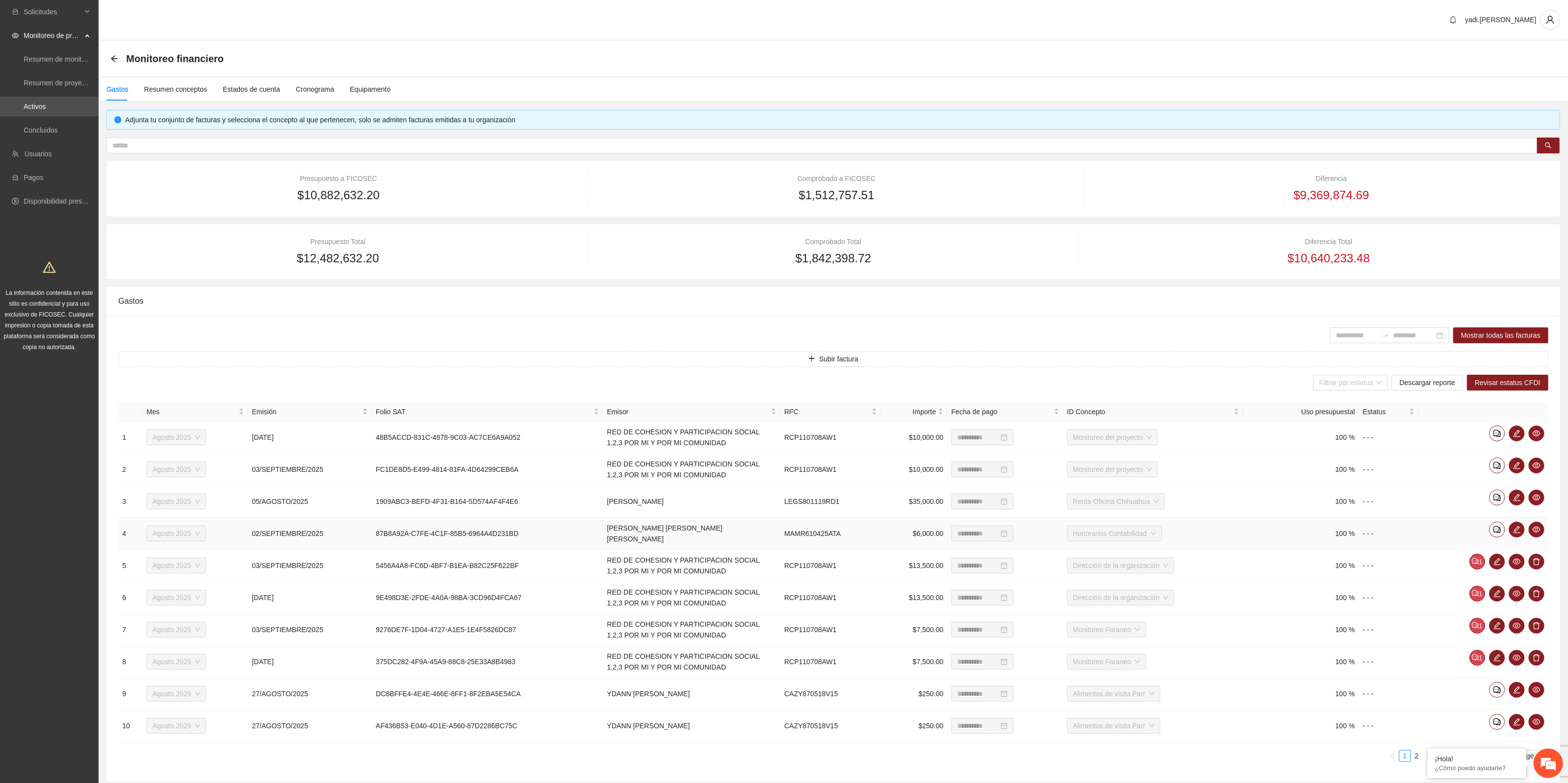
scroll to position [35, 0]
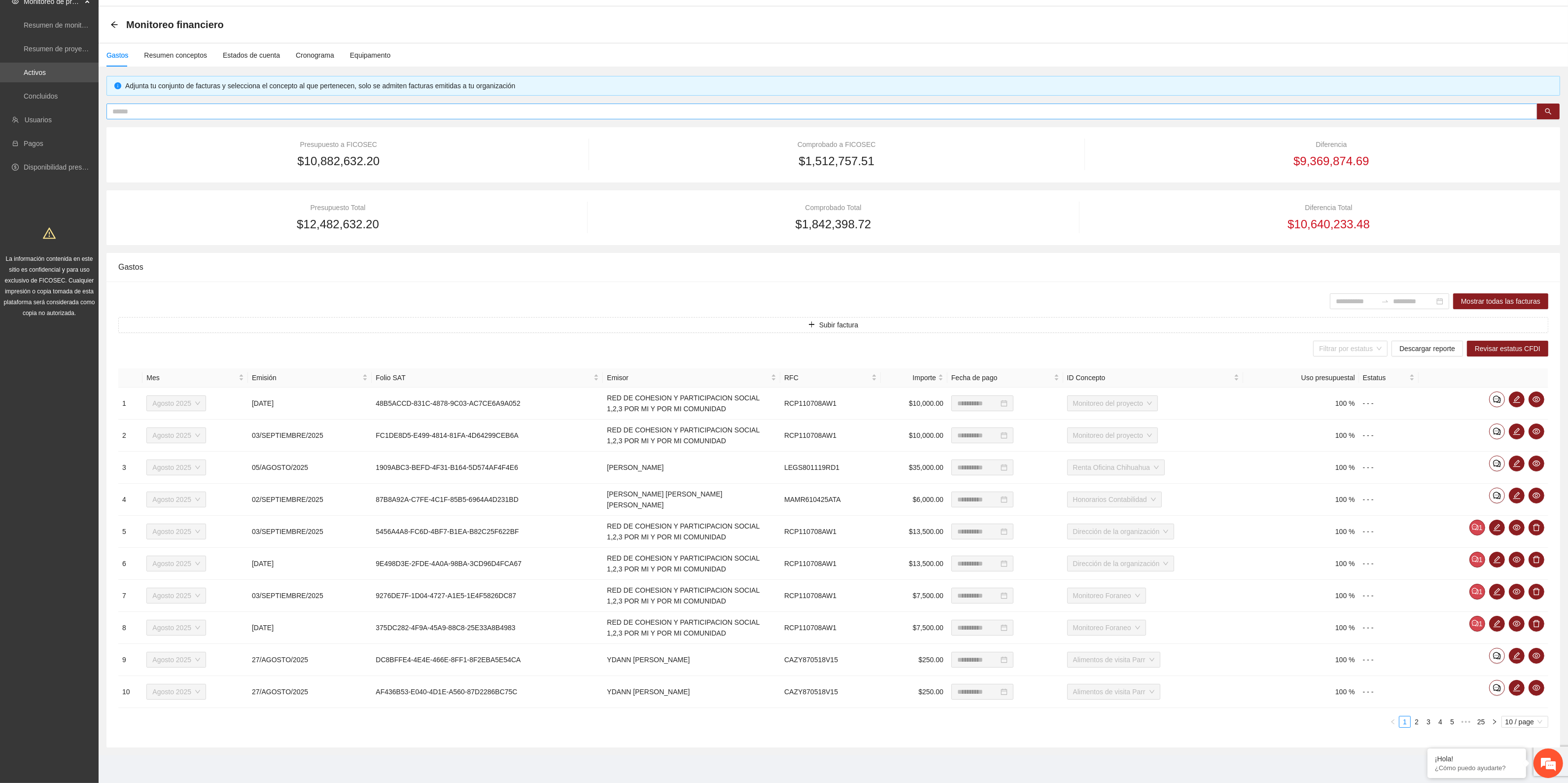
click at [519, 109] on input "text" at bounding box center [818, 111] width 1412 height 11
paste input "**********"
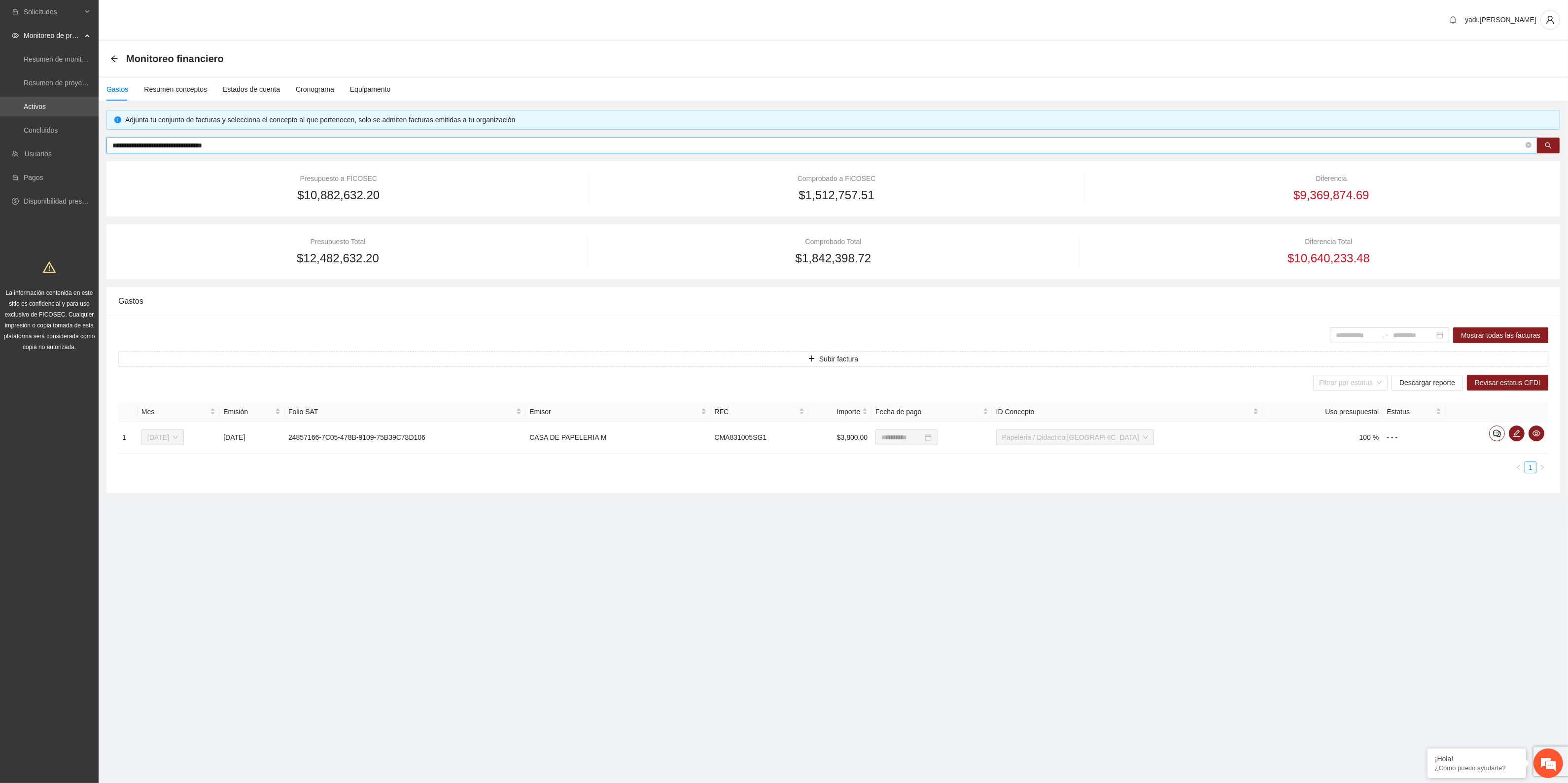
scroll to position [0, 0]
type input "**********"
click at [1523, 430] on icon "edit" at bounding box center [1526, 433] width 8 height 8
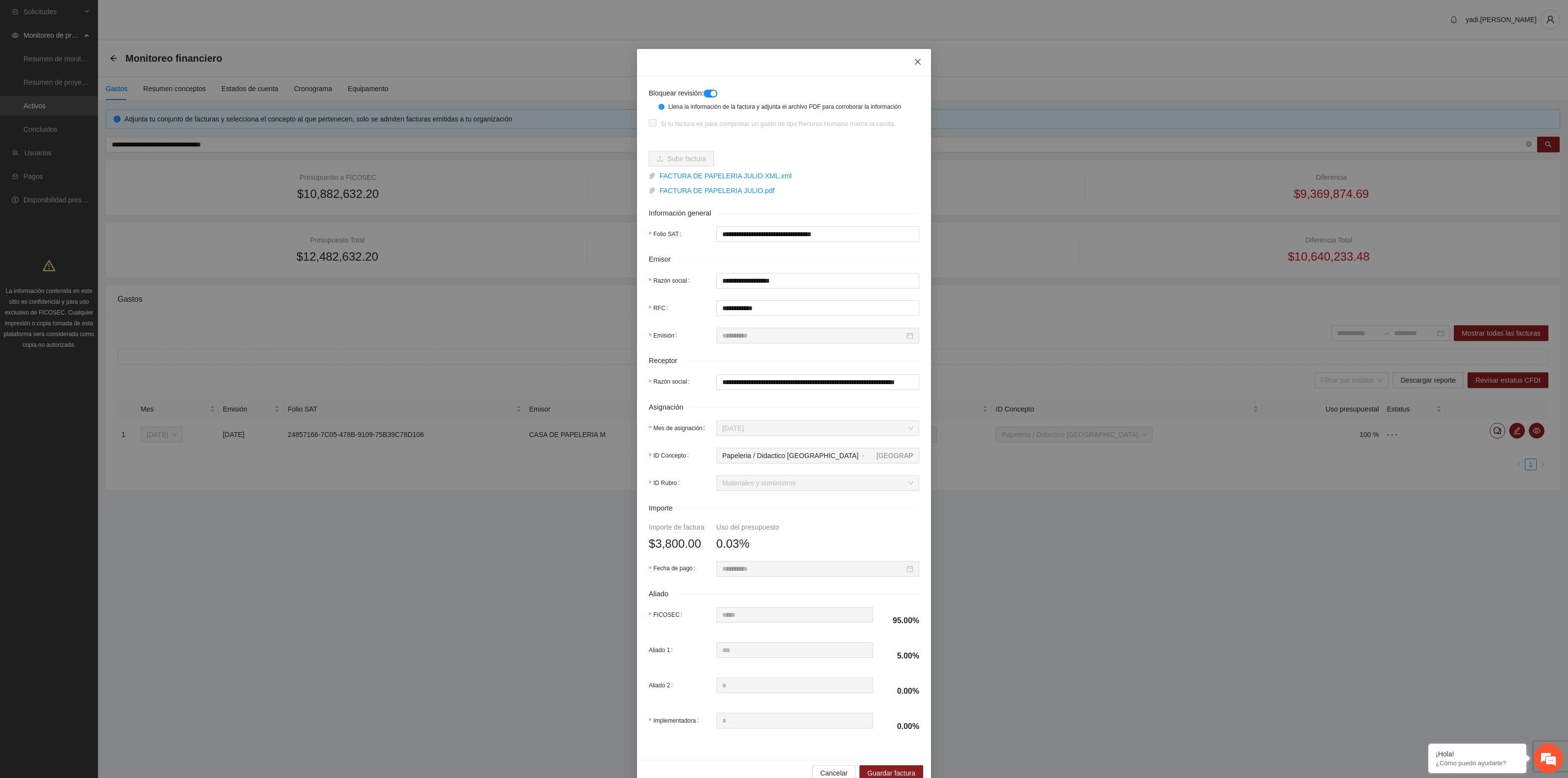
click at [913, 64] on icon "close" at bounding box center [917, 62] width 8 height 8
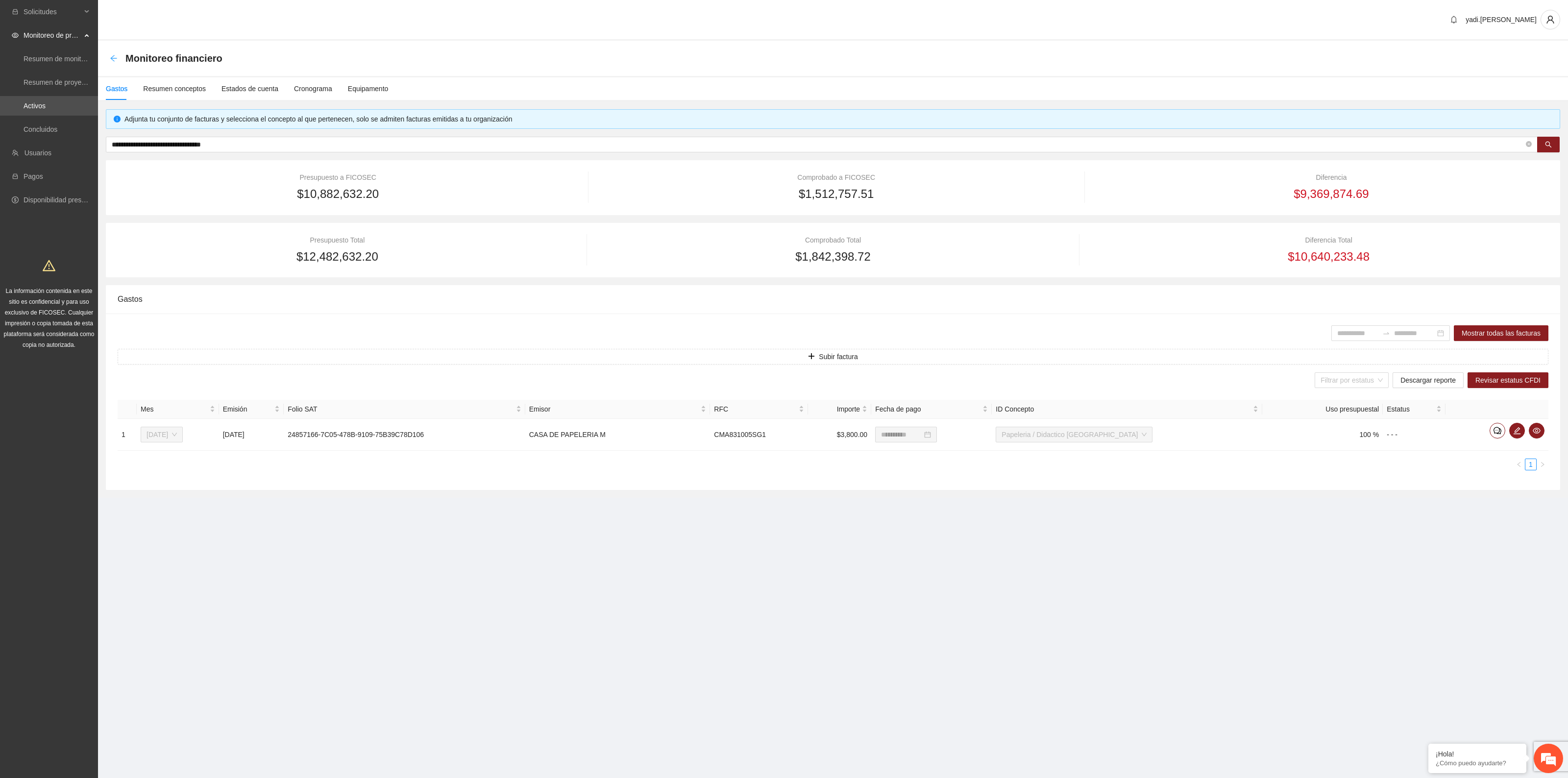
click at [116, 56] on icon "arrow-left" at bounding box center [114, 58] width 8 height 8
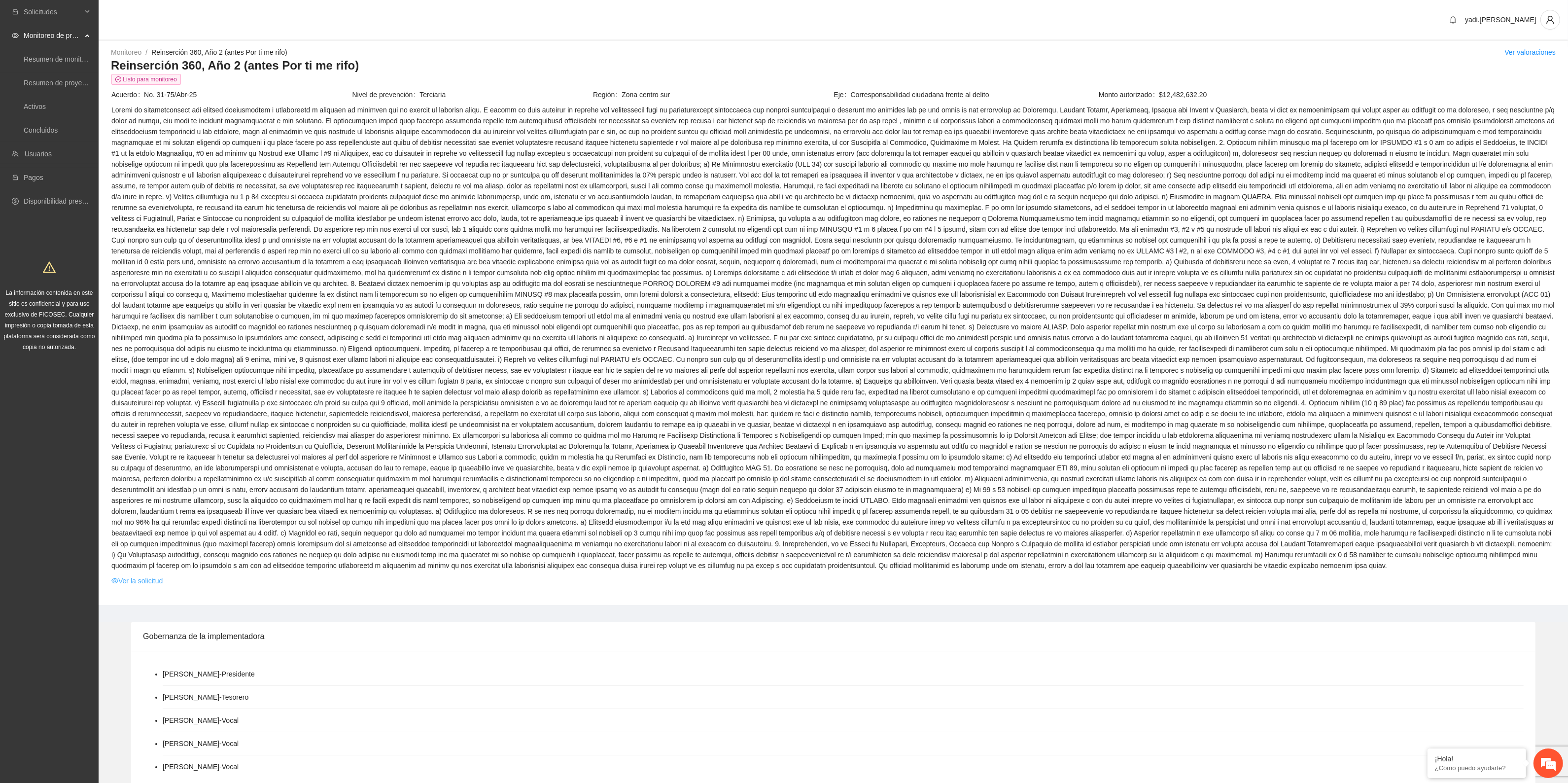
click at [144, 584] on link "Ver la solicitud" at bounding box center [137, 580] width 52 height 11
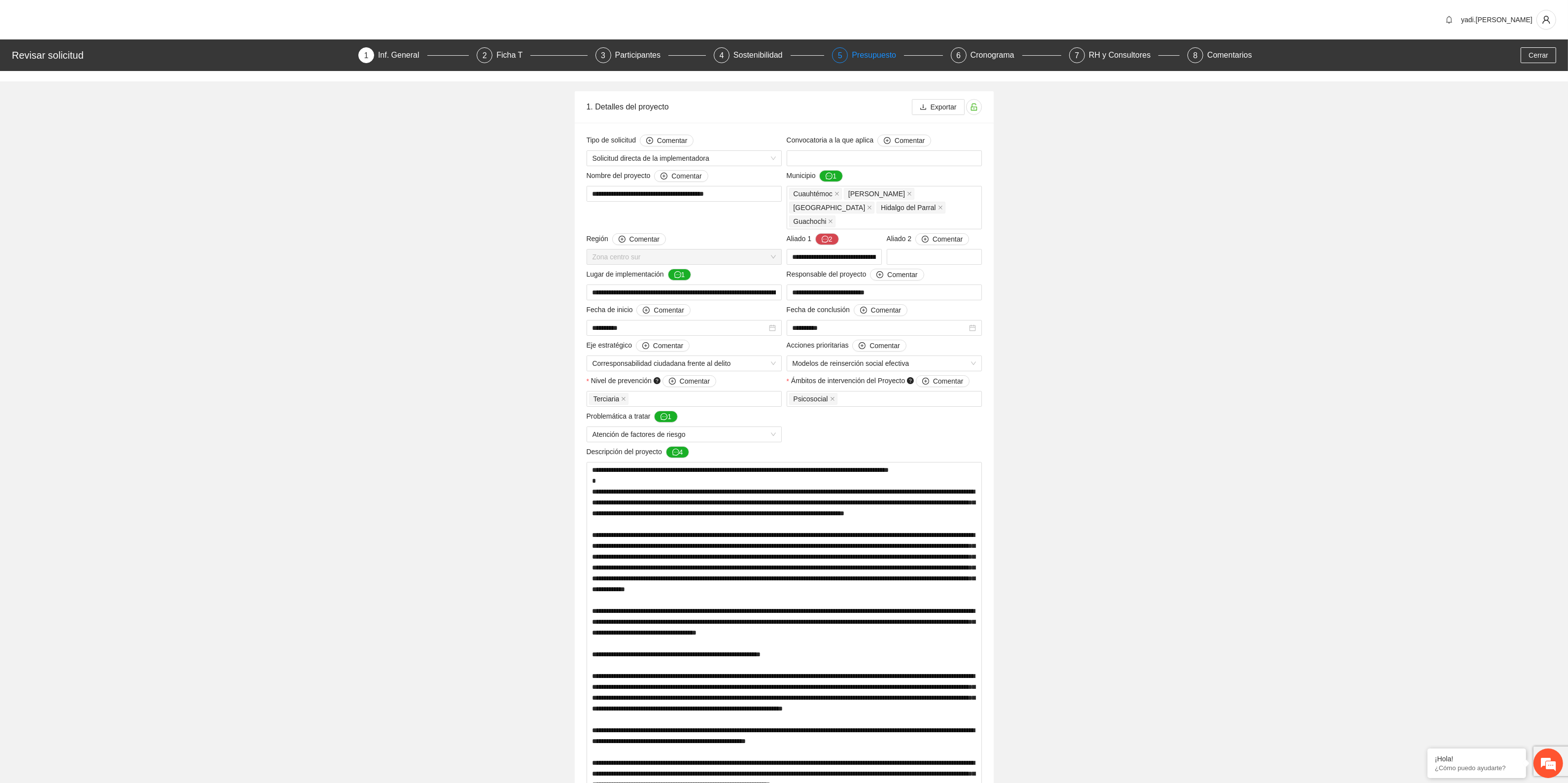
click at [867, 57] on div "Presupuesto" at bounding box center [877, 56] width 53 height 16
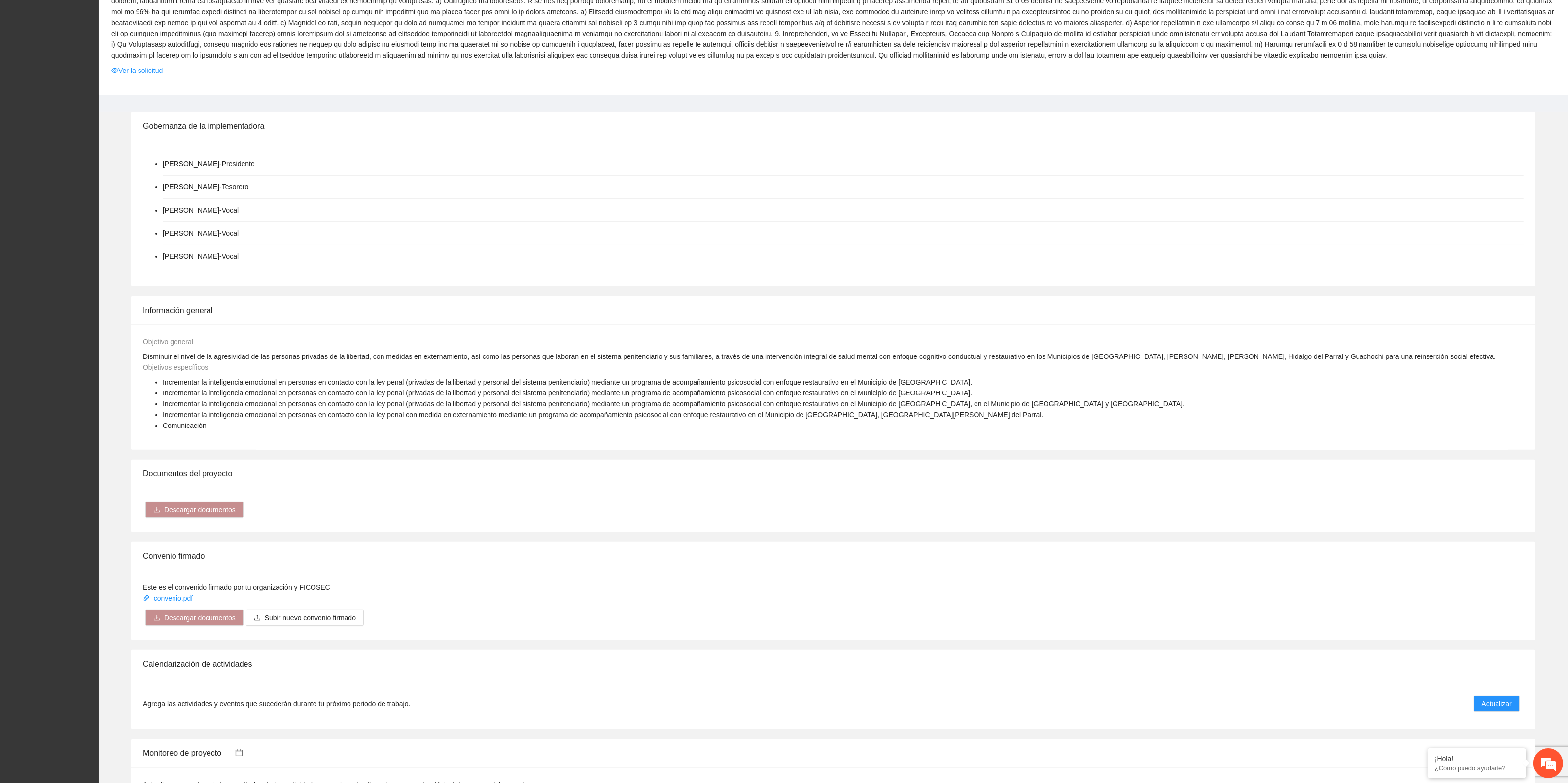
scroll to position [616, 0]
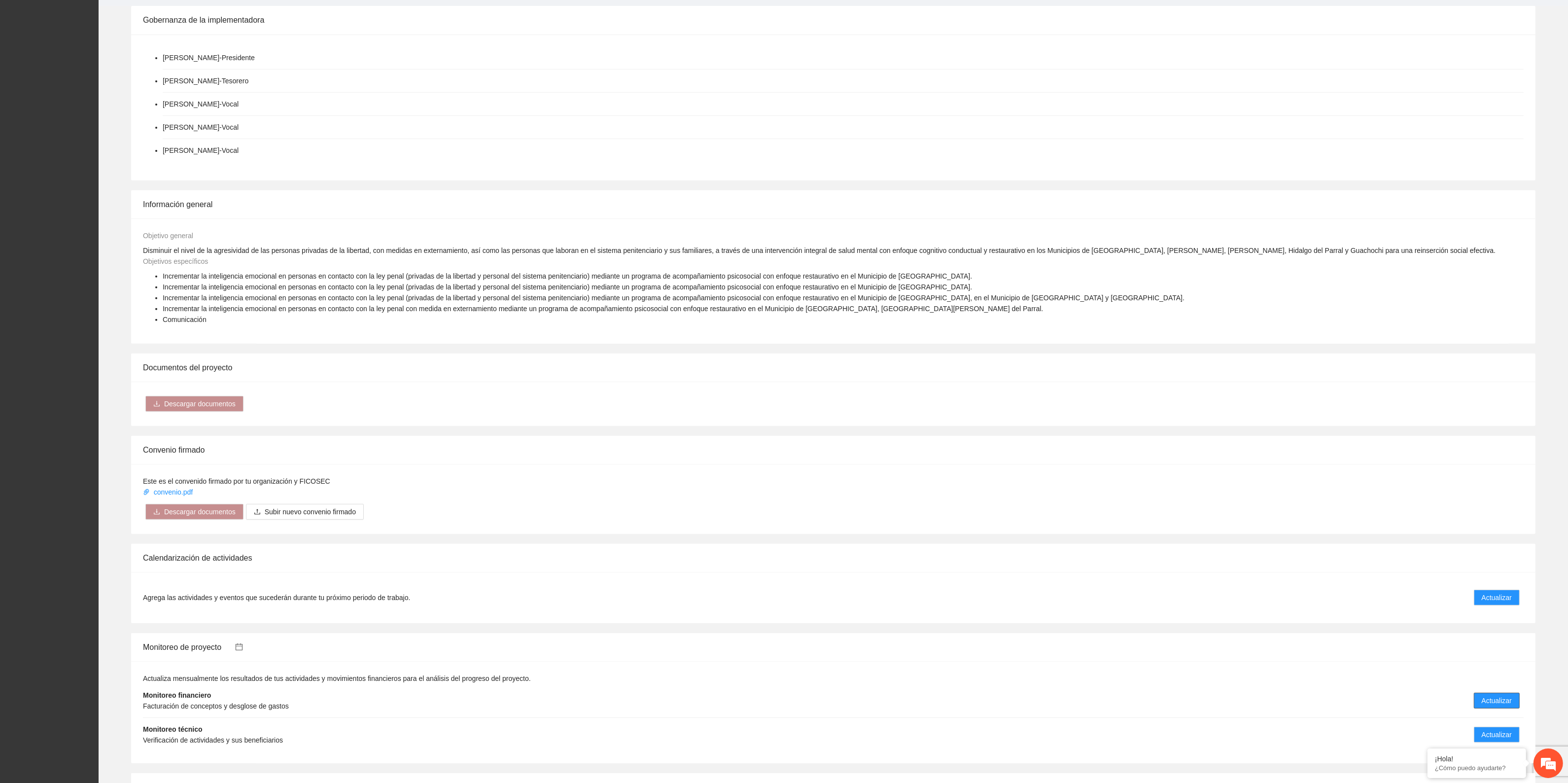
click at [1501, 708] on button "Actualizar" at bounding box center [1497, 701] width 46 height 16
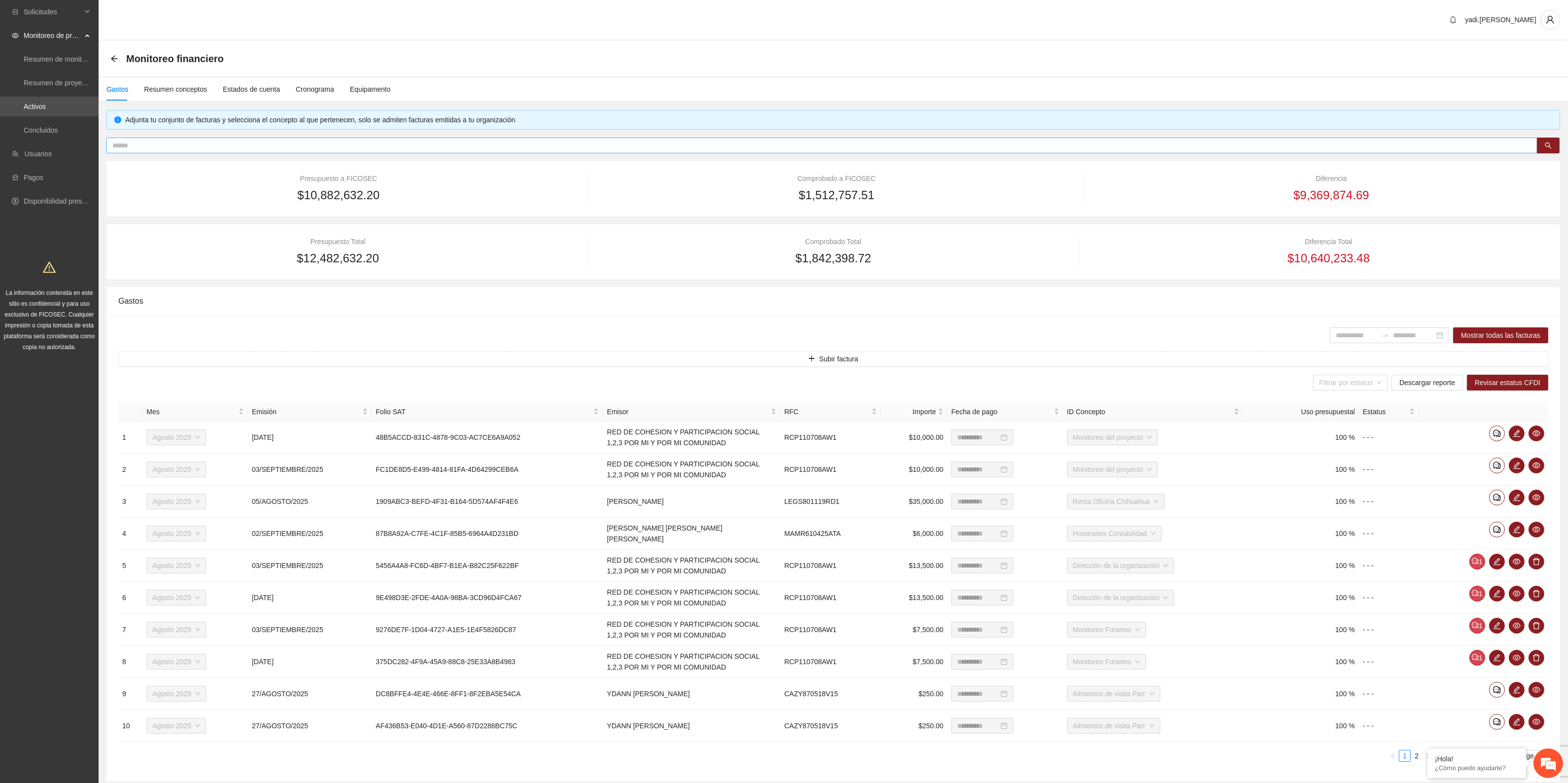
click at [440, 146] on input "text" at bounding box center [818, 145] width 1412 height 11
paste input "**********"
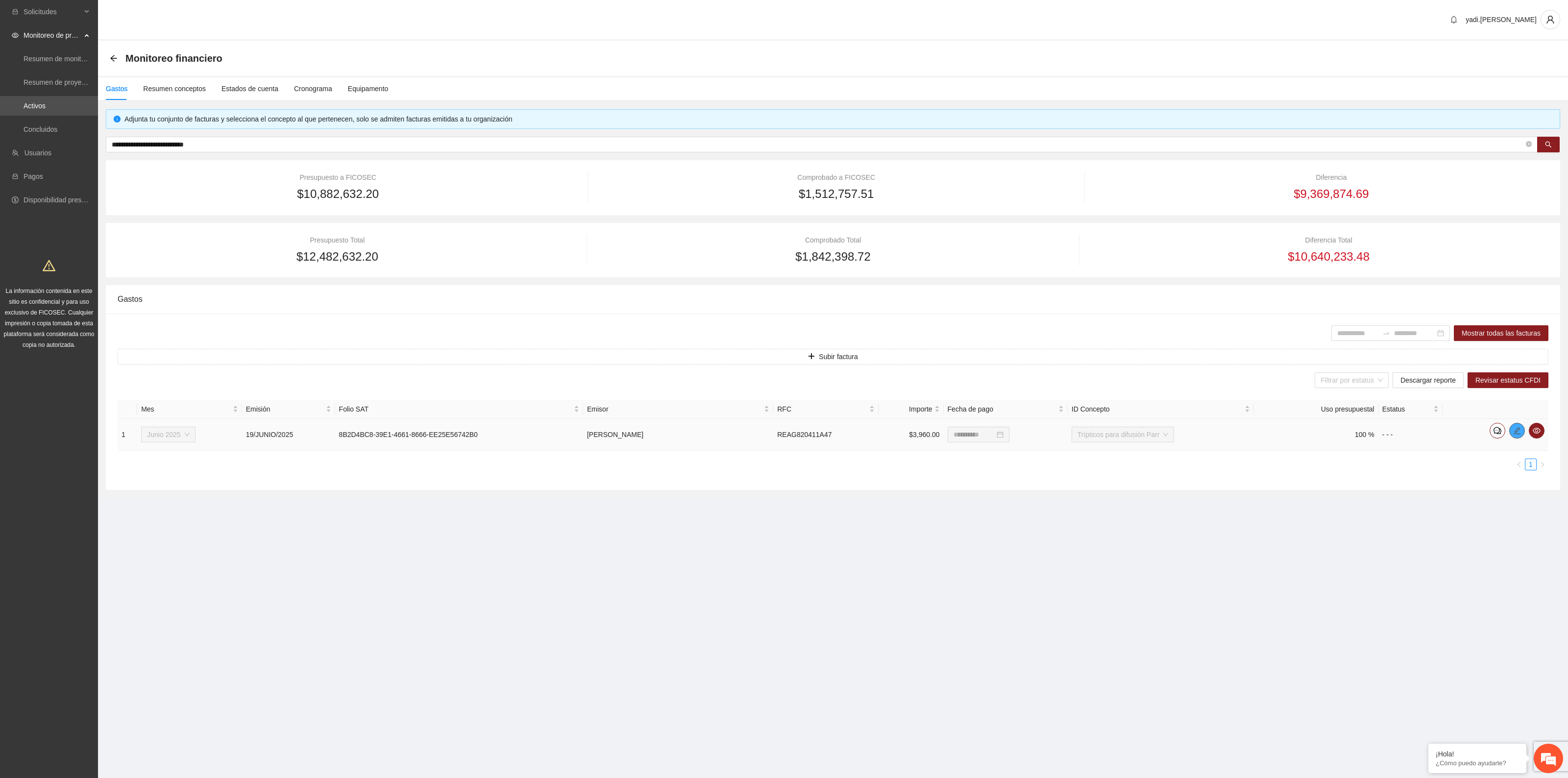
click at [1514, 431] on icon "edit" at bounding box center [1517, 430] width 8 height 8
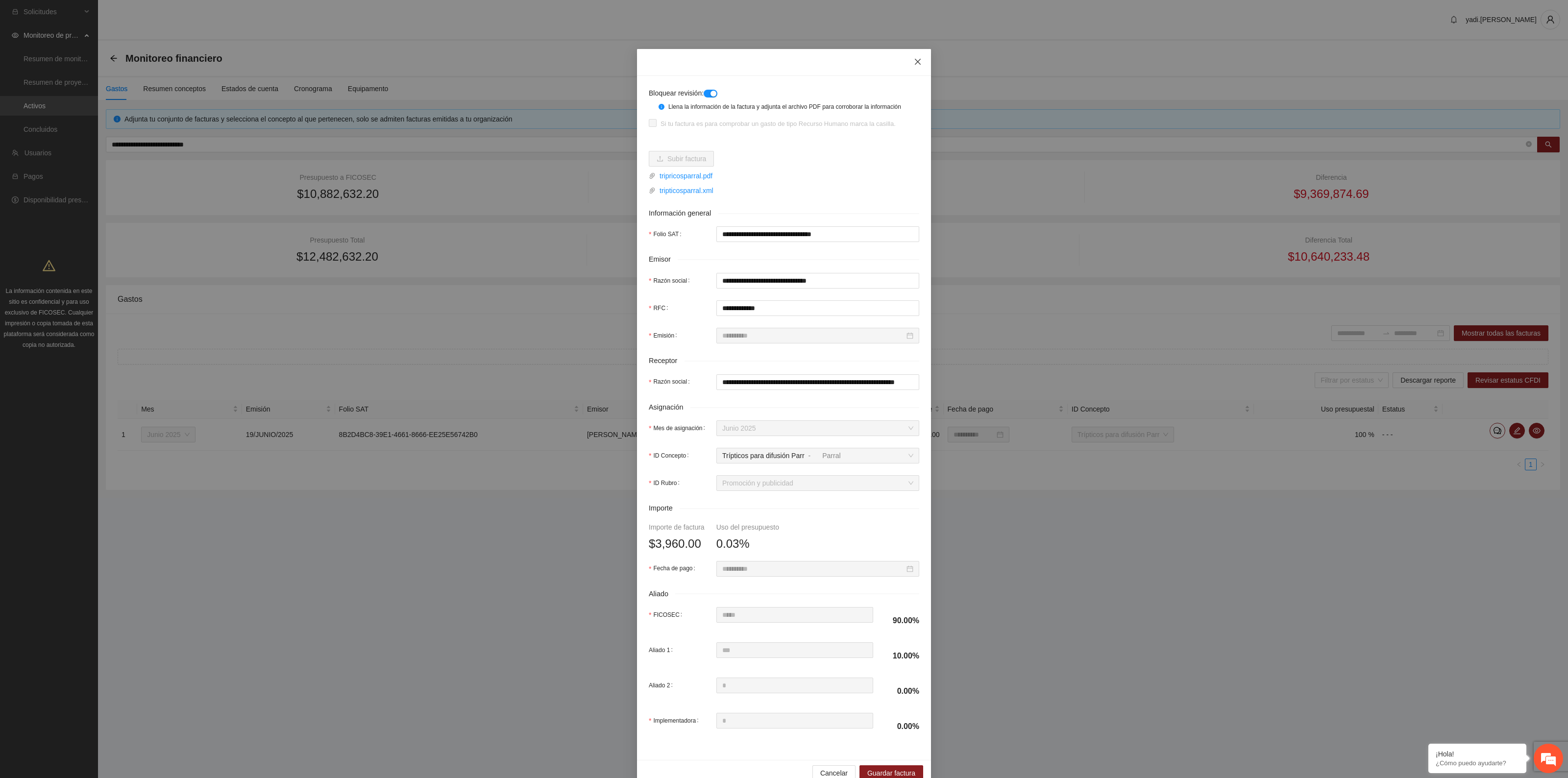
click at [913, 60] on icon "close" at bounding box center [917, 62] width 8 height 8
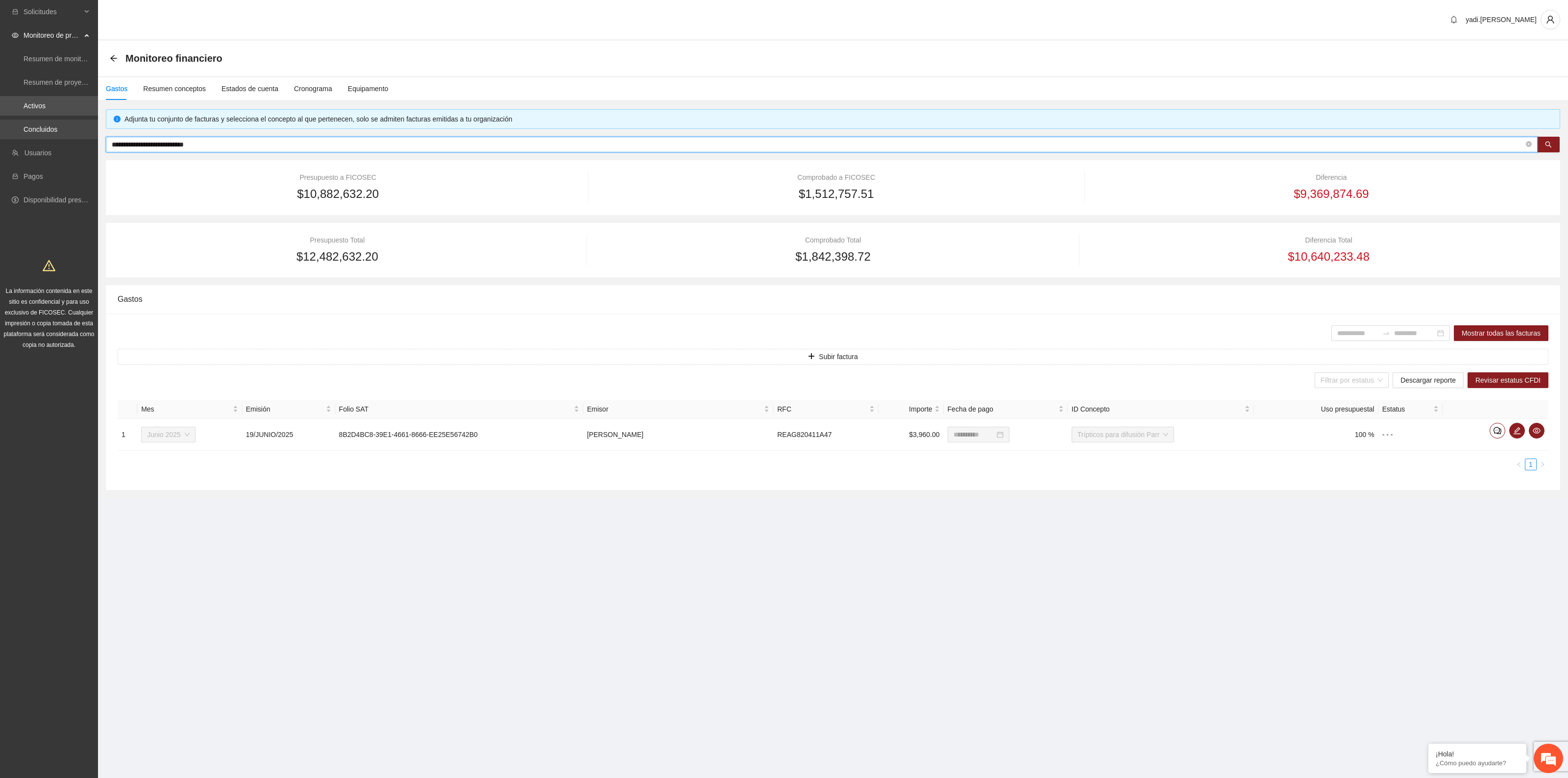
drag, startPoint x: 238, startPoint y: 142, endPoint x: 0, endPoint y: 123, distance: 238.8
click at [0, 123] on section "**********" at bounding box center [784, 389] width 1568 height 778
paste input "text"
type input "**********"
click at [1520, 429] on icon "edit" at bounding box center [1517, 430] width 8 height 8
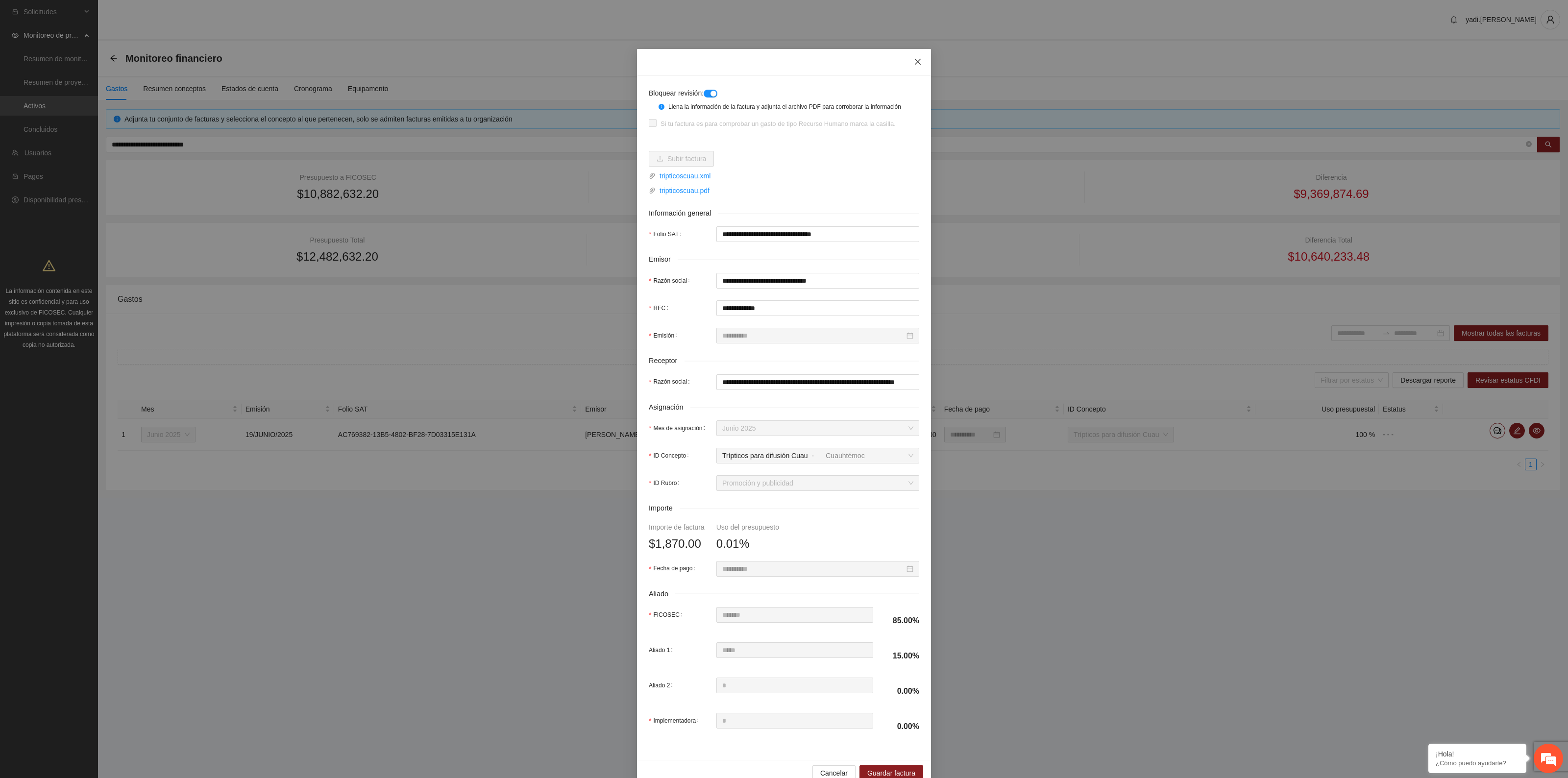
click at [914, 61] on icon "close" at bounding box center [917, 62] width 6 height 6
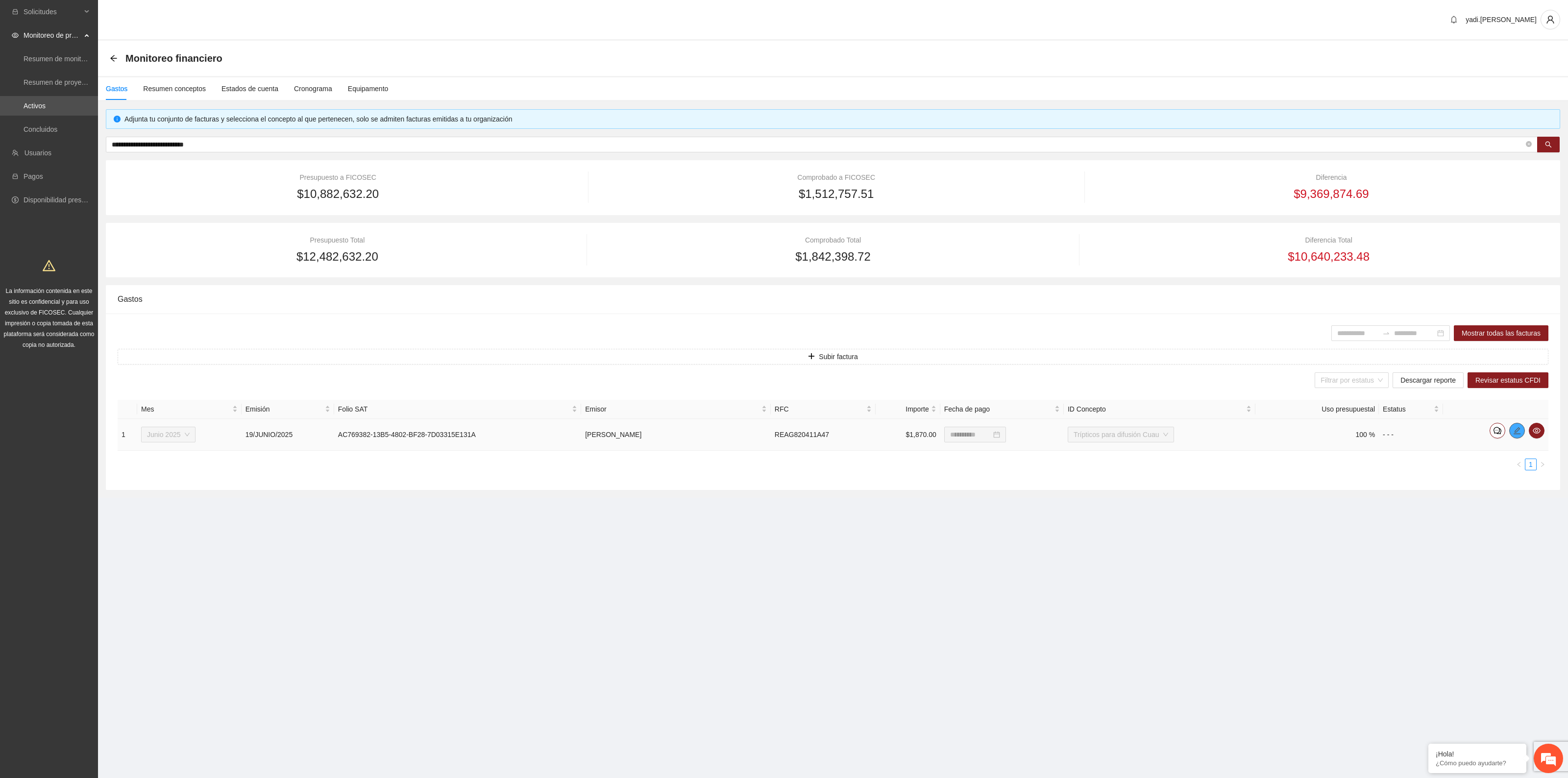
click at [1519, 432] on icon "edit" at bounding box center [1517, 430] width 8 height 8
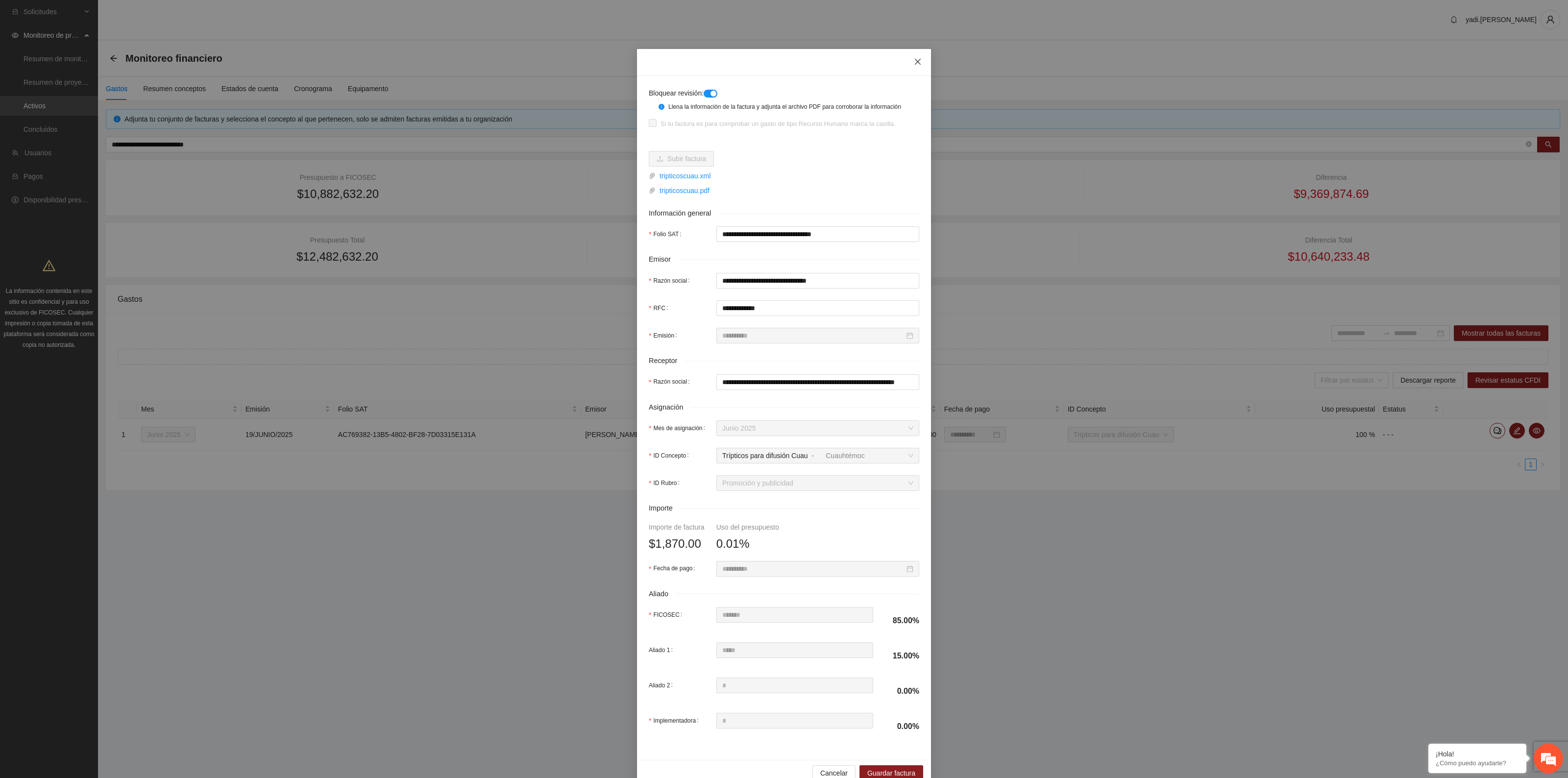
click at [914, 60] on icon "close" at bounding box center [917, 62] width 6 height 6
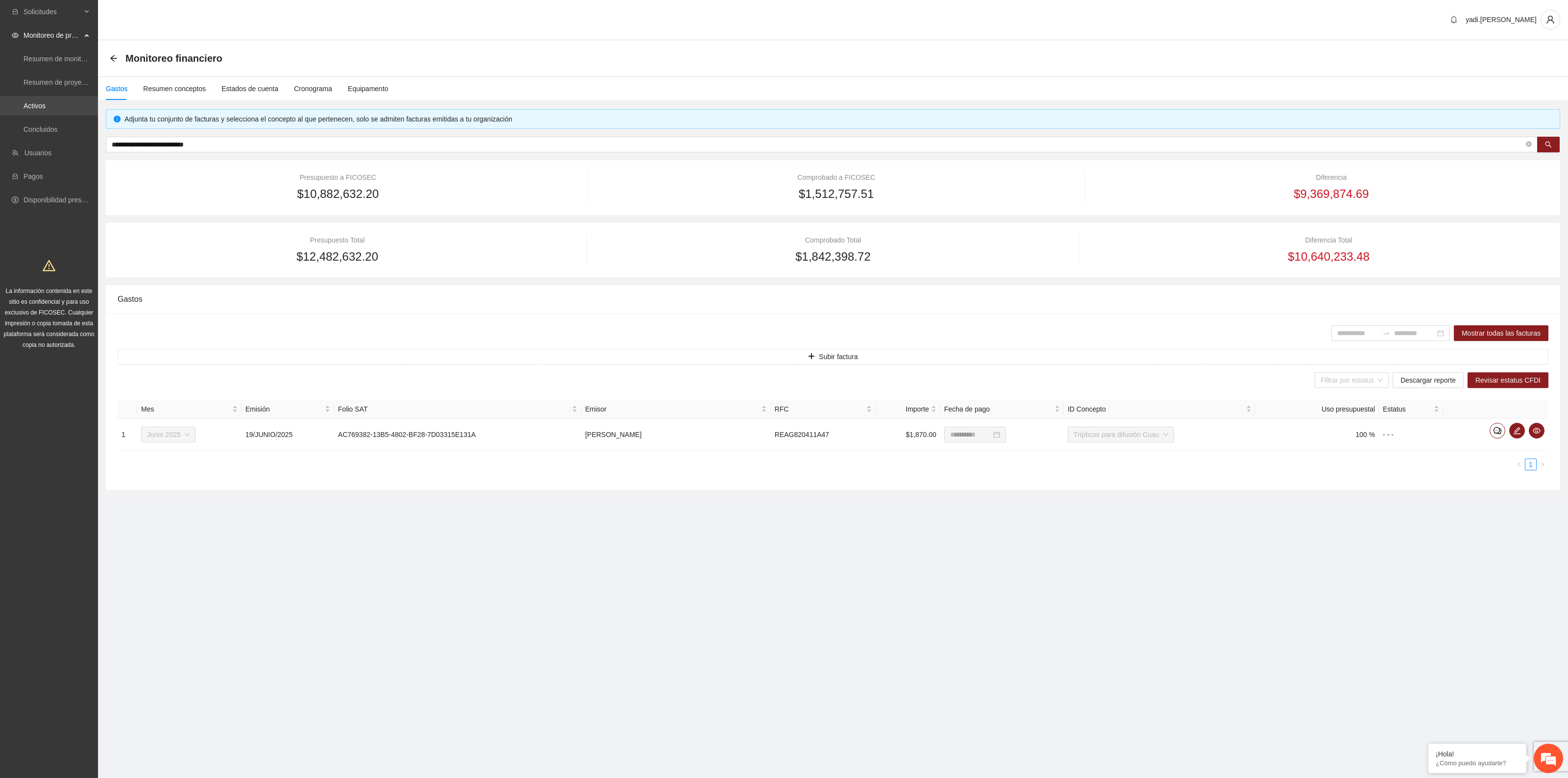
click at [45, 106] on link "Activos" at bounding box center [35, 106] width 22 height 8
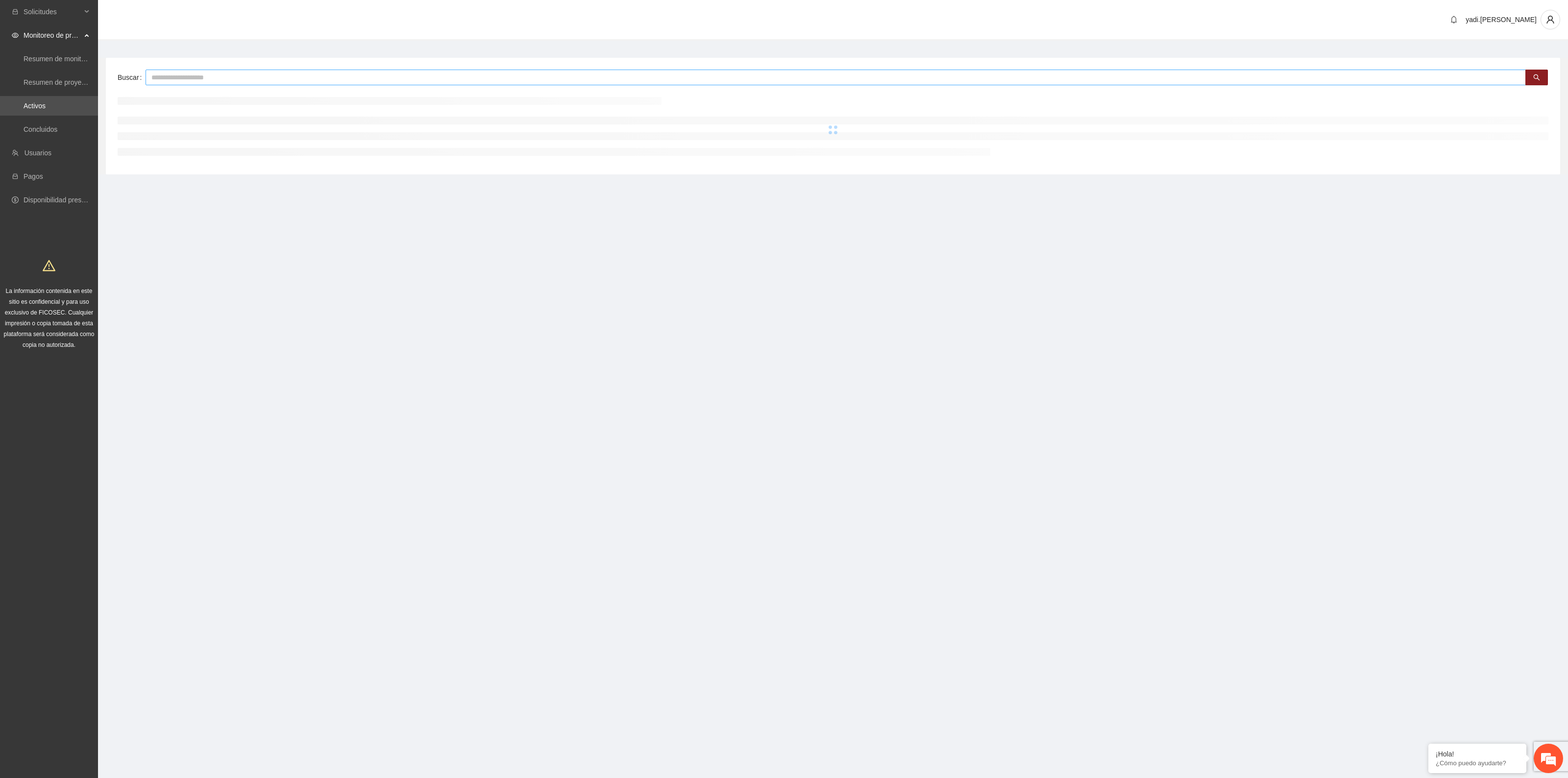
click at [148, 79] on input "text" at bounding box center [835, 77] width 1380 height 16
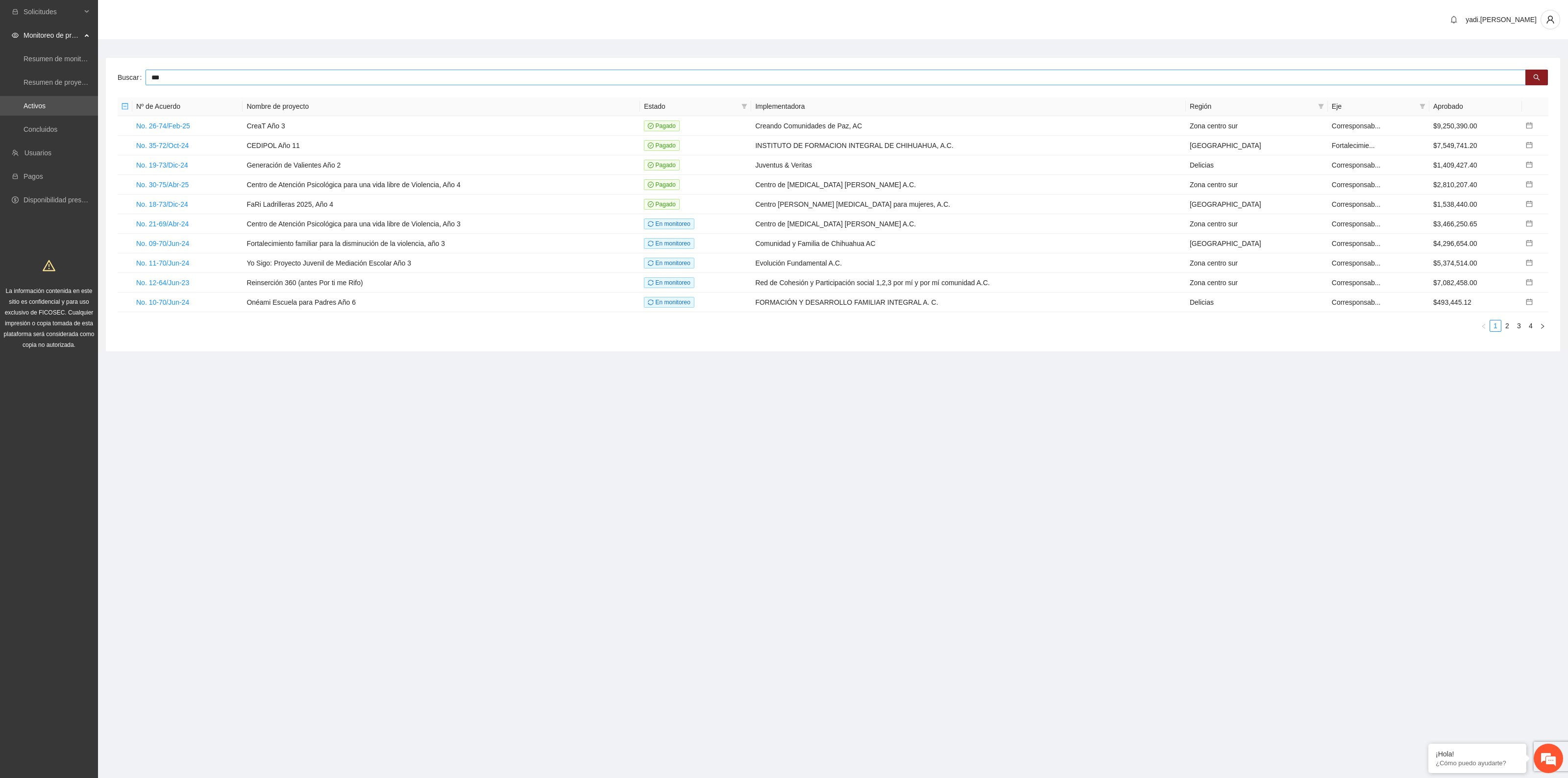
type input "***"
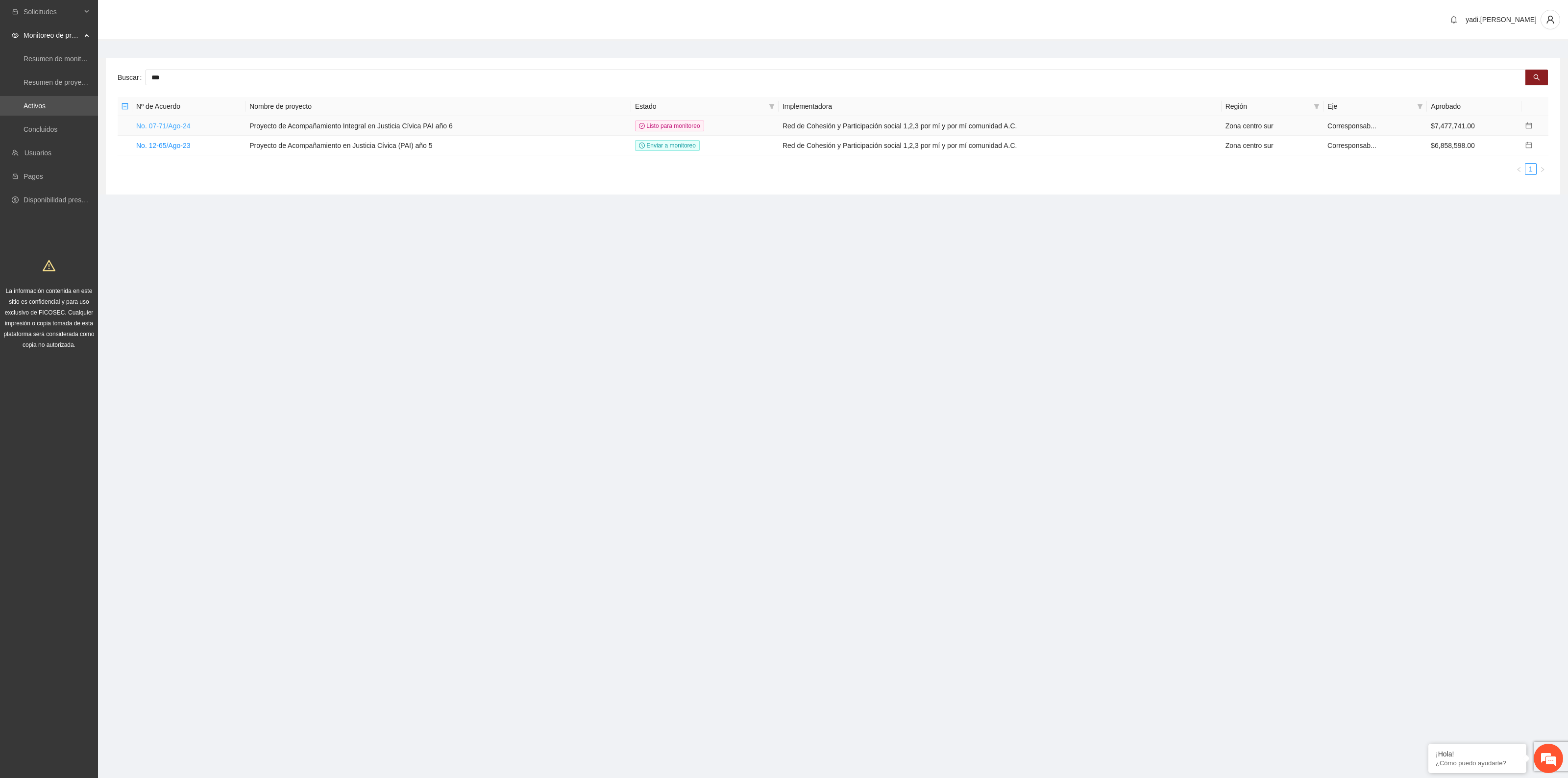
click at [172, 123] on link "No. 07-71/Ago-24" at bounding box center [163, 126] width 54 height 8
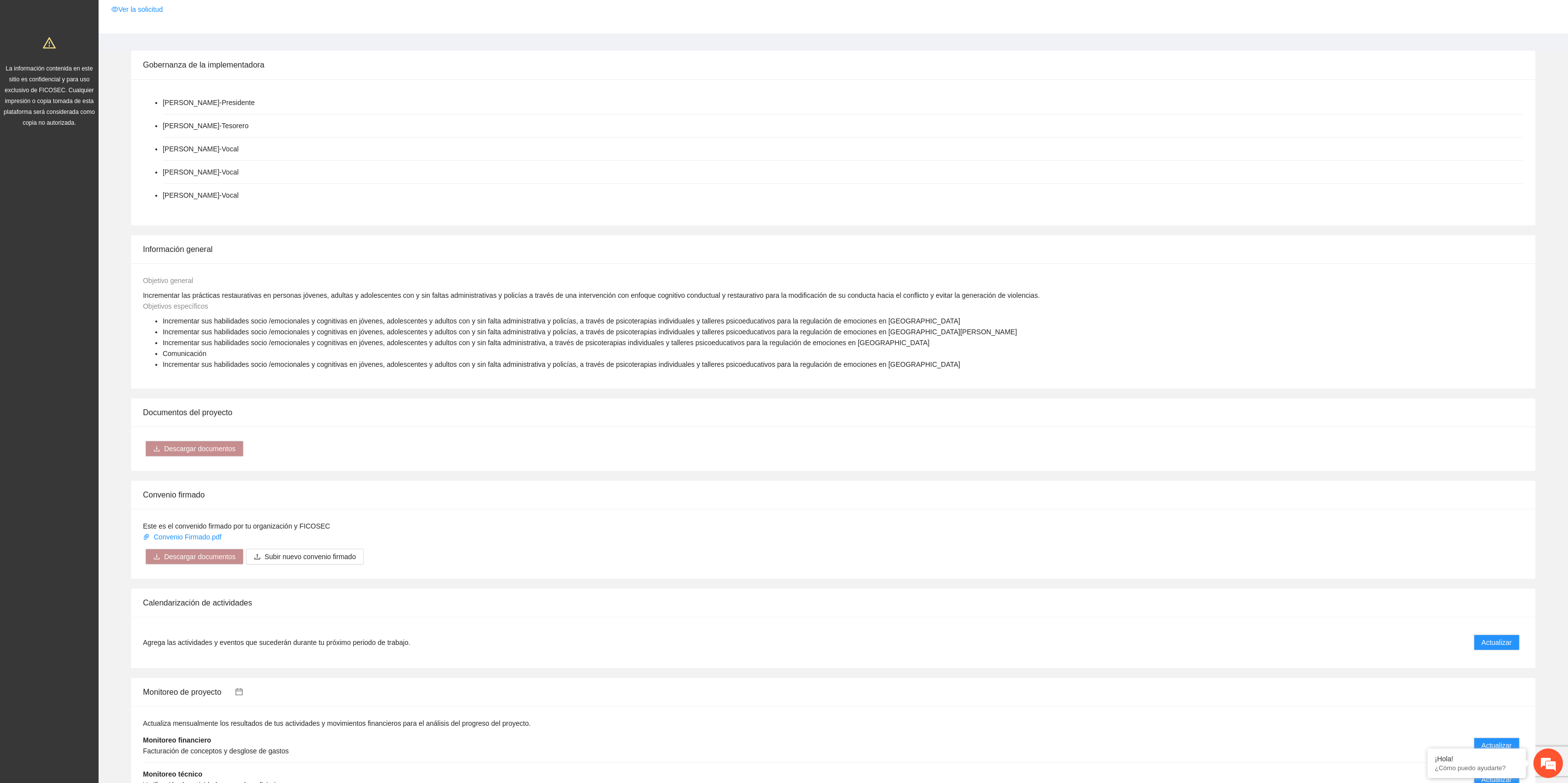
scroll to position [431, 0]
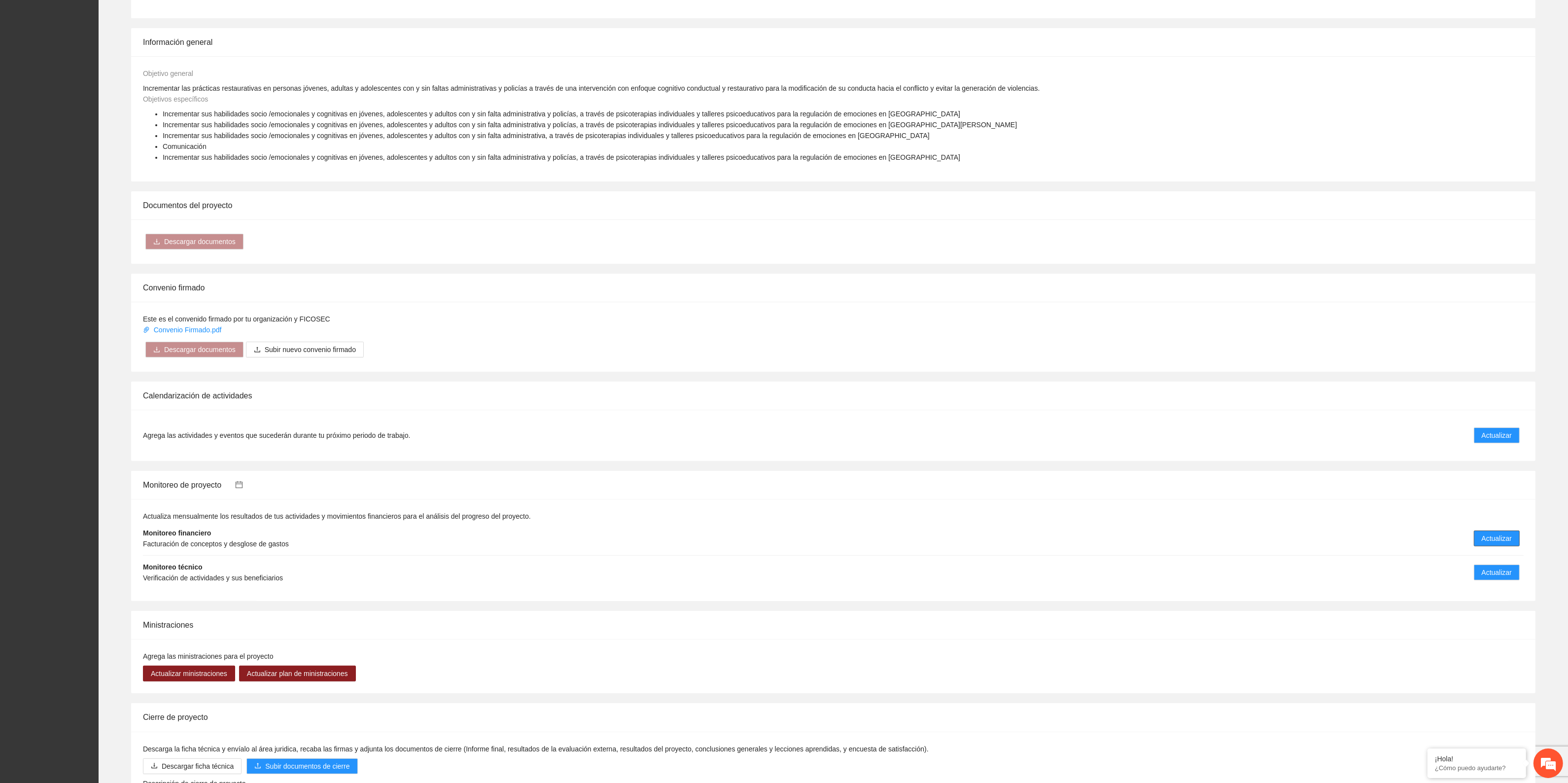
click at [1495, 540] on span "Actualizar" at bounding box center [1497, 538] width 30 height 11
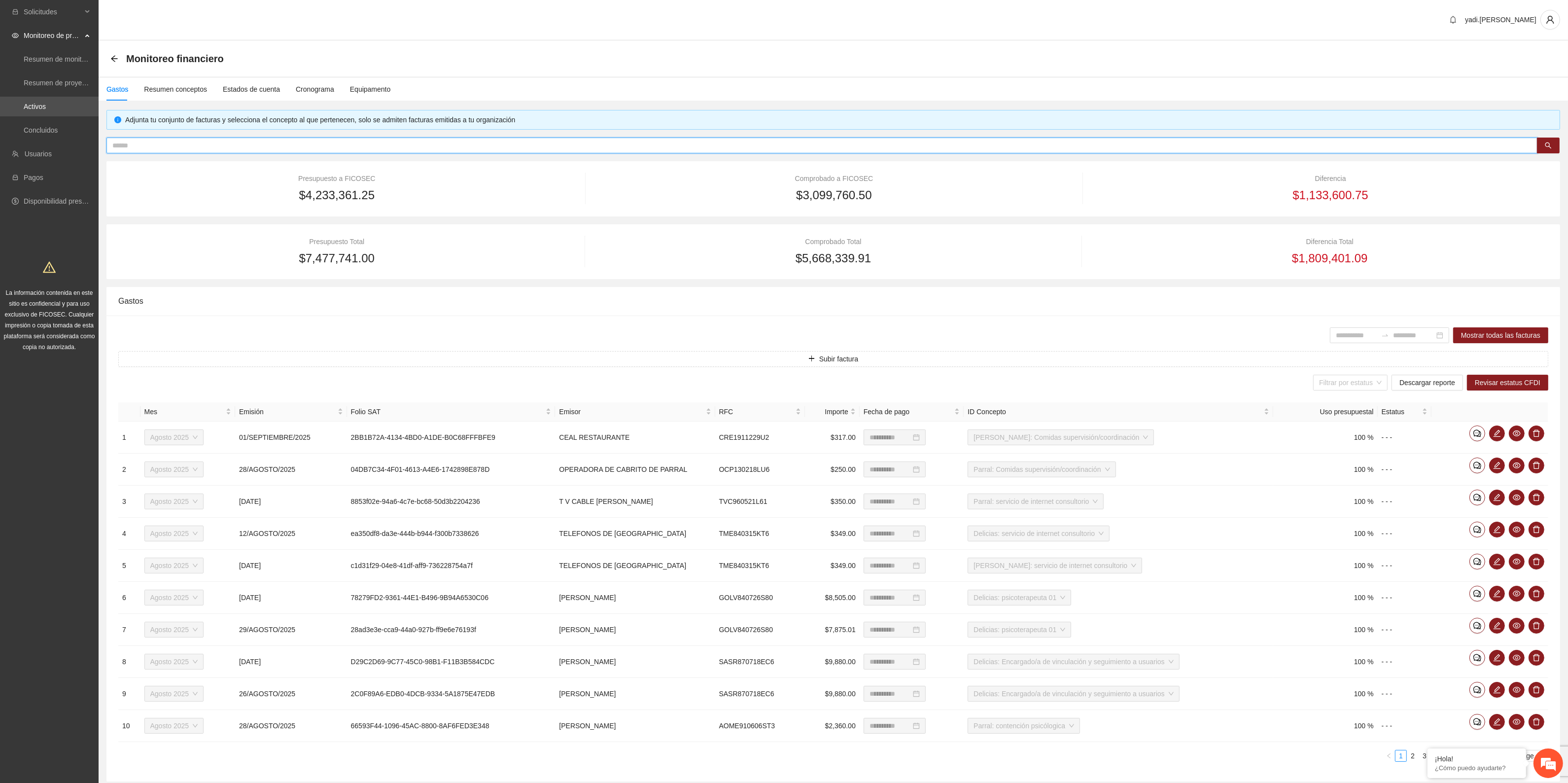
click at [433, 146] on input "text" at bounding box center [818, 145] width 1412 height 11
paste input "**********"
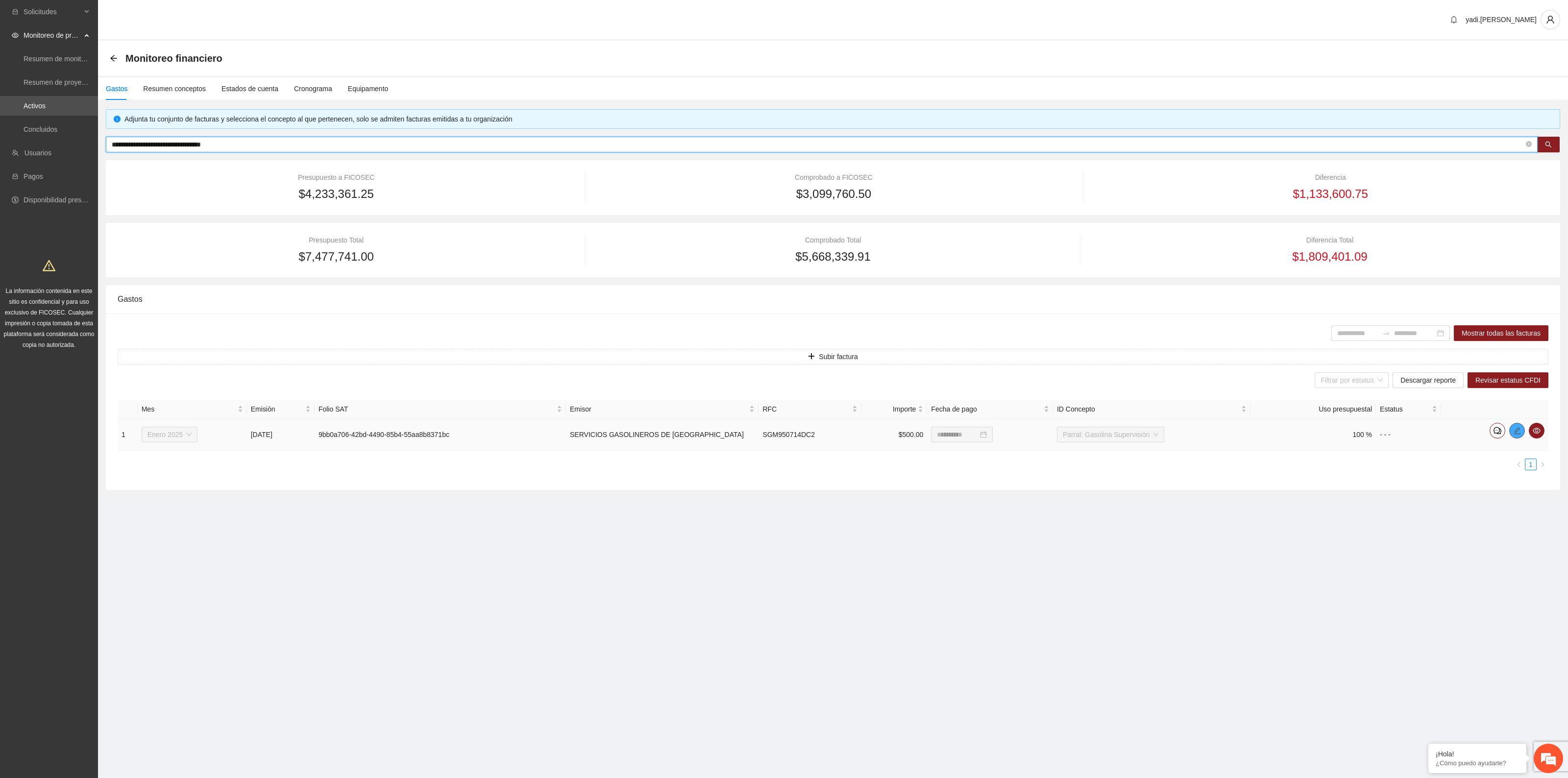
type input "**********"
click at [1520, 430] on icon "edit" at bounding box center [1517, 430] width 8 height 8
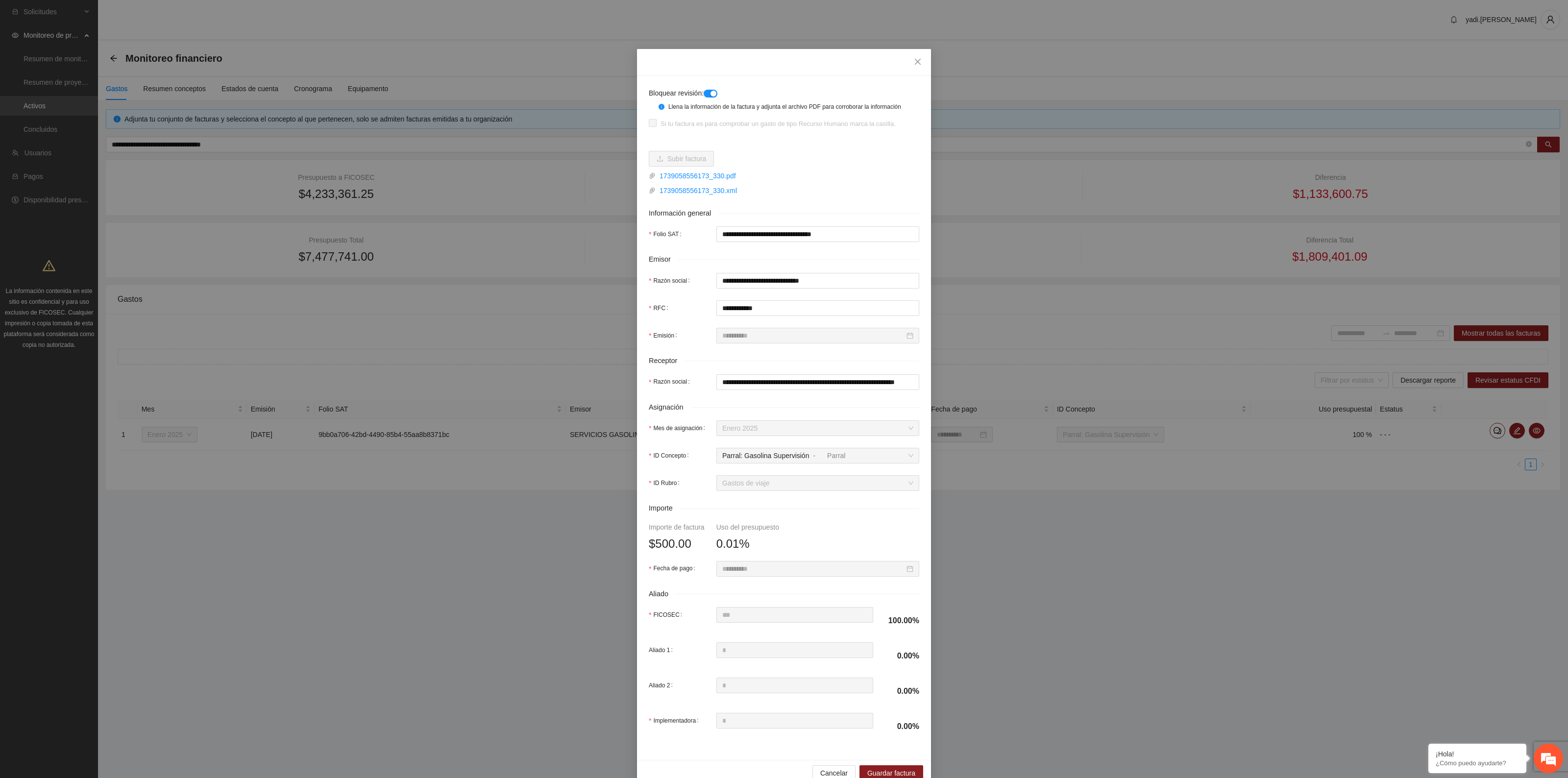
click at [706, 94] on button "button" at bounding box center [711, 94] width 14 height 8
click at [707, 92] on div "button" at bounding box center [708, 94] width 6 height 6
click at [913, 63] on icon "close" at bounding box center [917, 62] width 8 height 8
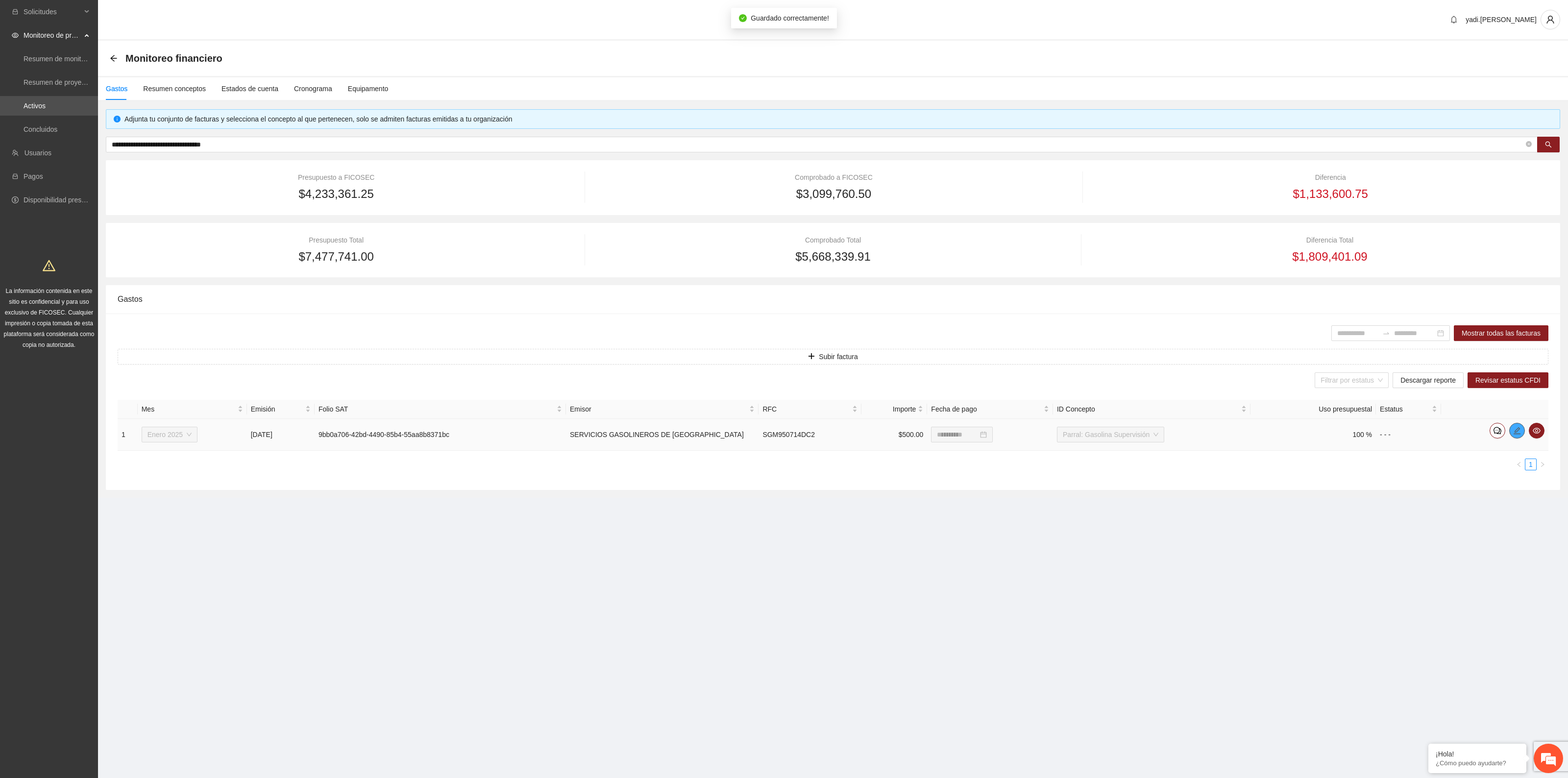
click at [1518, 426] on button "button" at bounding box center [1517, 430] width 16 height 16
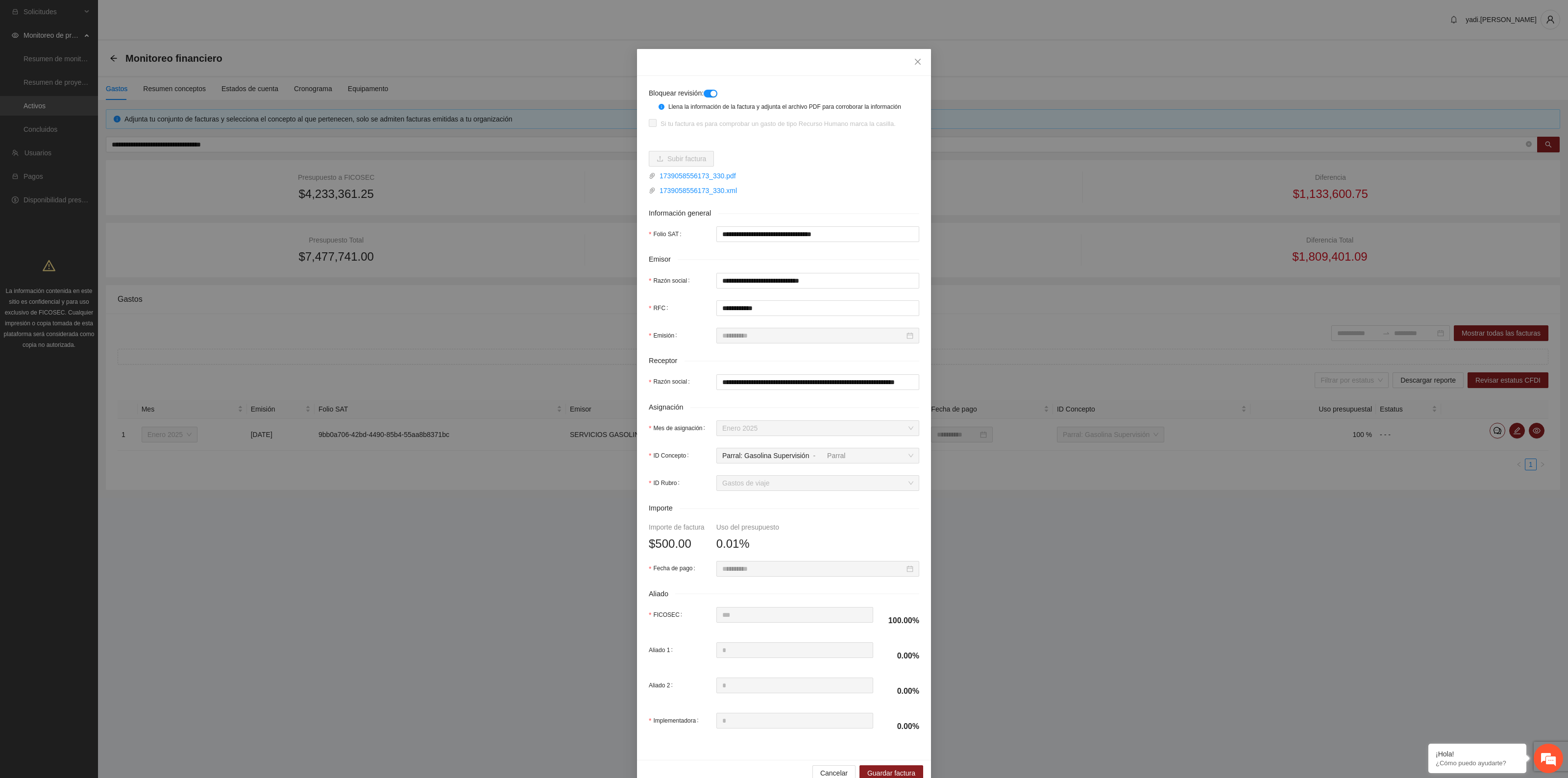
click at [710, 92] on div "button" at bounding box center [713, 94] width 6 height 6
drag, startPoint x: 918, startPoint y: 60, endPoint x: 1334, endPoint y: 389, distance: 530.4
click at [919, 62] on span "Close" at bounding box center [917, 62] width 27 height 27
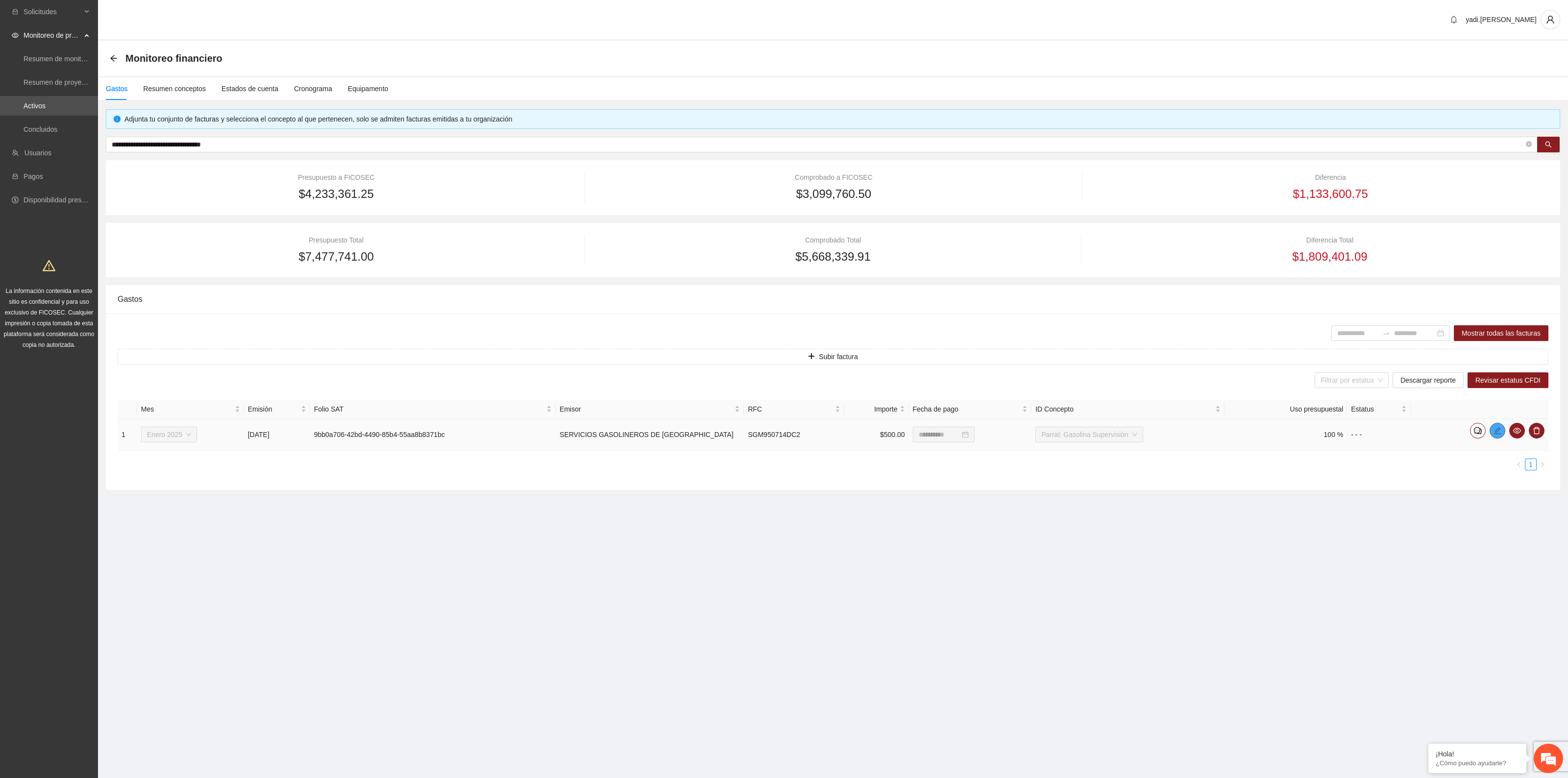
click at [1499, 436] on button "button" at bounding box center [1497, 430] width 16 height 16
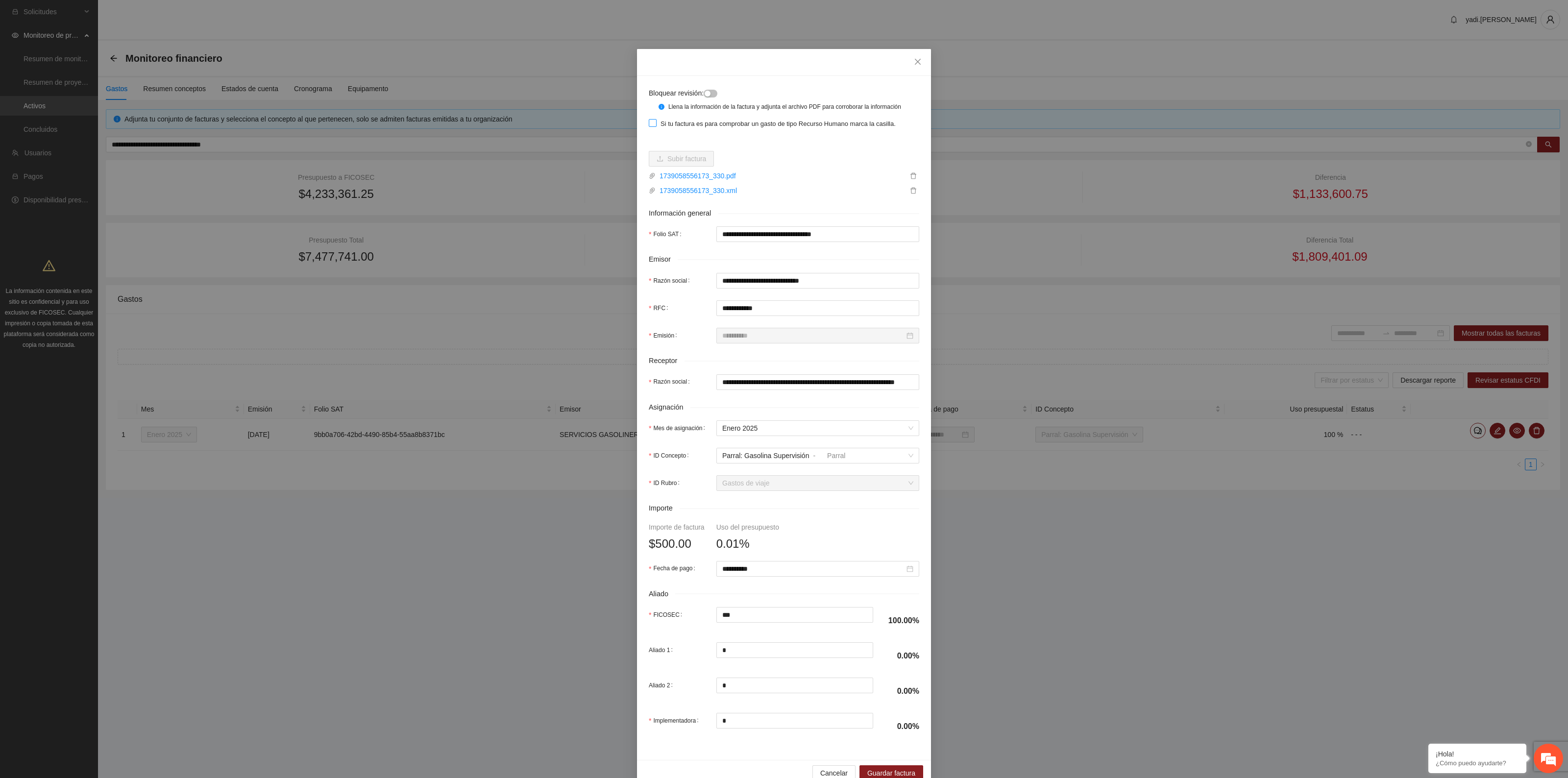
click at [689, 124] on span "Si tu factura es para comprobar un gasto de tipo Recurso Humano marca la casill…" at bounding box center [778, 124] width 243 height 10
drag, startPoint x: 761, startPoint y: 536, endPoint x: 554, endPoint y: 522, distance: 207.5
click at [554, 522] on div "**********" at bounding box center [784, 389] width 1568 height 778
type input "*"
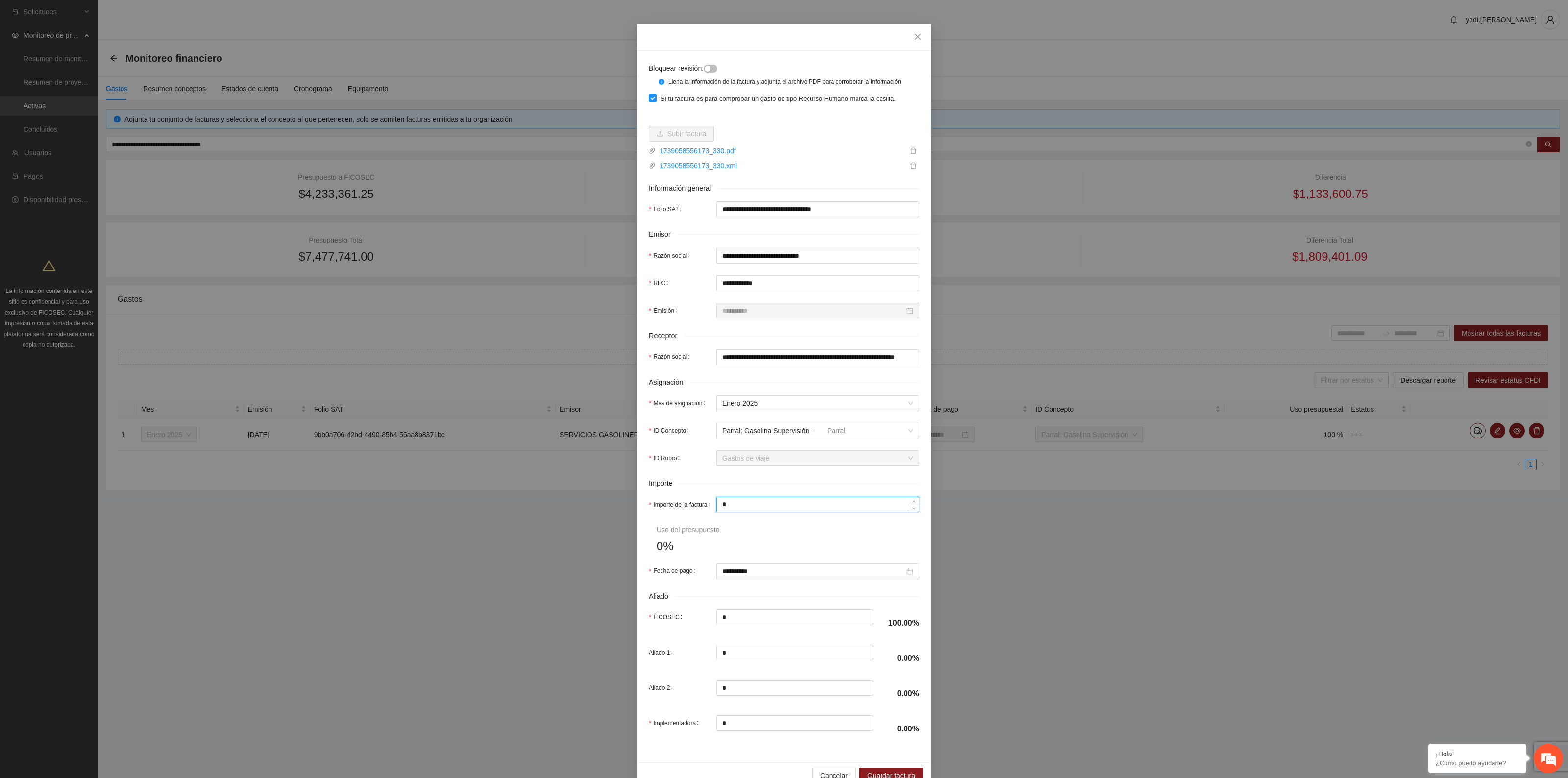
scroll to position [49, 0]
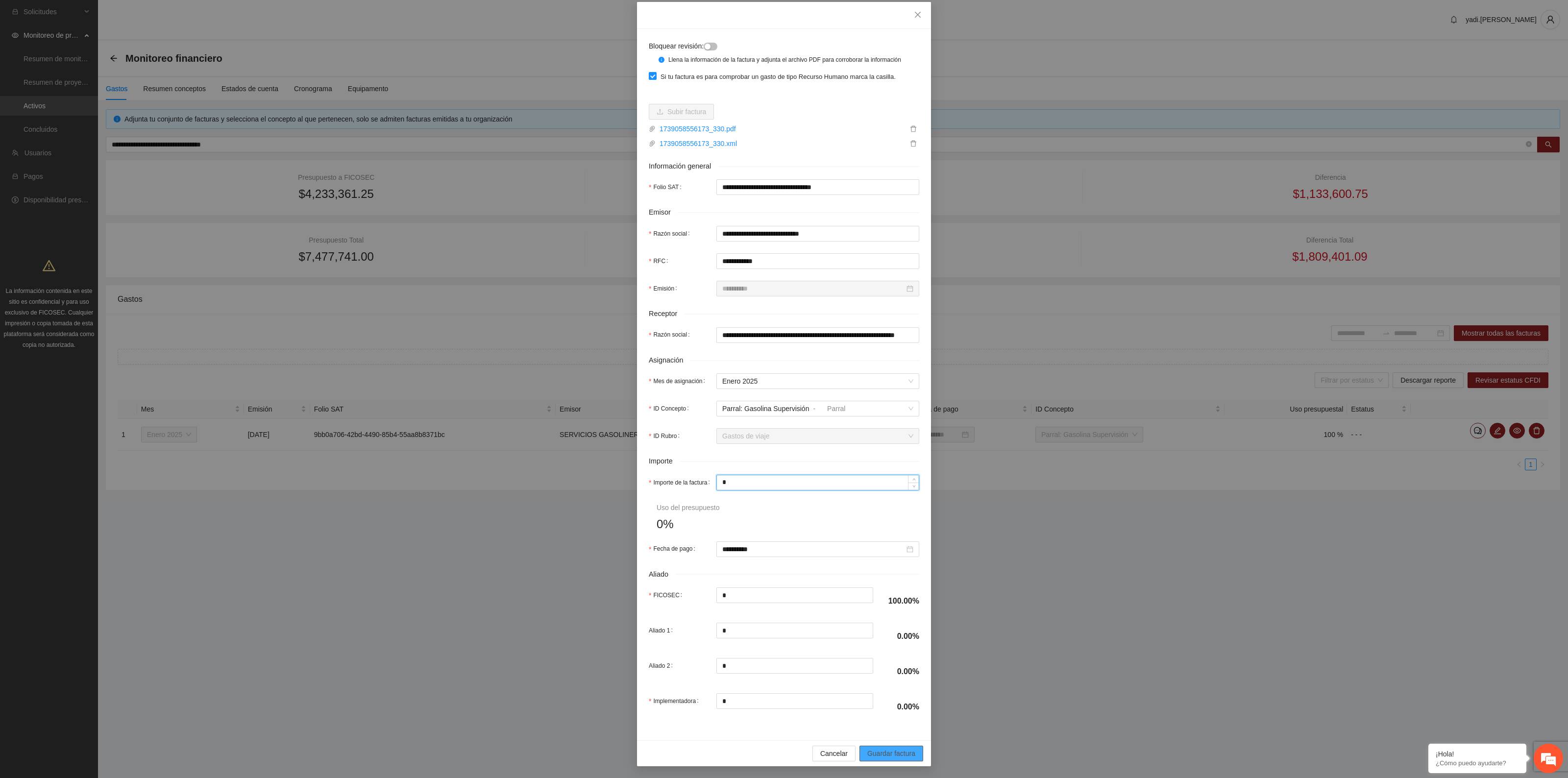
type input "*"
click at [893, 753] on span "Guardar factura" at bounding box center [891, 753] width 48 height 11
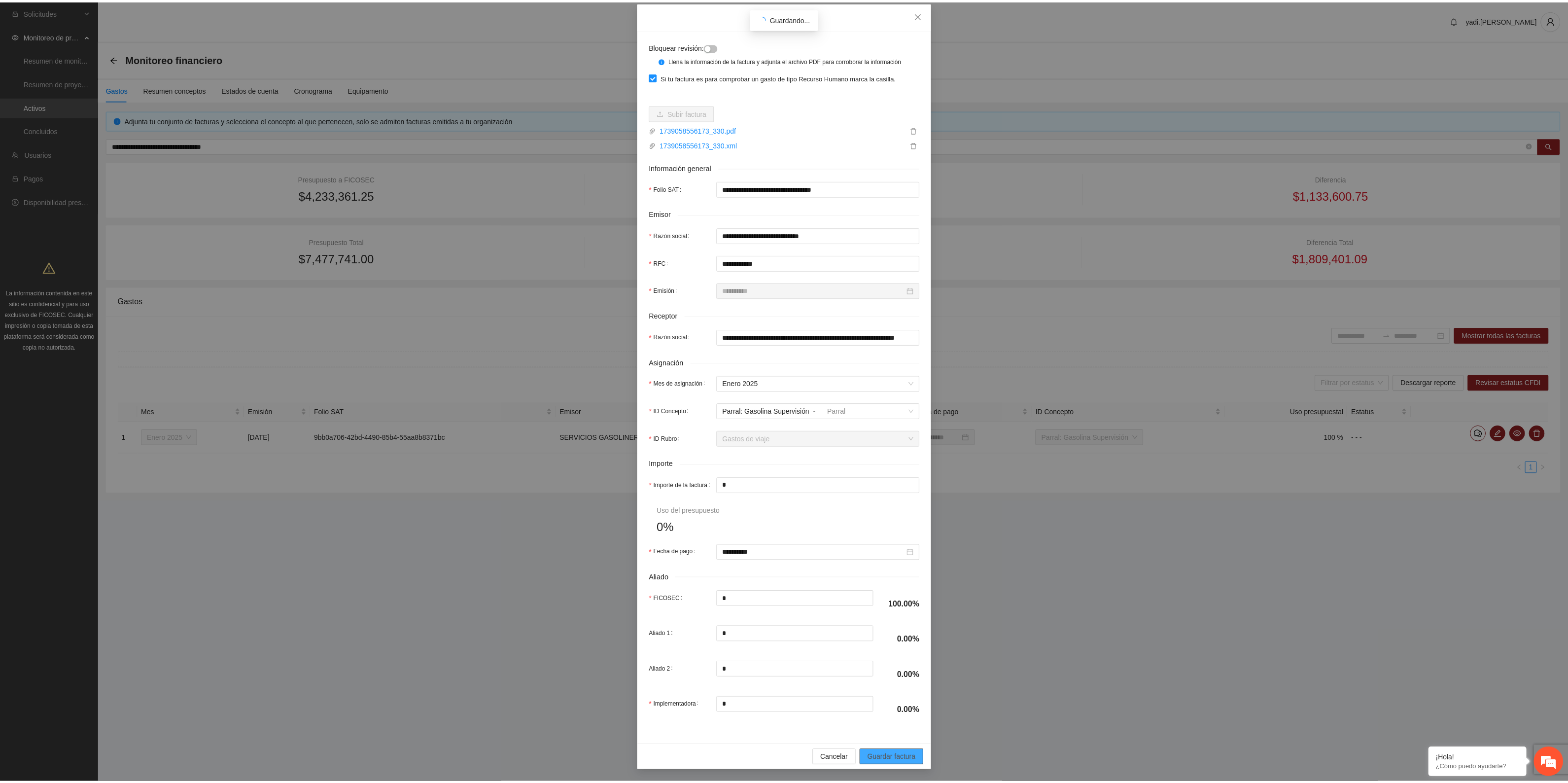
scroll to position [0, 0]
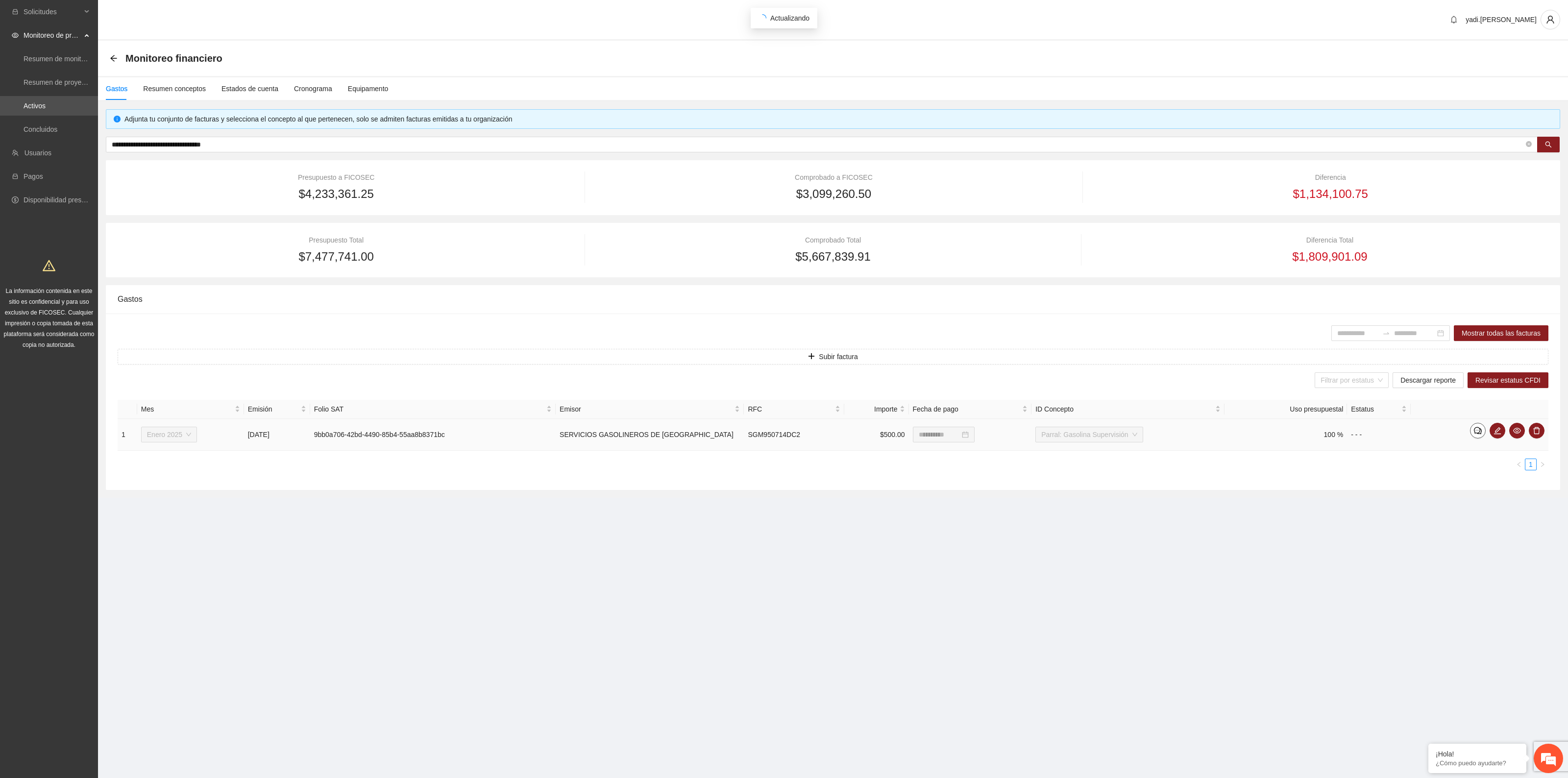
click at [1475, 429] on icon "comment" at bounding box center [1478, 430] width 8 height 8
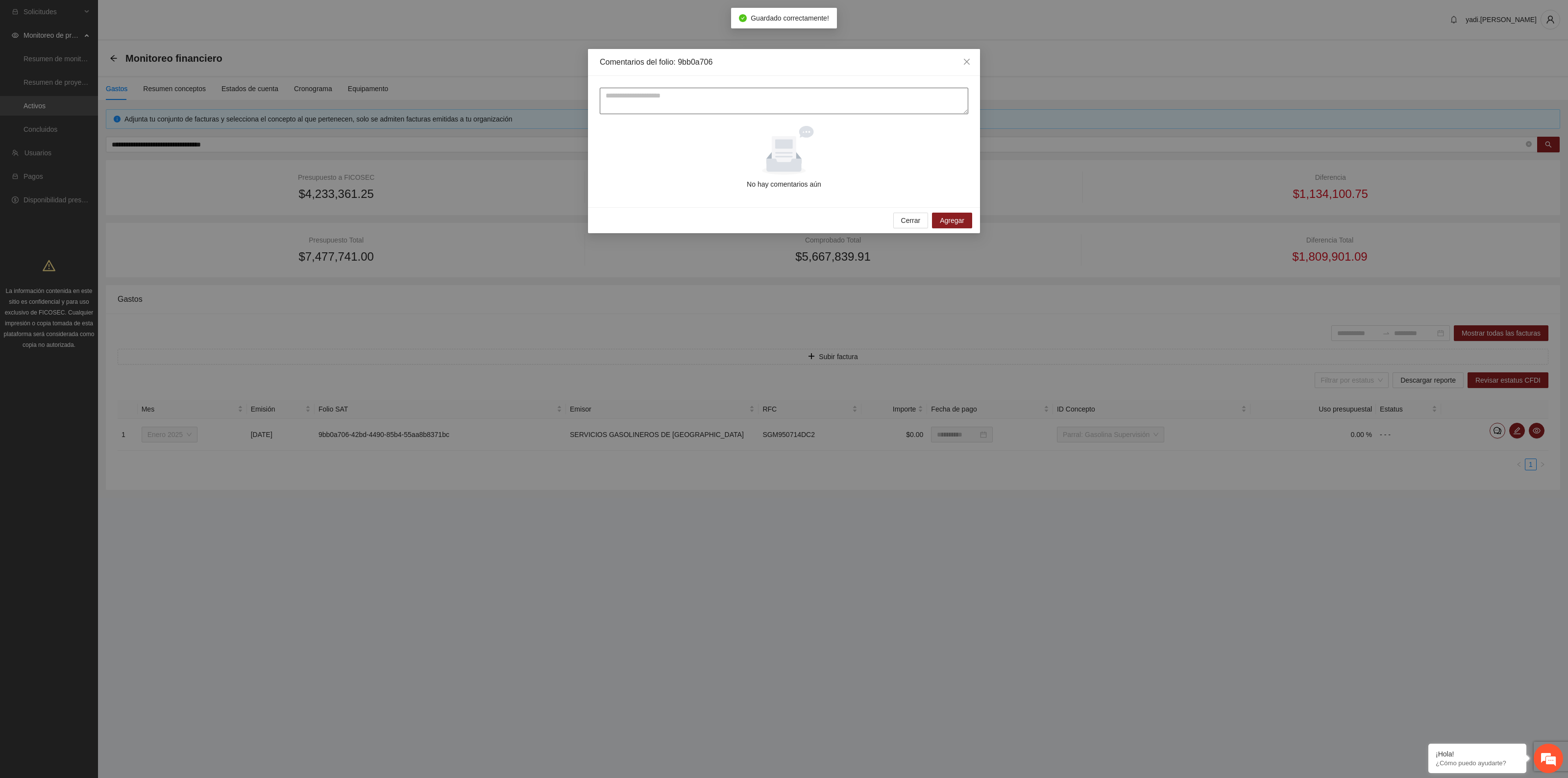
click at [767, 106] on textarea at bounding box center [783, 101] width 368 height 27
type textarea "*"
paste textarea "**********"
type textarea "**********"
click at [963, 218] on span "Agregar" at bounding box center [952, 220] width 25 height 11
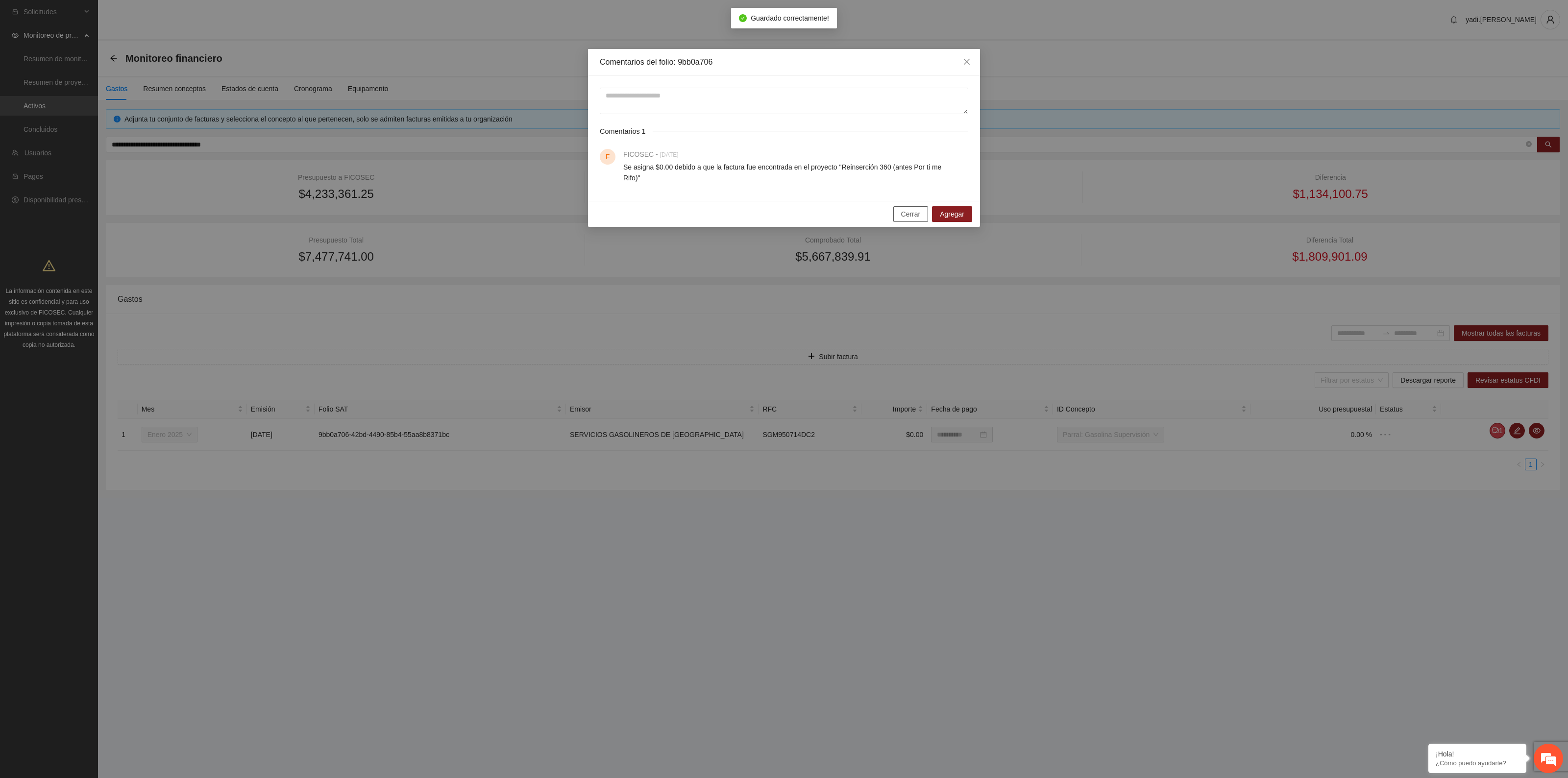
click at [909, 208] on span "Cerrar" at bounding box center [910, 213] width 20 height 11
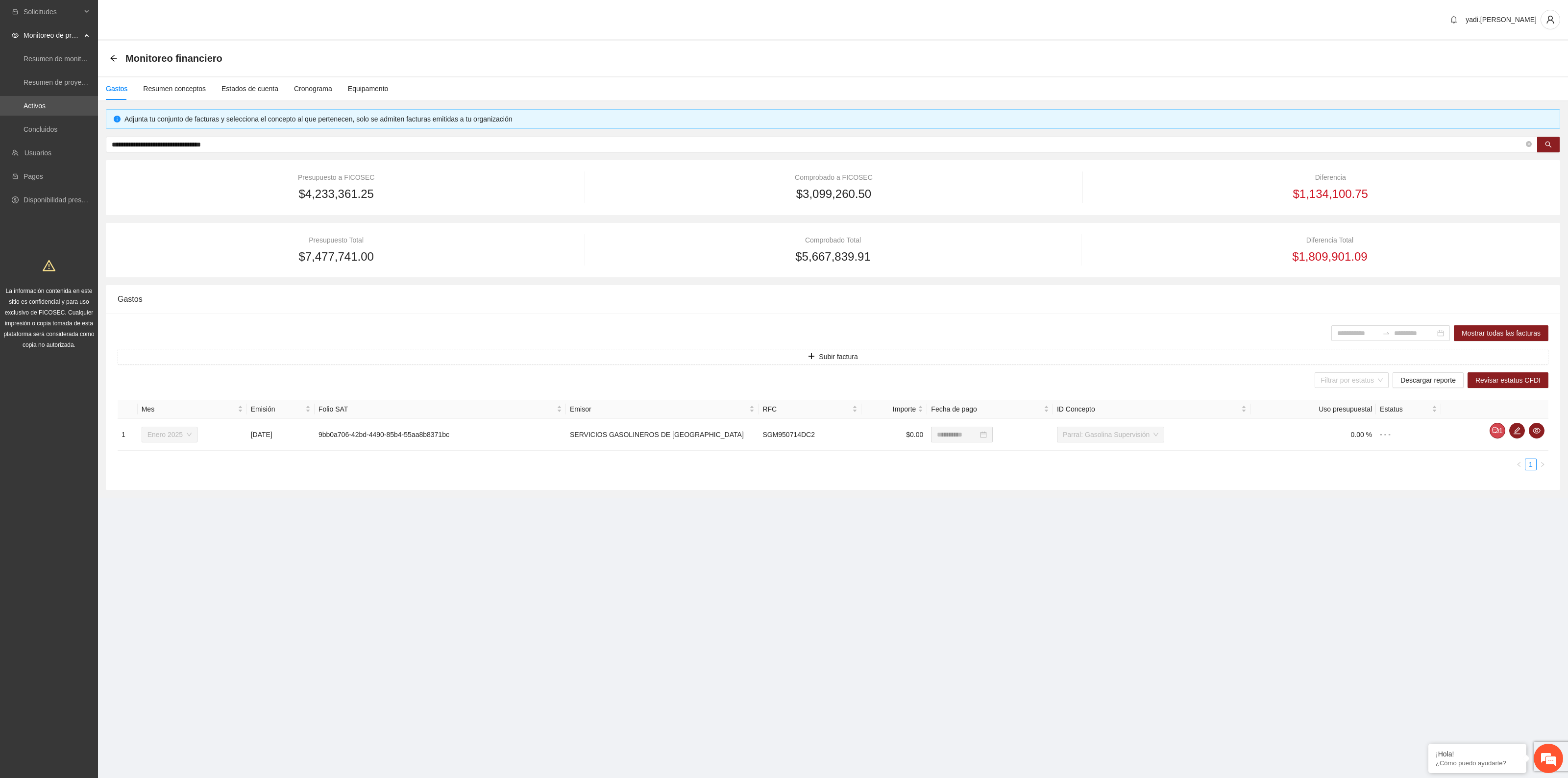
click at [436, 576] on section "**********" at bounding box center [784, 389] width 1568 height 778
click at [45, 110] on link "Activos" at bounding box center [35, 106] width 22 height 8
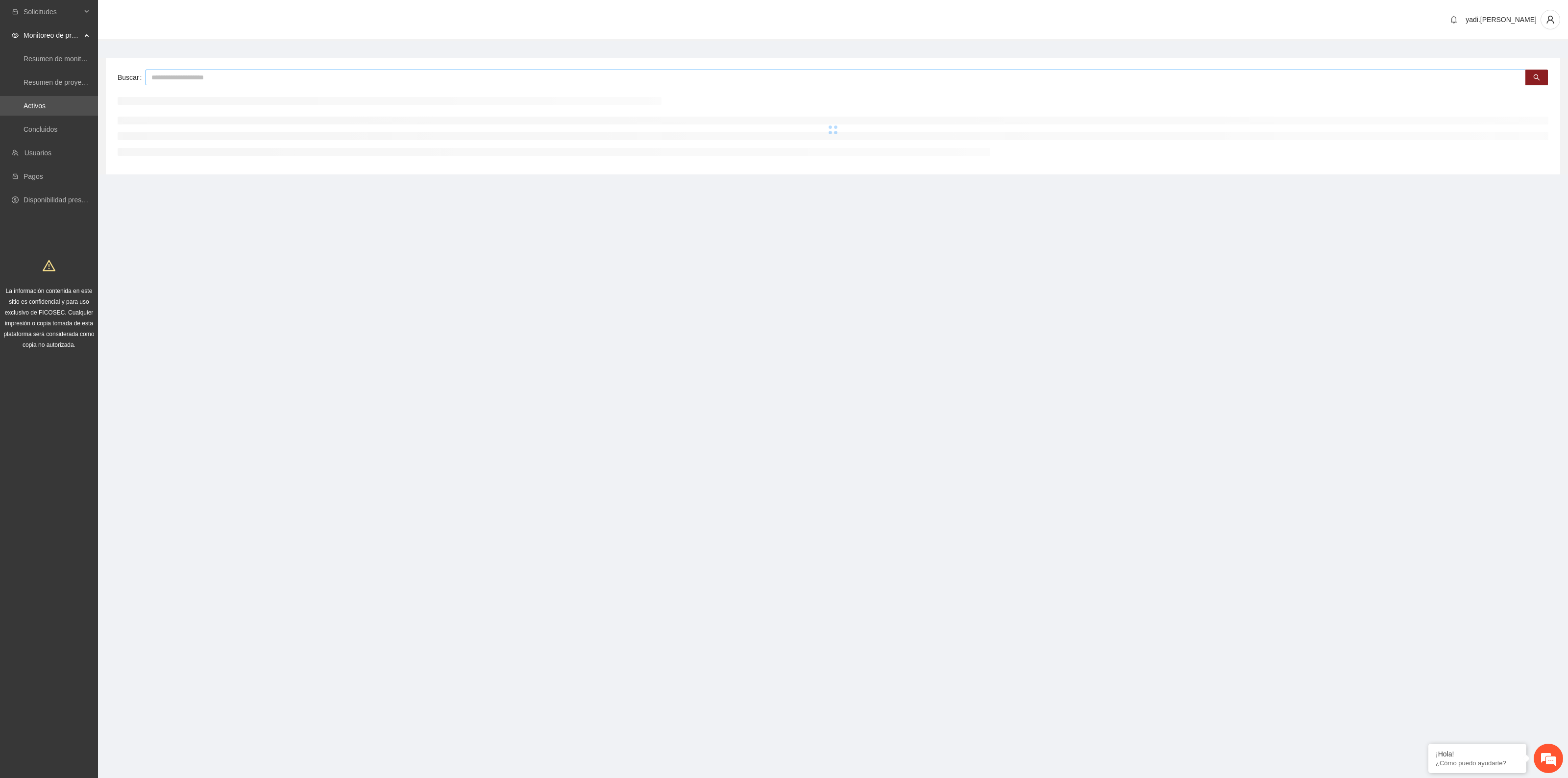
click at [200, 76] on input "text" at bounding box center [835, 77] width 1380 height 16
type input "*****"
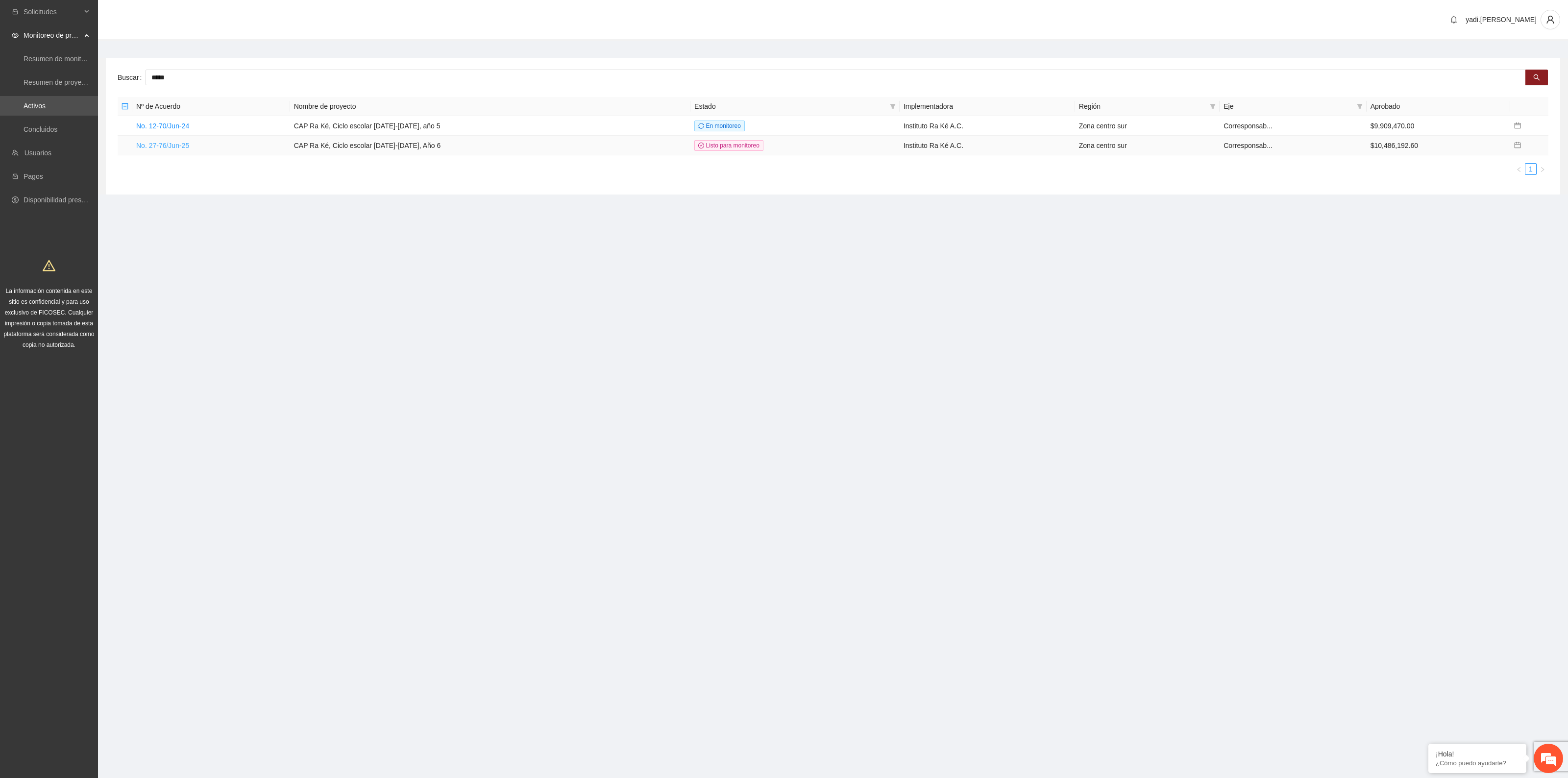
click at [173, 145] on link "No. 27-76/Jun-25" at bounding box center [163, 145] width 53 height 8
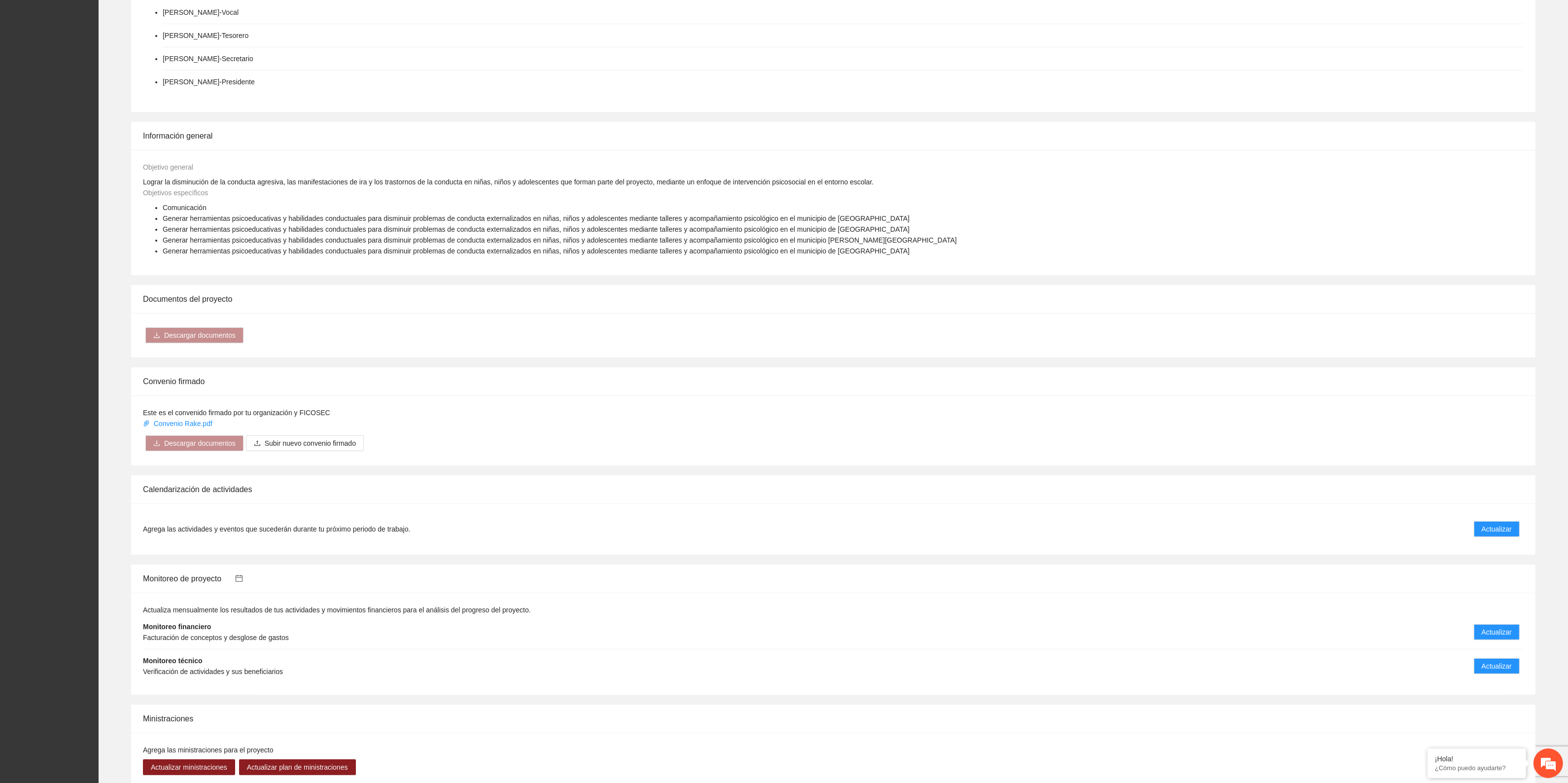
scroll to position [370, 0]
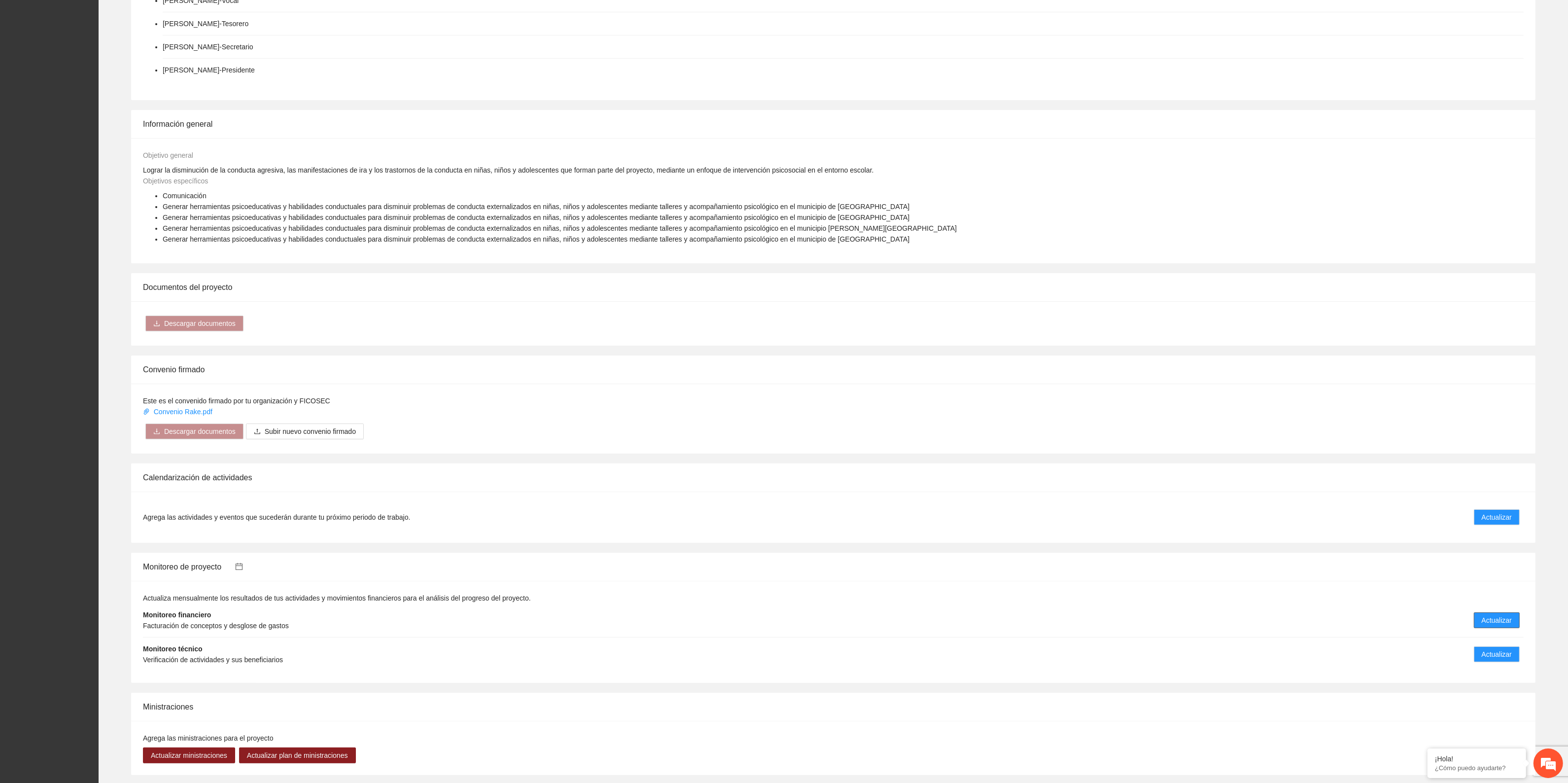
click at [1502, 624] on span "Actualizar" at bounding box center [1497, 620] width 30 height 11
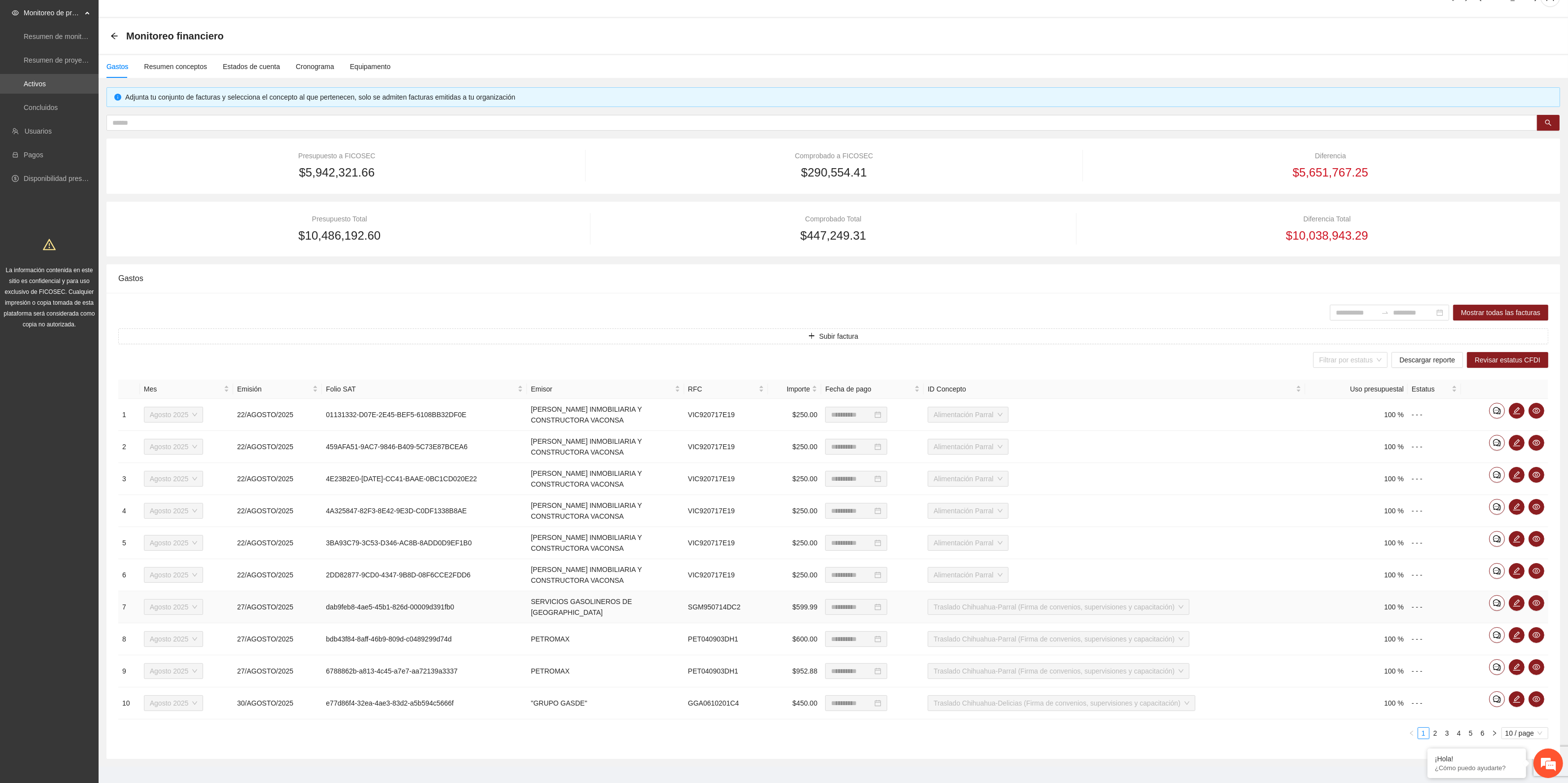
scroll to position [35, 0]
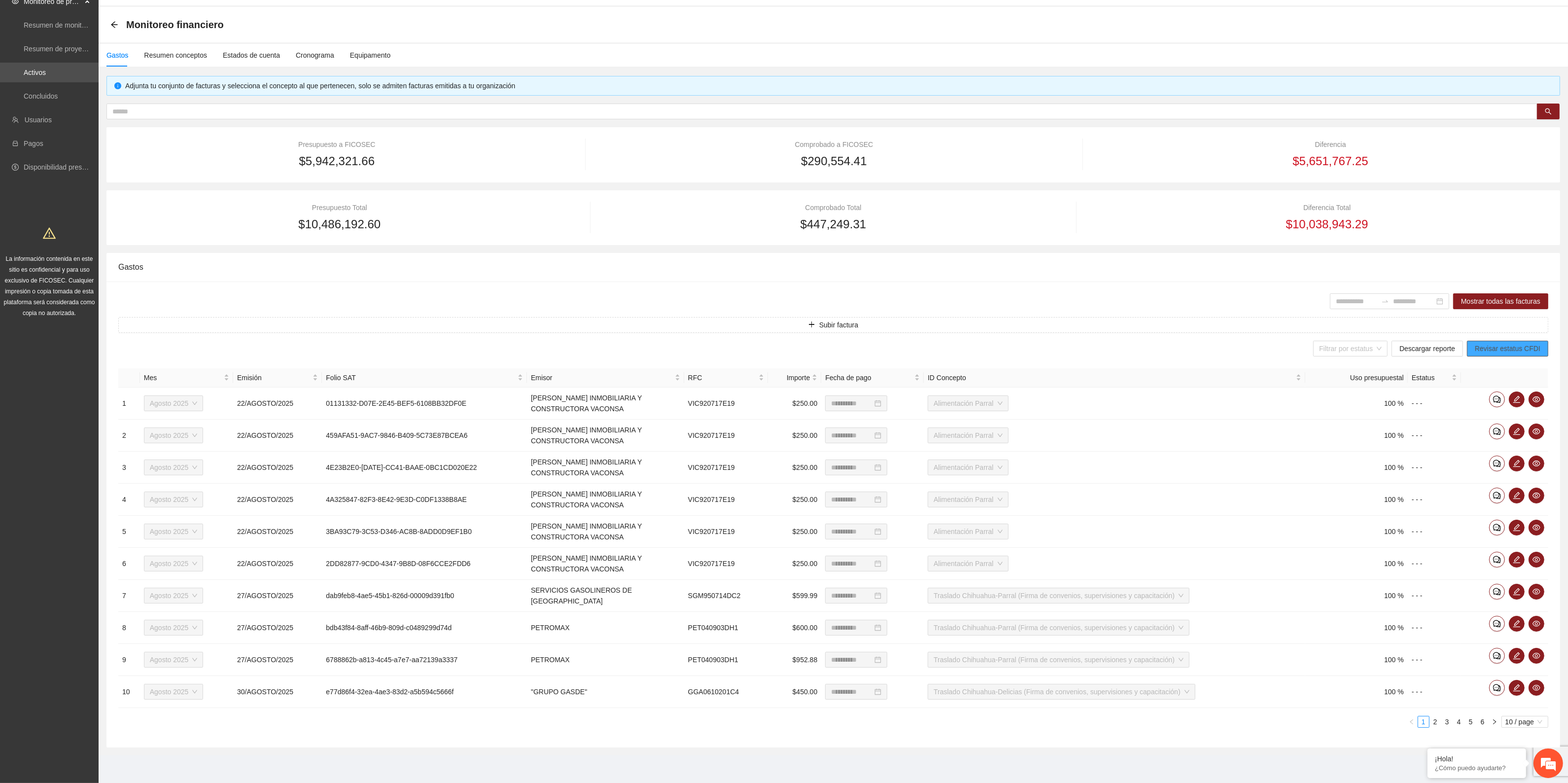
click at [1495, 349] on span "Revisar estatus CFDI" at bounding box center [1508, 348] width 66 height 11
